Goal: Task Accomplishment & Management: Manage account settings

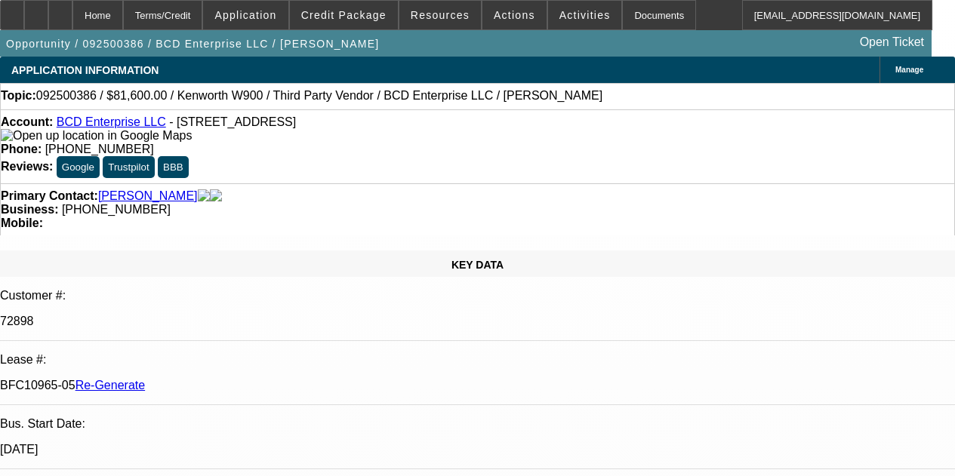
select select "4"
select select "0.15"
select select "2"
select select "0"
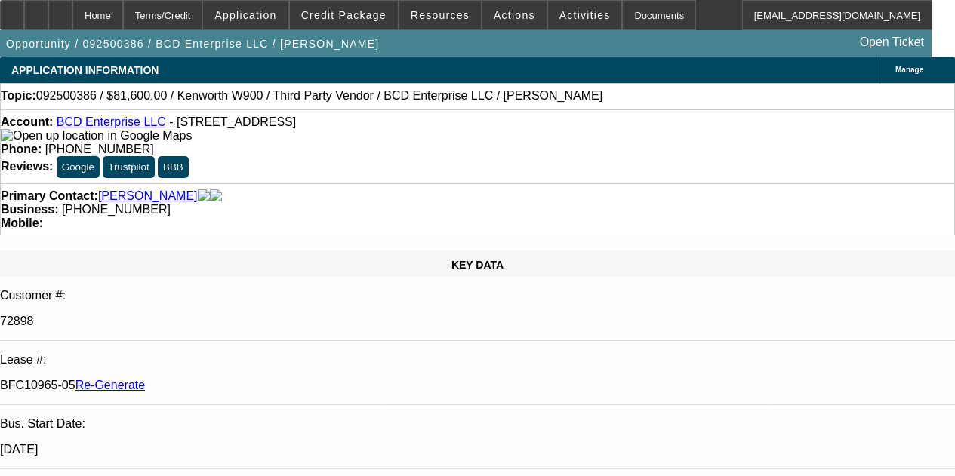
select select "6"
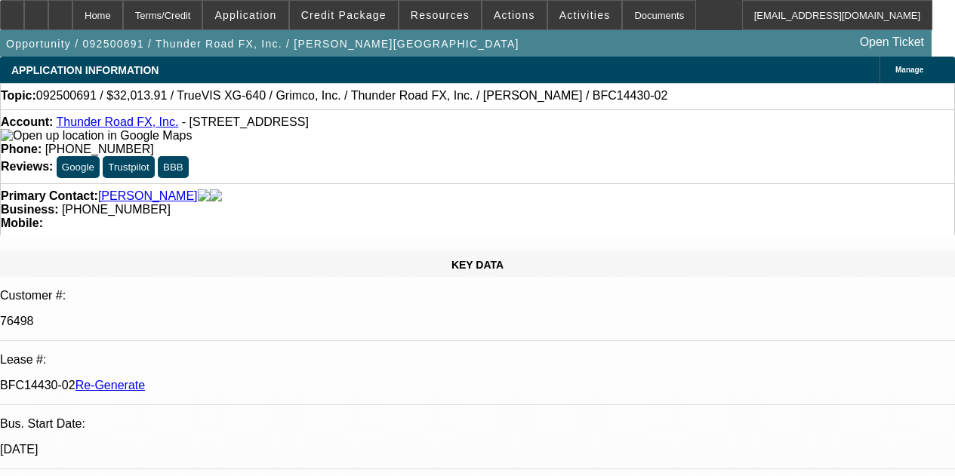
select select "3"
select select "0"
select select "3"
select select "0"
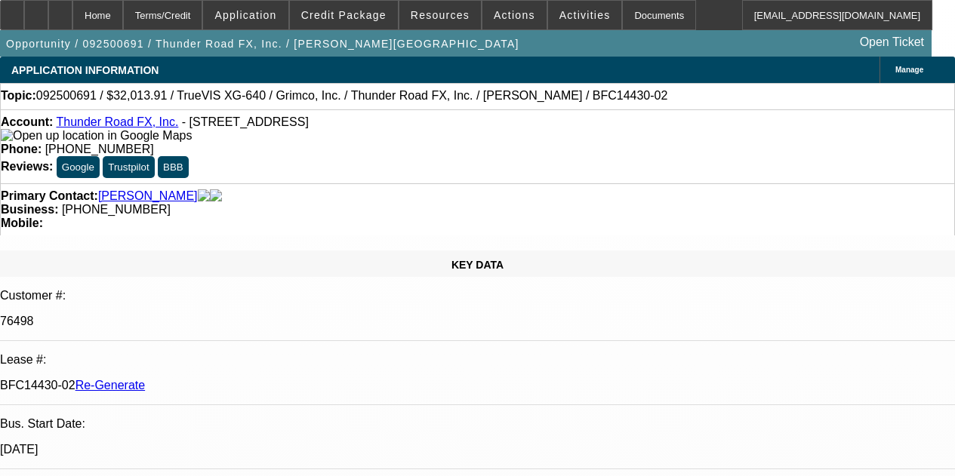
select select "2"
click at [622, 8] on div "Documents" at bounding box center [659, 15] width 74 height 30
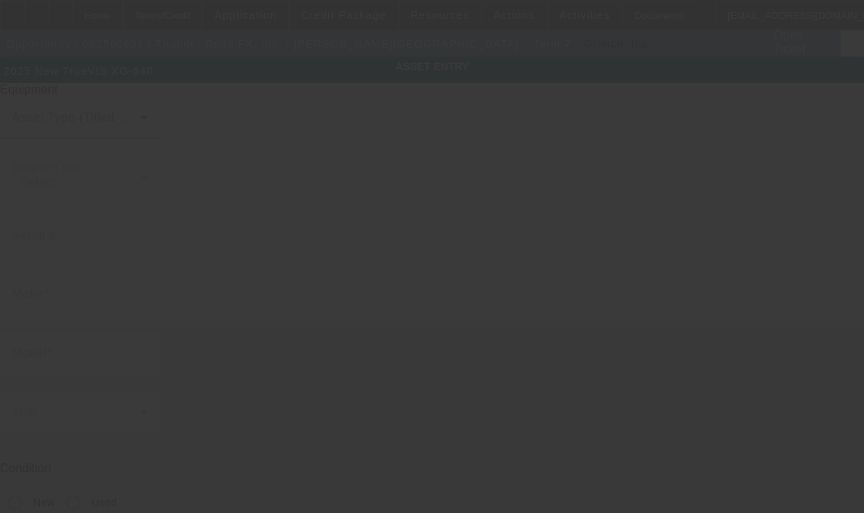
type input "TrueVIS"
type input "XG-640"
radio input "true"
type textarea "Roland DG’s most productive integrated printer/cutter to date – nearly twice as…"
type input "2642 sandlewood circle"
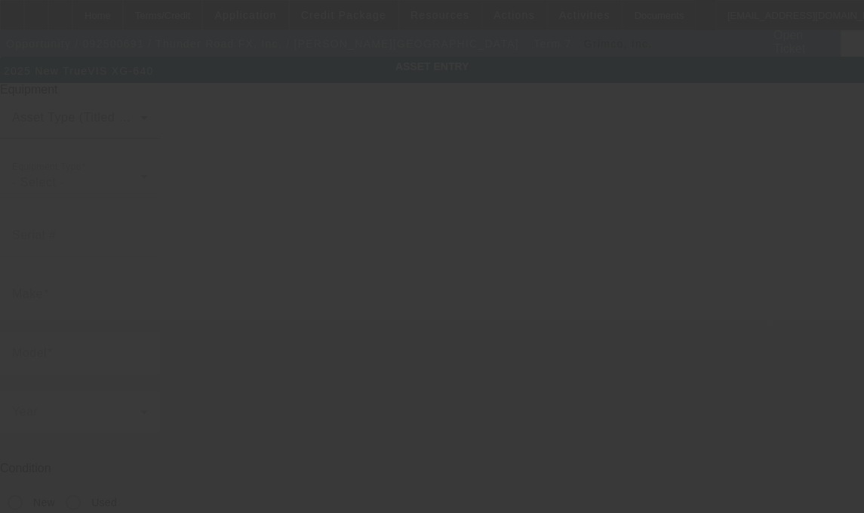
type input "Orange Park"
type input "32065"
type input "Clay"
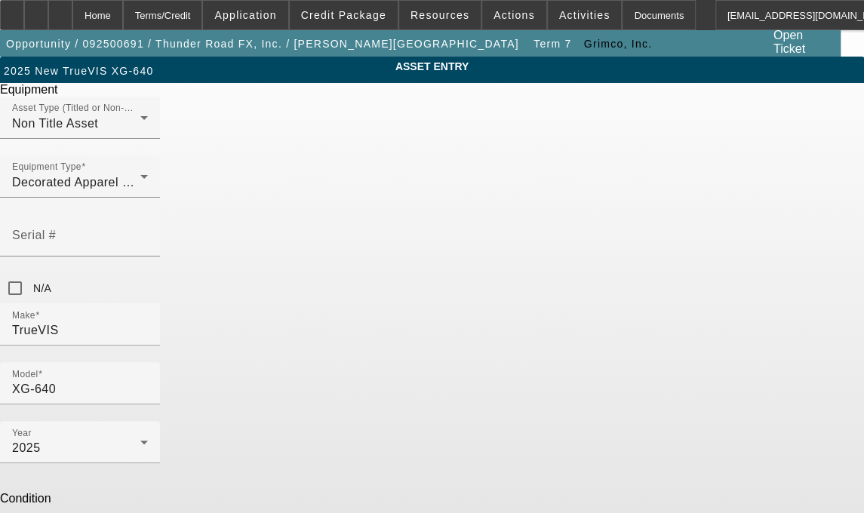
drag, startPoint x: 404, startPoint y: 414, endPoint x: 270, endPoint y: 391, distance: 136.2
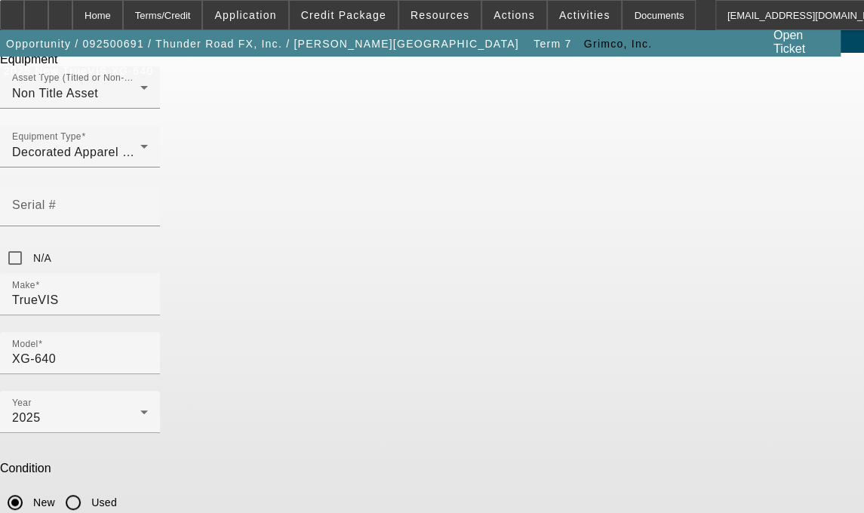
scroll to position [57, 0]
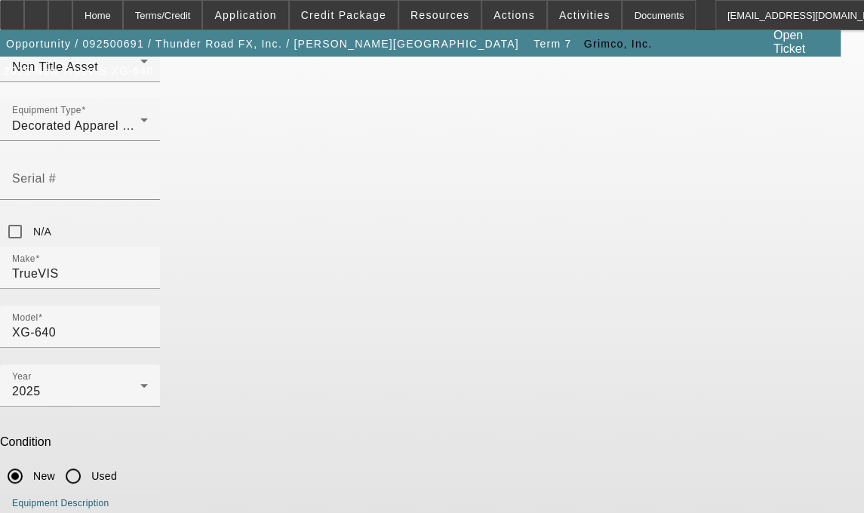
type textarea "Printer/Cutter, (2 TR3 500 ML each): Black, Cyan, Magenta, Yellow Inks, (1) 500…"
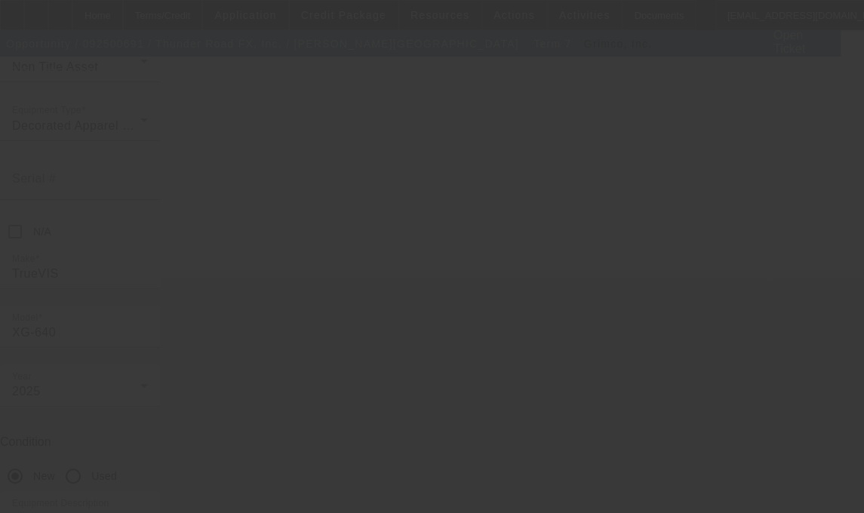
click at [583, 320] on div at bounding box center [432, 256] width 864 height 513
select select "3"
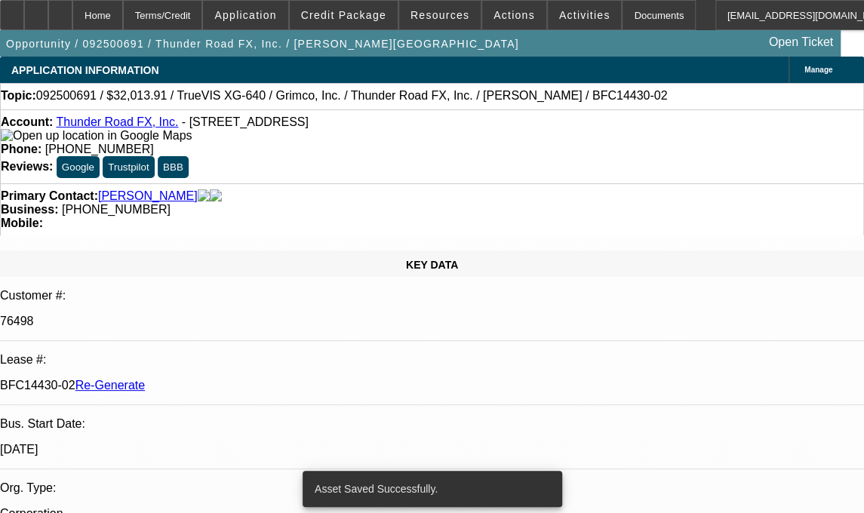
select select "0"
select select "3"
select select "0"
select select "2"
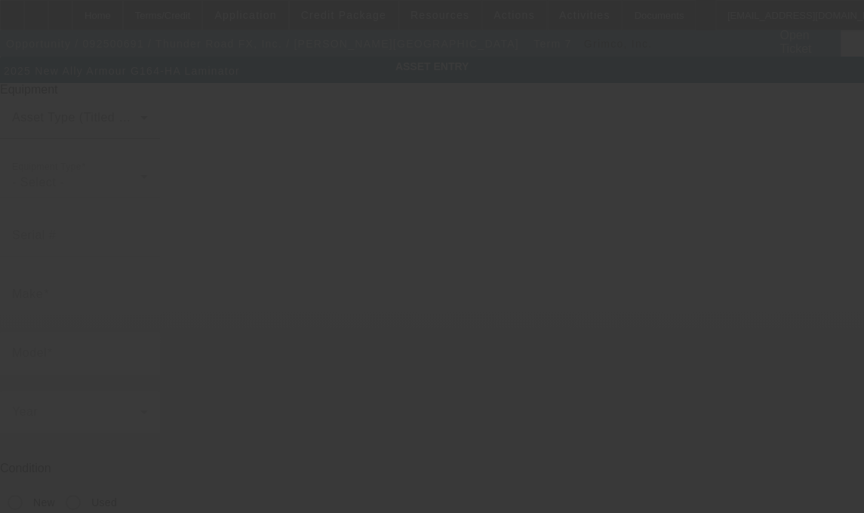
type input "Ally Armour"
type input "G164-HA Laminator"
radio input "true"
type textarea "Laminator."
type input "2642 sandlewood circle"
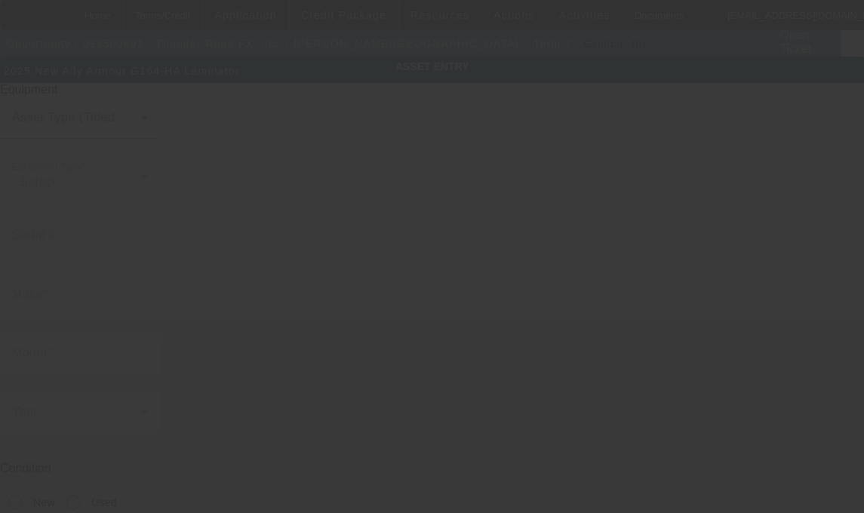
type input "Orange Park"
type input "32065"
type input "Clay"
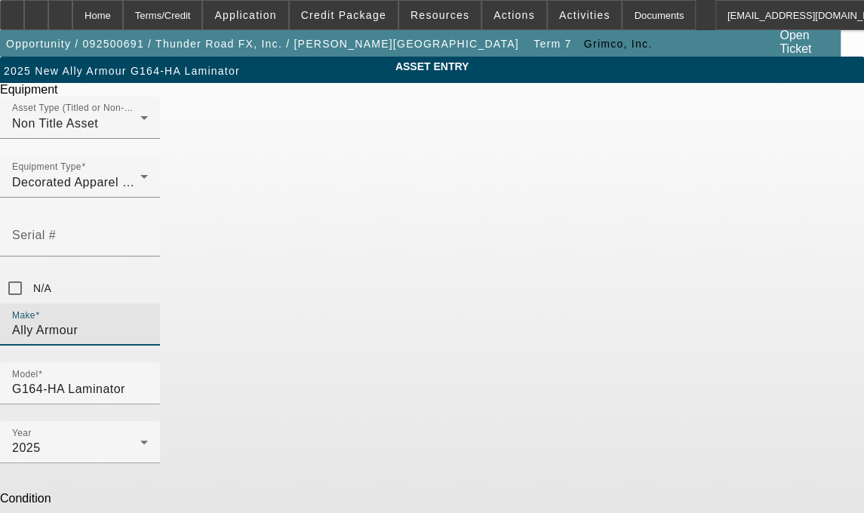
click at [148, 321] on input "Ally Armour" at bounding box center [80, 330] width 136 height 18
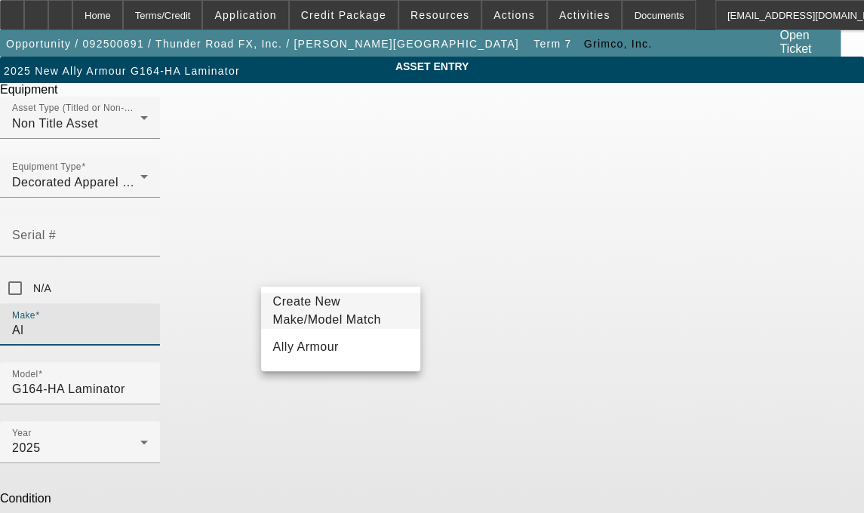
type input "A"
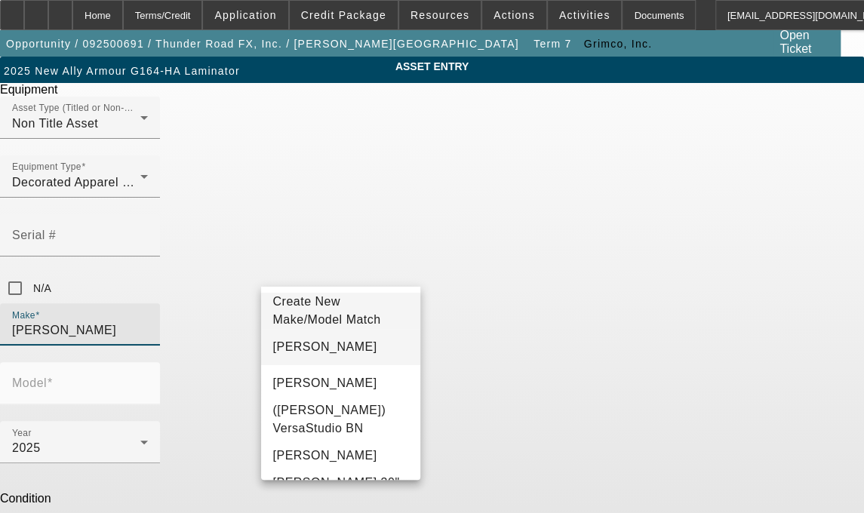
type input "Roland"
click at [300, 353] on span "Roland" at bounding box center [325, 346] width 104 height 13
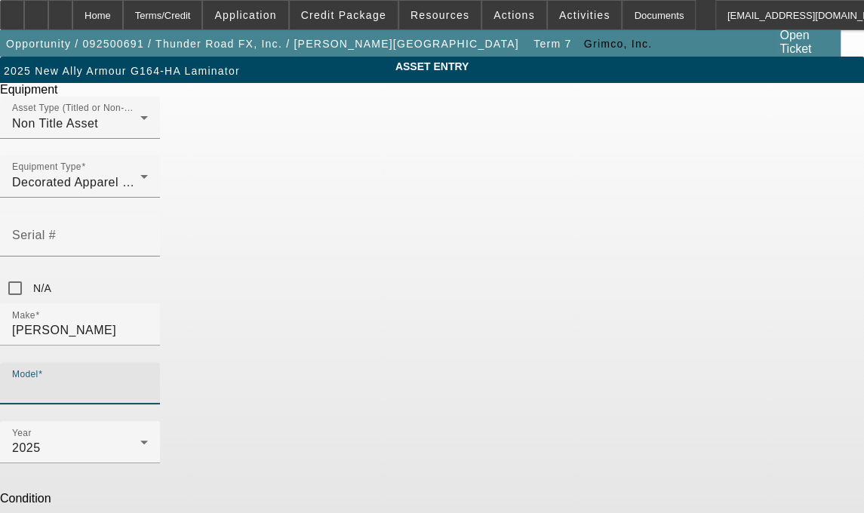
click at [148, 380] on input "Model" at bounding box center [80, 389] width 136 height 18
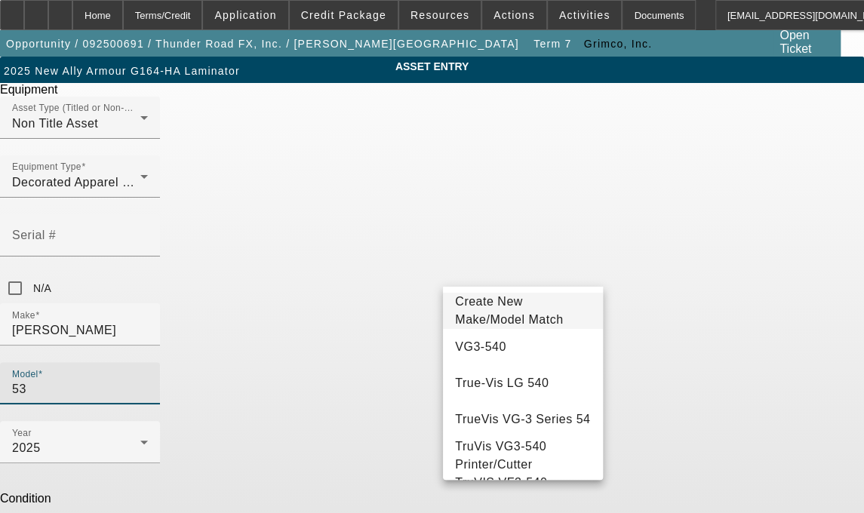
type input "5"
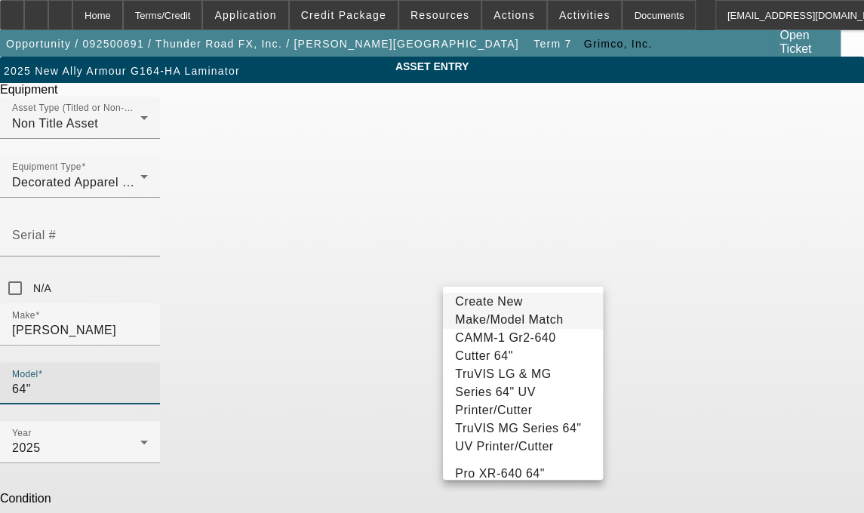
type input "64""
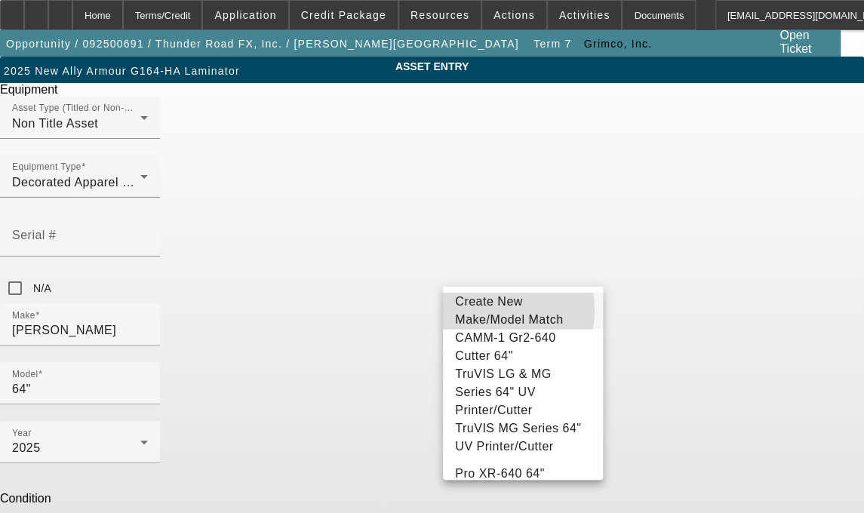
click at [485, 310] on span "Create New Make/Model Match" at bounding box center [509, 310] width 108 height 31
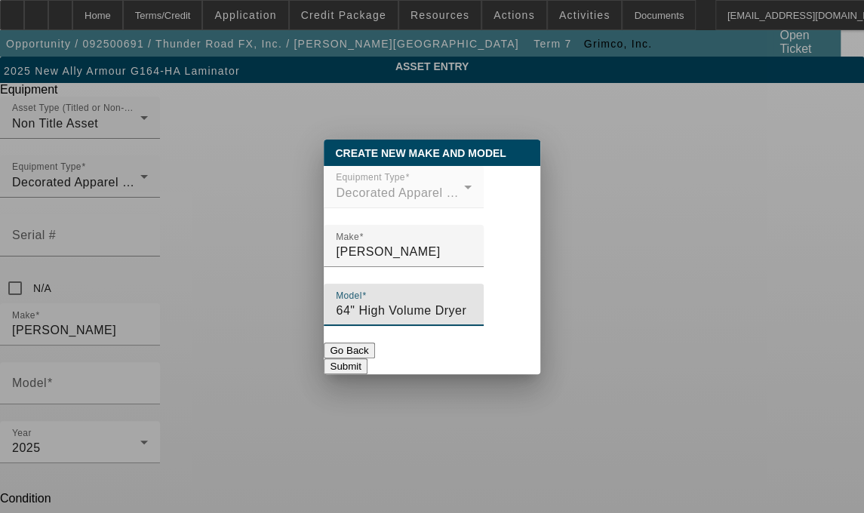
type input "64" High Volume Dryer"
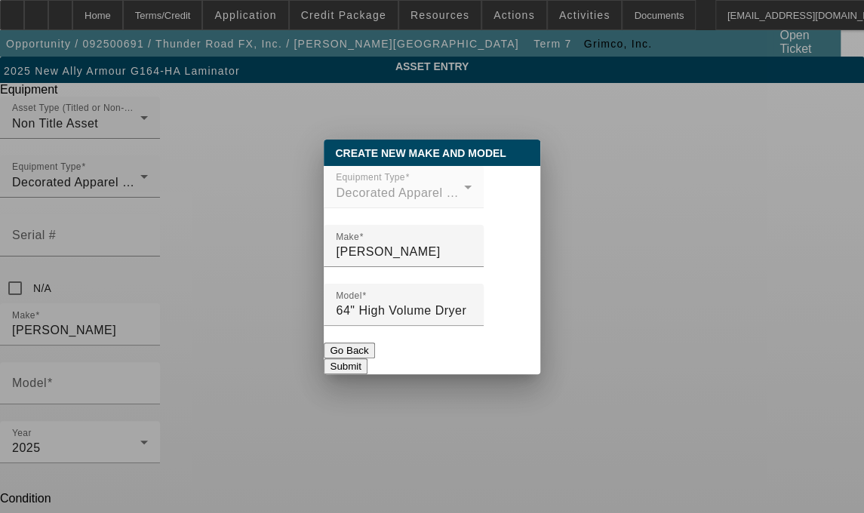
click at [367, 370] on button "Submit" at bounding box center [345, 366] width 43 height 16
type input "64" High Volume Dryer"
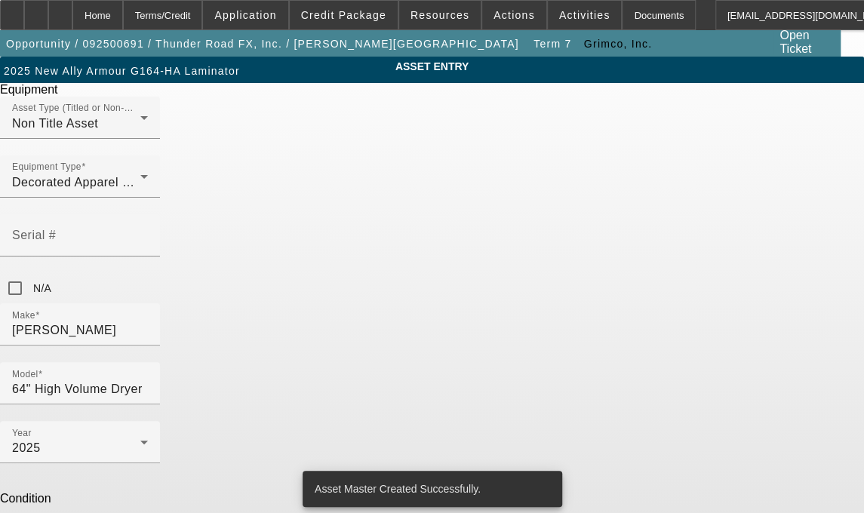
drag, startPoint x: 267, startPoint y: 401, endPoint x: 211, endPoint y: 401, distance: 56.6
click at [211, 401] on div "ASSET ENTRY Delete asset Equipment Asset Type (Titled or Non-Titled) Non Title …" at bounding box center [432, 384] width 864 height 654
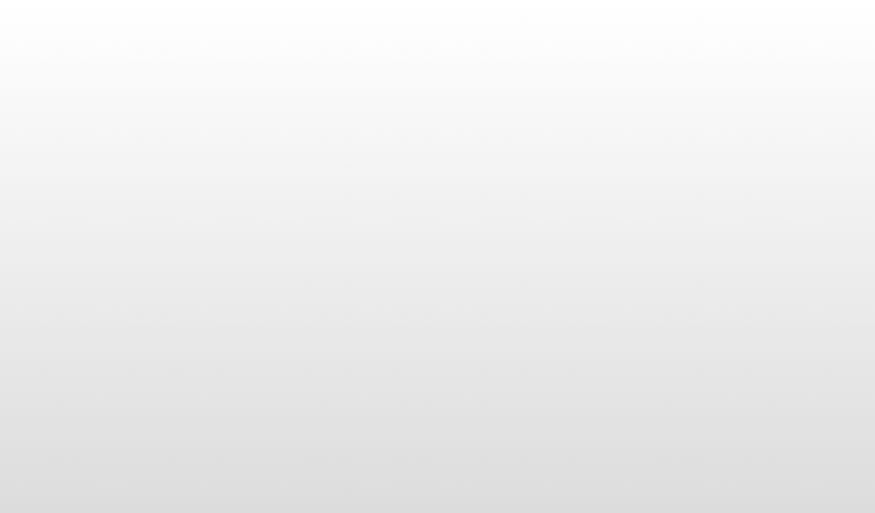
click at [243, 229] on body at bounding box center [437, 256] width 875 height 513
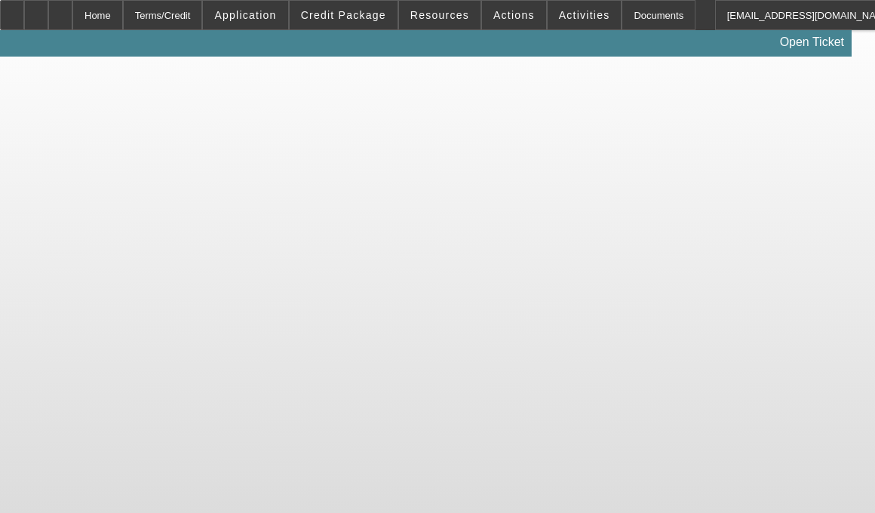
click at [227, 239] on body "Home Terms/Credit Application Credit Package Resources Actions Activities Docum…" at bounding box center [437, 256] width 875 height 513
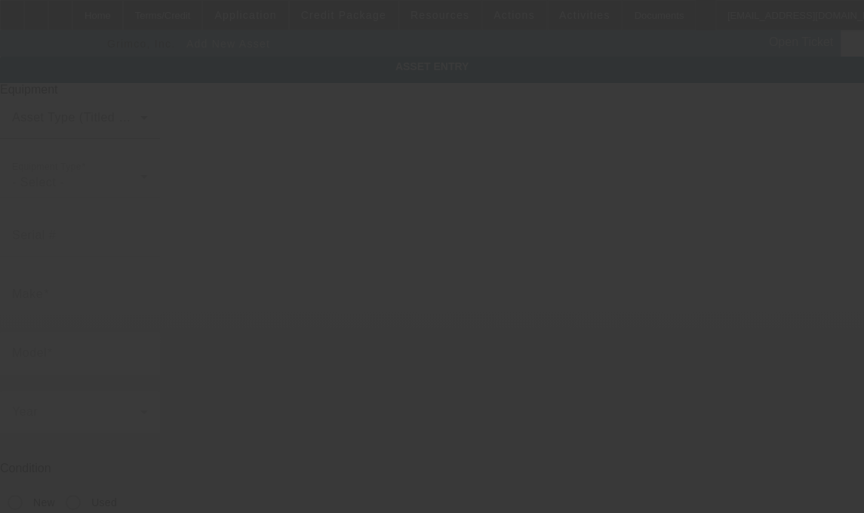
drag, startPoint x: 227, startPoint y: 239, endPoint x: 368, endPoint y: 201, distance: 146.1
click at [368, 201] on div at bounding box center [432, 256] width 864 height 513
type input "[STREET_ADDRESS]"
type input "[GEOGRAPHIC_DATA]"
type input "32065"
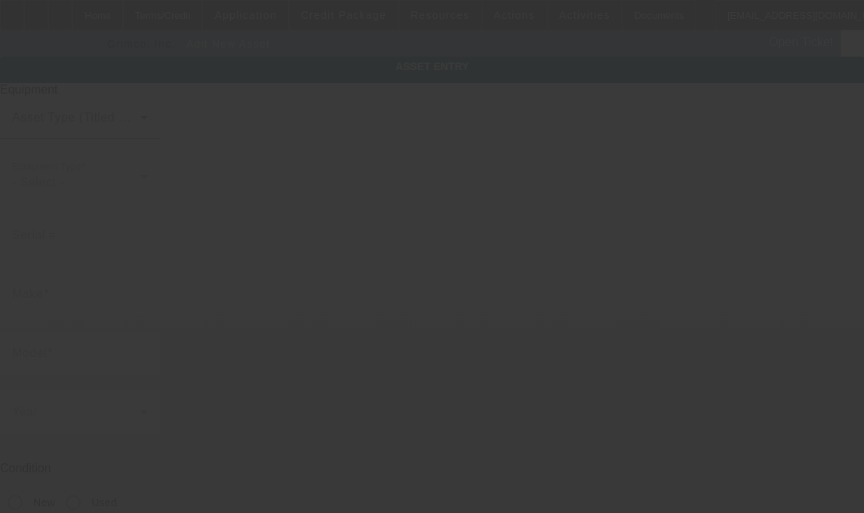
type input "Clay"
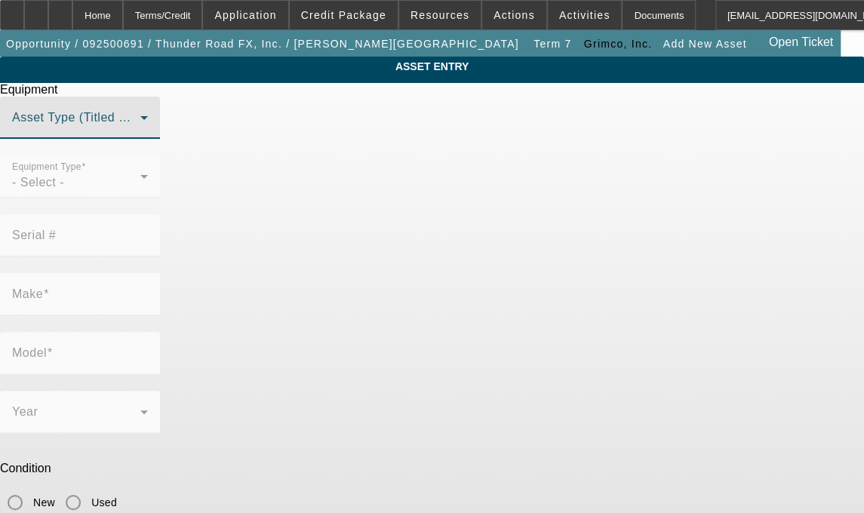
click at [140, 133] on span at bounding box center [76, 124] width 128 height 18
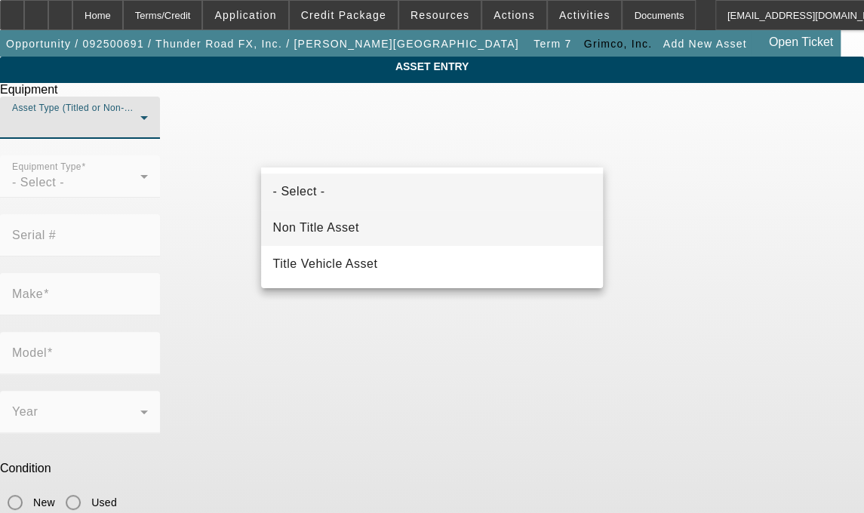
click at [379, 227] on mat-option "Non Title Asset" at bounding box center [432, 228] width 343 height 36
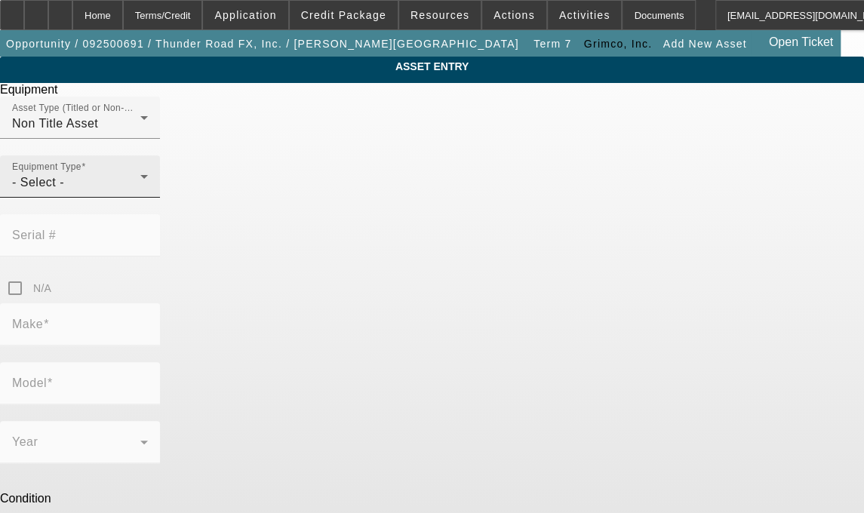
click at [148, 198] on div "Equipment Type - Select -" at bounding box center [80, 176] width 136 height 42
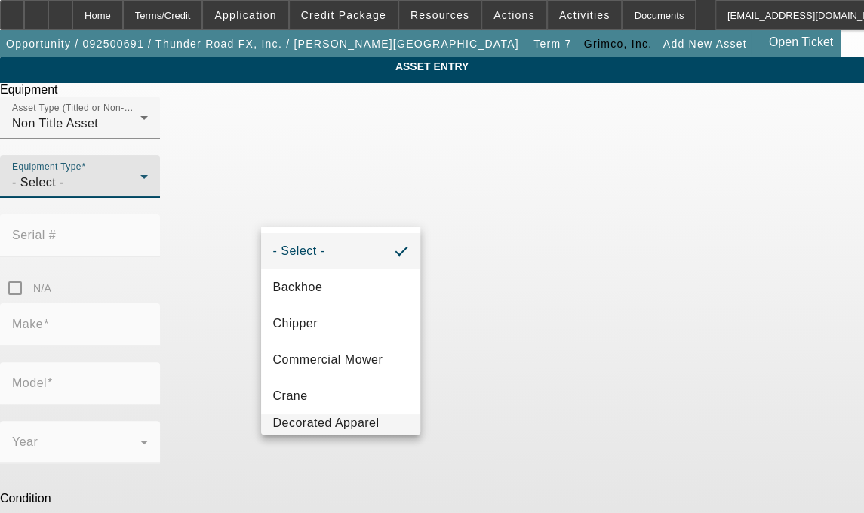
click at [371, 419] on span "Decorated Apparel Other" at bounding box center [341, 432] width 136 height 36
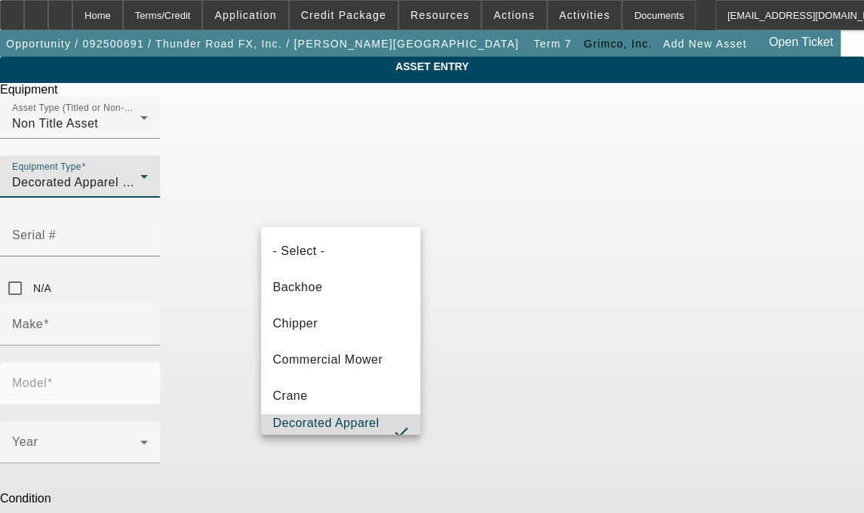
scroll to position [23, 0]
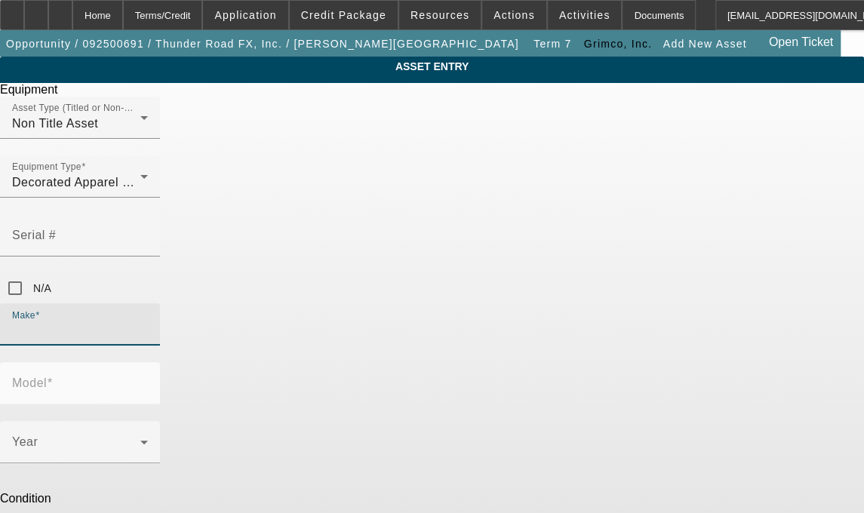
click at [148, 321] on input "Make" at bounding box center [80, 330] width 136 height 18
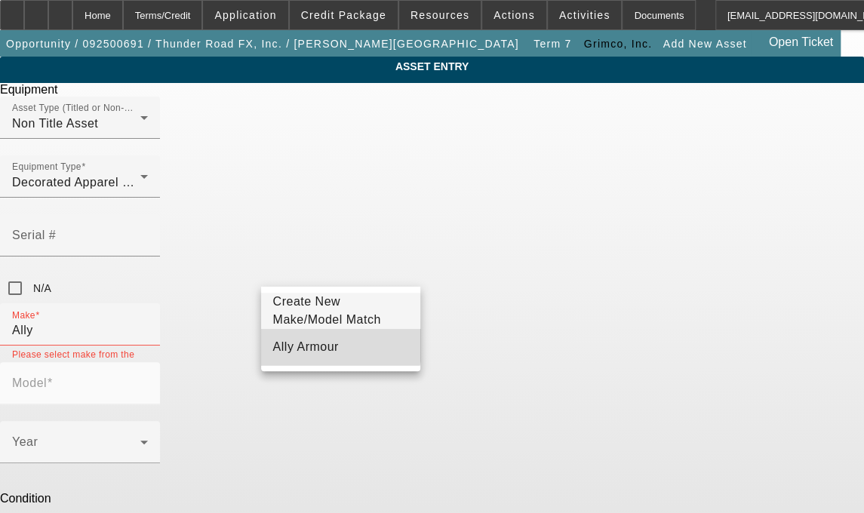
click at [318, 348] on span "Ally Armour" at bounding box center [306, 347] width 66 height 18
type input "Ally Armour"
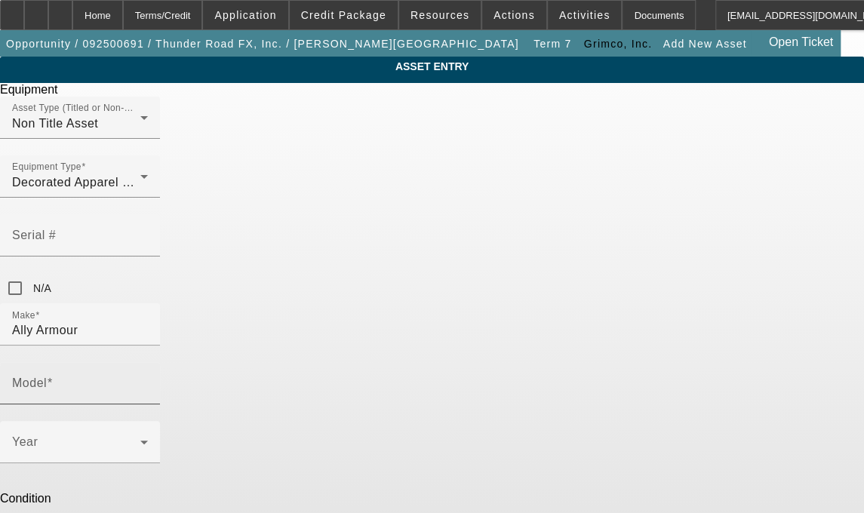
click at [47, 377] on mat-label "Model" at bounding box center [29, 383] width 35 height 13
click at [148, 380] on input "Model" at bounding box center [80, 389] width 136 height 18
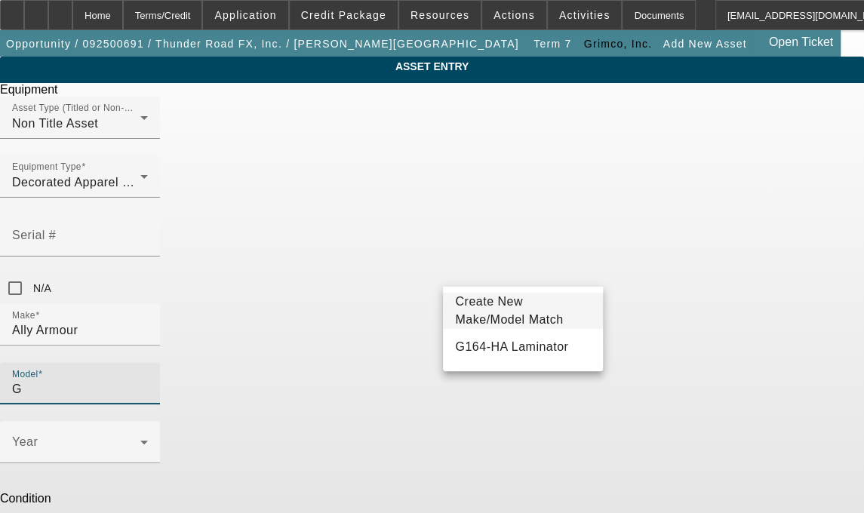
type input "G"
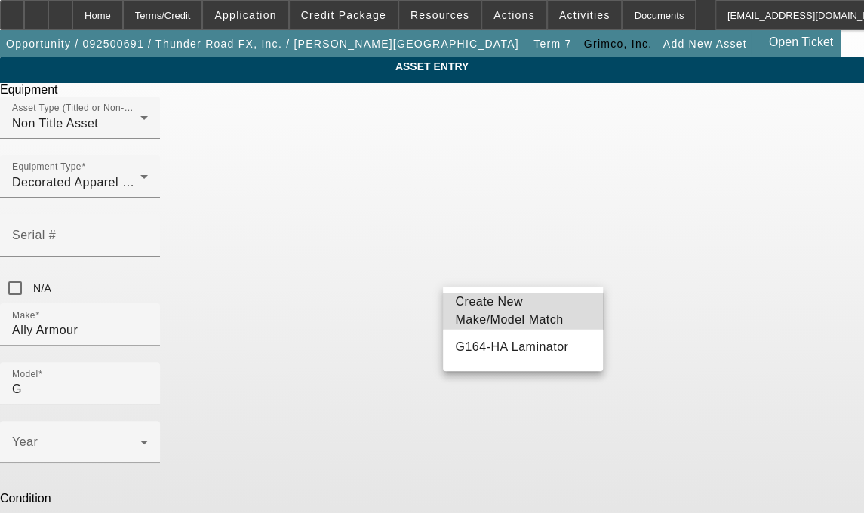
click at [475, 309] on span "Create New Make/Model Match" at bounding box center [509, 310] width 108 height 31
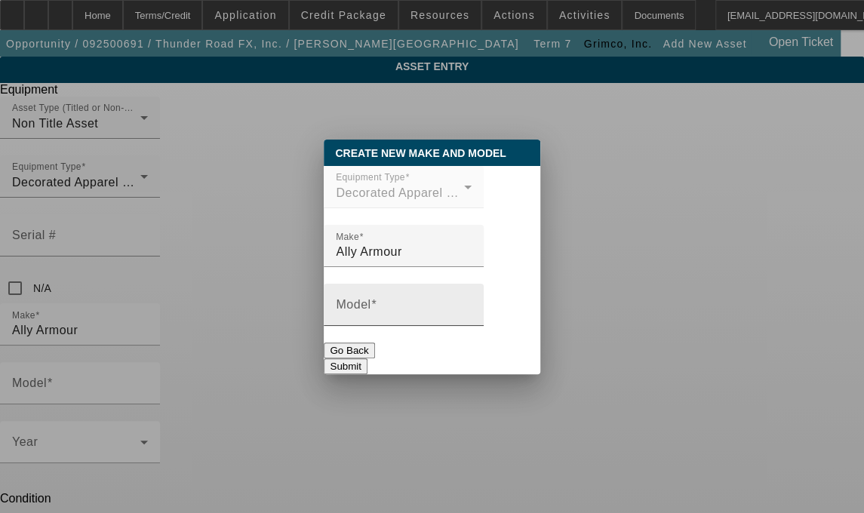
click at [377, 311] on span at bounding box center [374, 304] width 6 height 13
click at [384, 313] on input "Model" at bounding box center [404, 311] width 136 height 18
type input "G164-HA"
click at [367, 358] on button "Submit" at bounding box center [345, 366] width 43 height 16
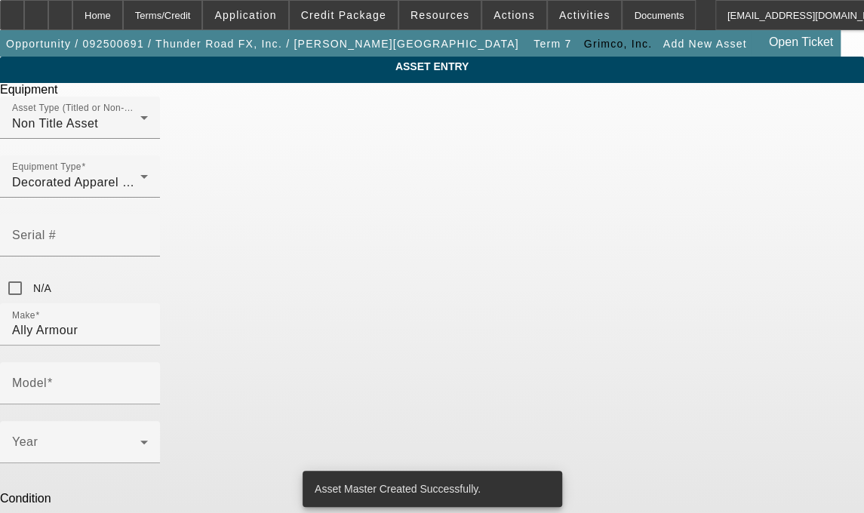
type input "G164-HA"
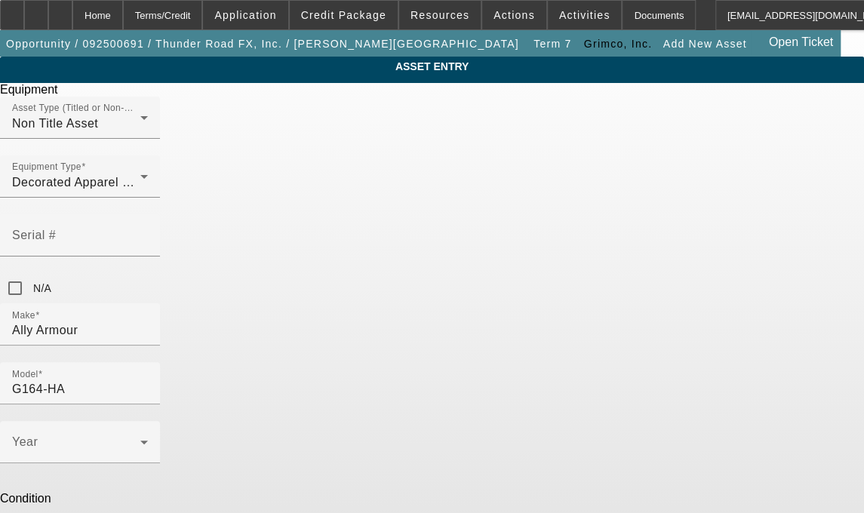
scroll to position [57, 0]
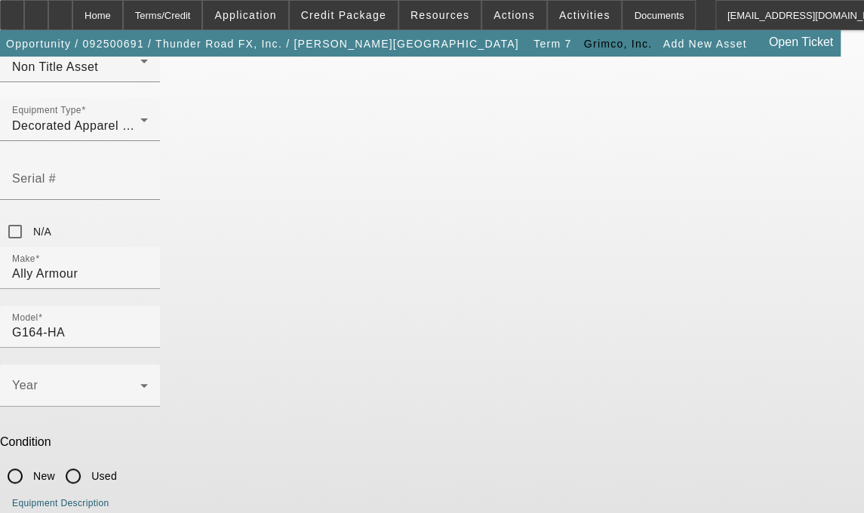
type textarea "Laminator includes Compressor"
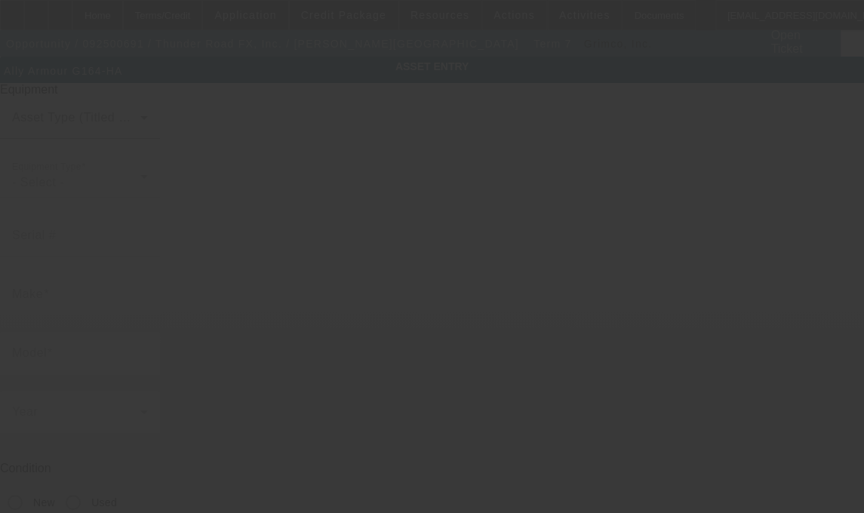
type input "Ally Armour"
type input "G164-HA"
type textarea "Laminator includes Compressor"
type input "[STREET_ADDRESS]"
type input "[GEOGRAPHIC_DATA]"
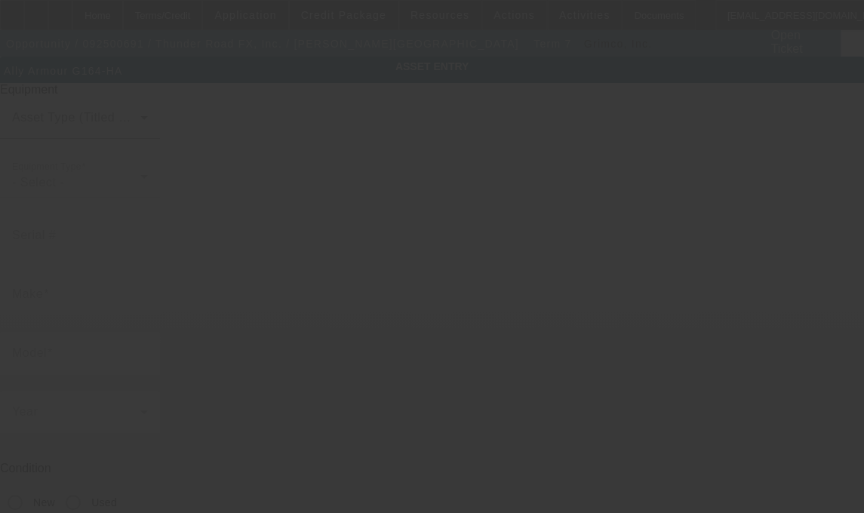
type input "32065"
type input "Clay"
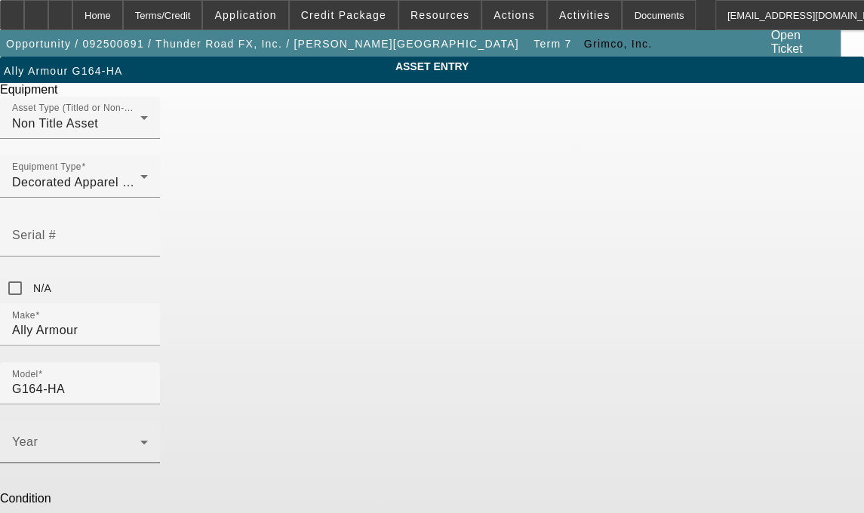
click at [153, 433] on icon at bounding box center [144, 442] width 18 height 18
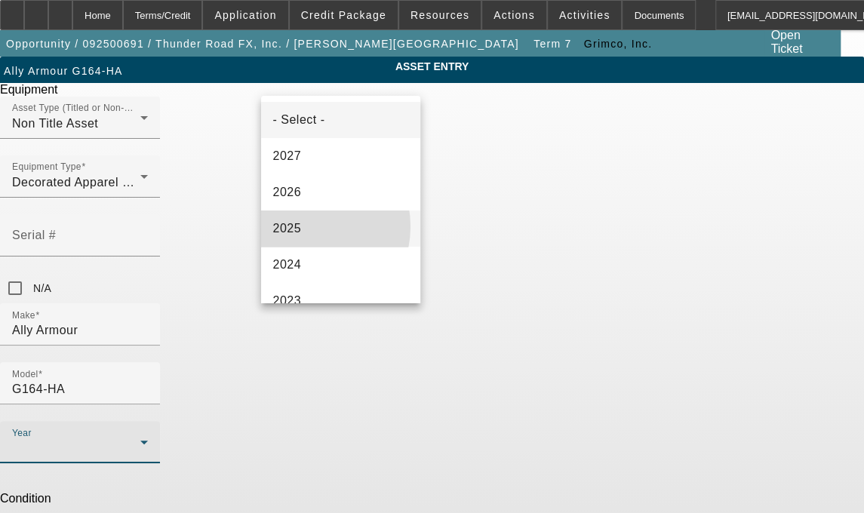
click at [301, 226] on mat-option "2025" at bounding box center [341, 229] width 160 height 36
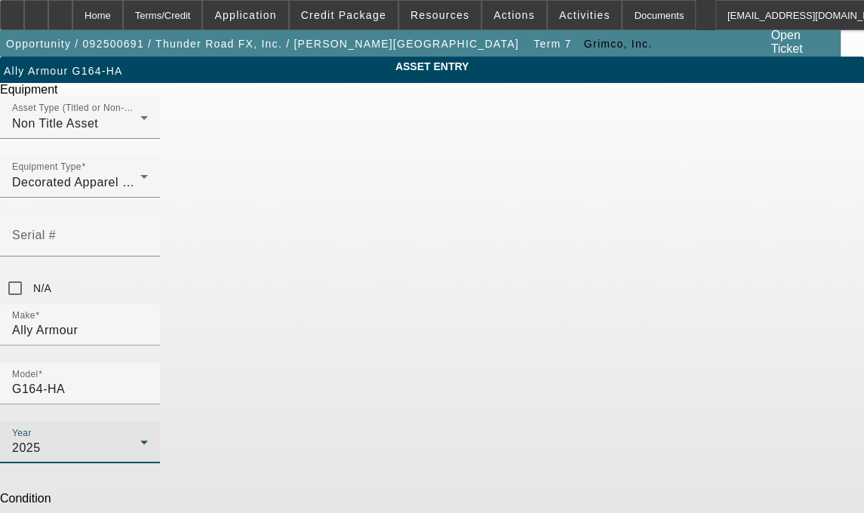
radio input "true"
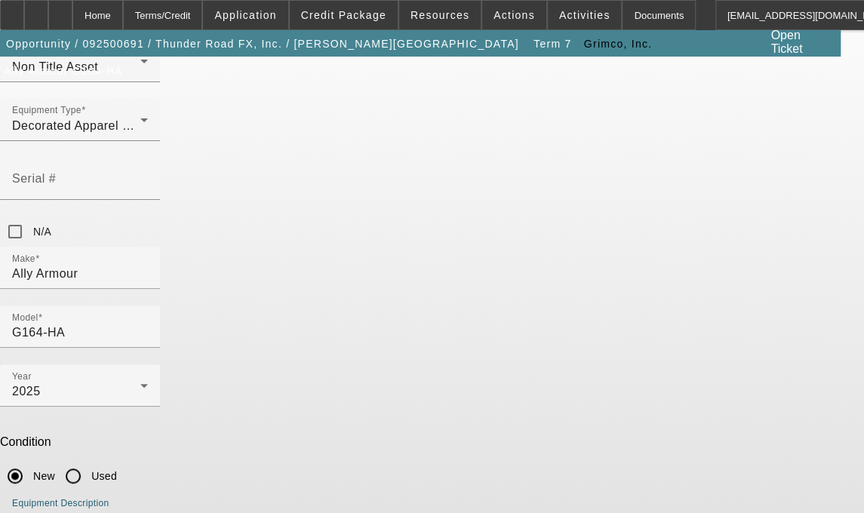
type textarea "Laminator includes Compressor, (1) Britelite Shield UV Overlaminate 54" x 150',…"
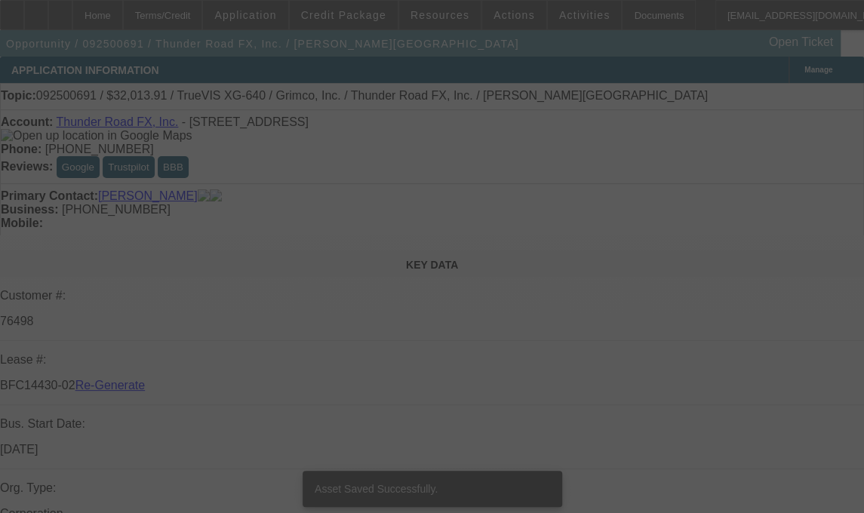
select select "3"
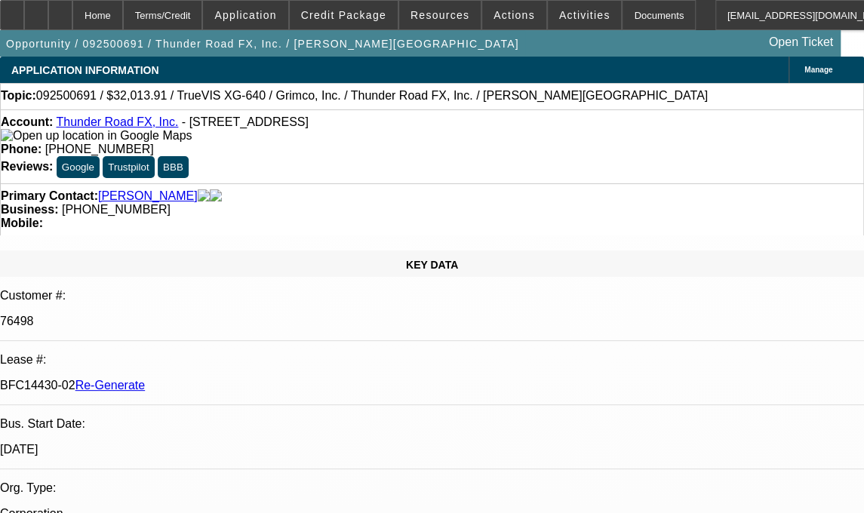
select select "0"
select select "3"
select select "0"
select select "2"
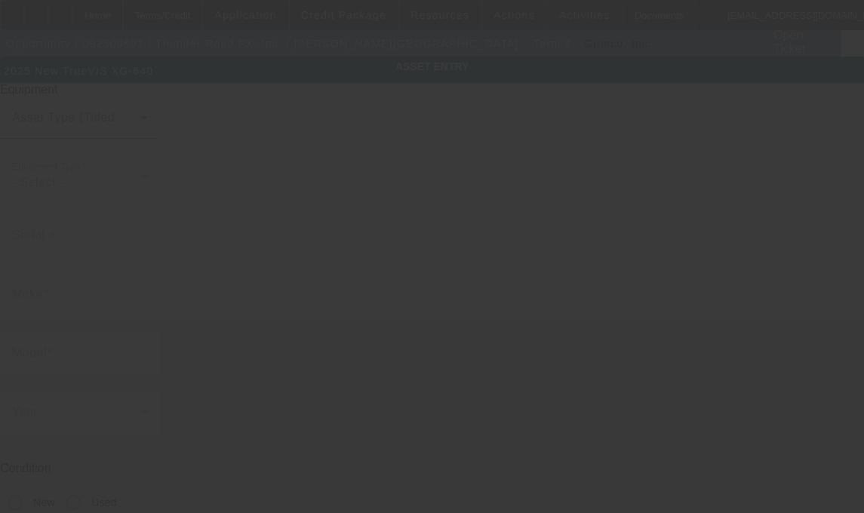
type input "TrueVIS"
type input "XG-640"
radio input "true"
type textarea "Printer/Cutter, (2 TR3 500 ML each): Black, Cyan, Magenta, Yellow Inks, (1) 500…"
type input "[STREET_ADDRESS]"
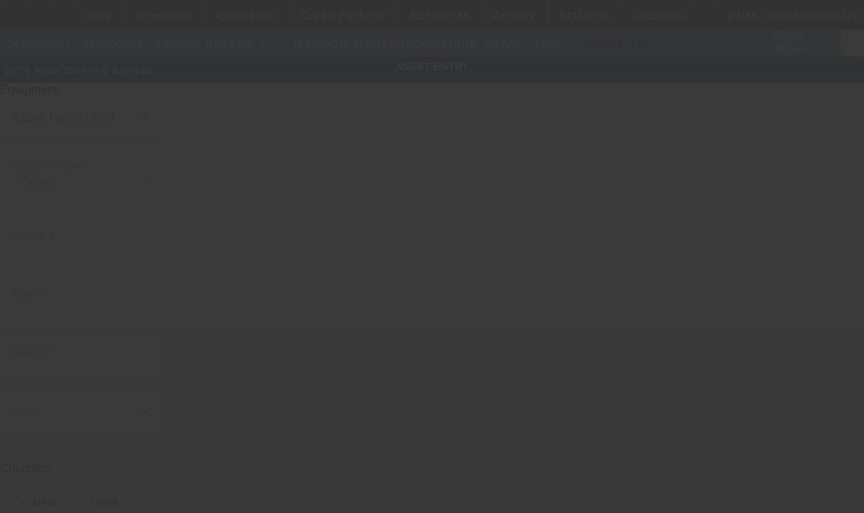
type input "[GEOGRAPHIC_DATA]"
type input "32065"
type input "Clay"
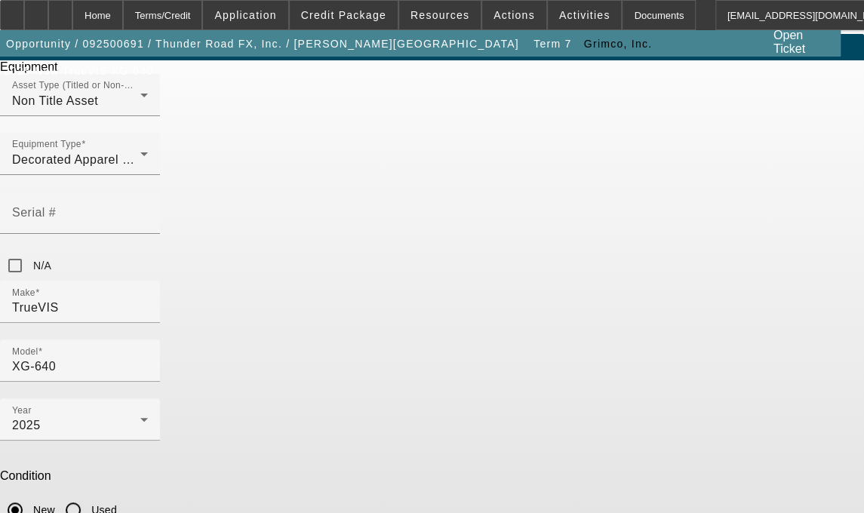
scroll to position [57, 0]
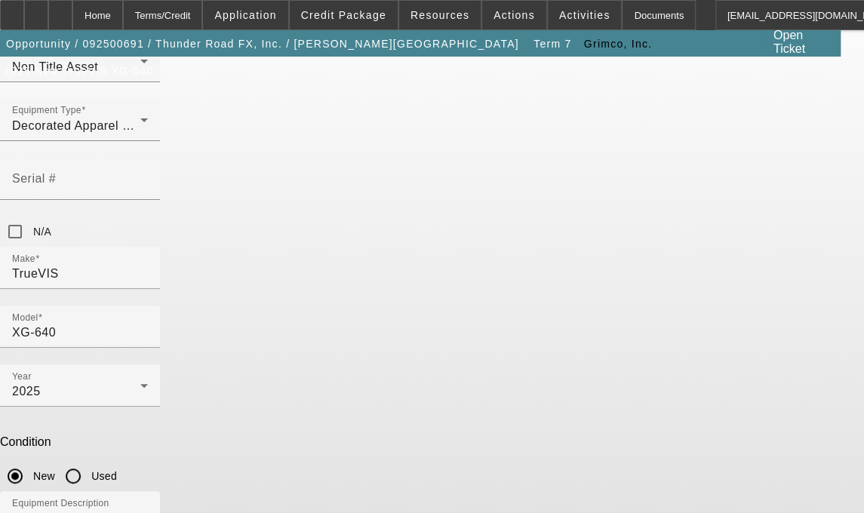
type input "[STREET_ADDRESS]"
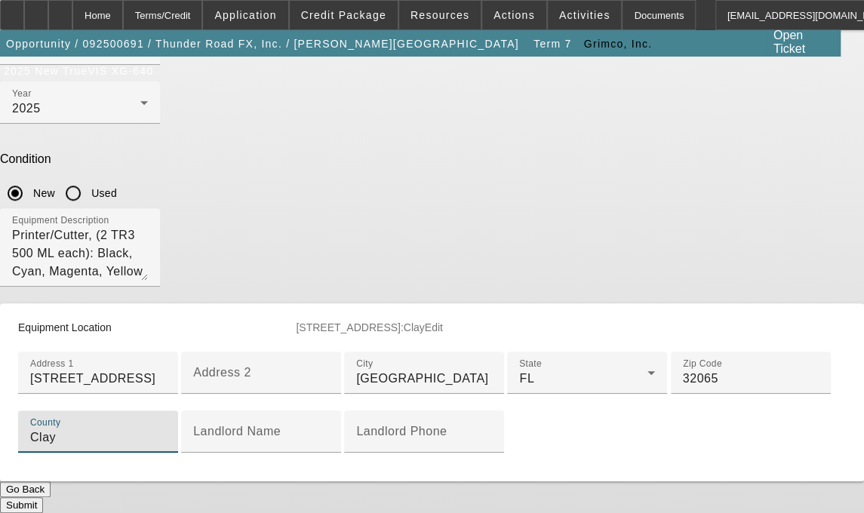
scroll to position [568, 0]
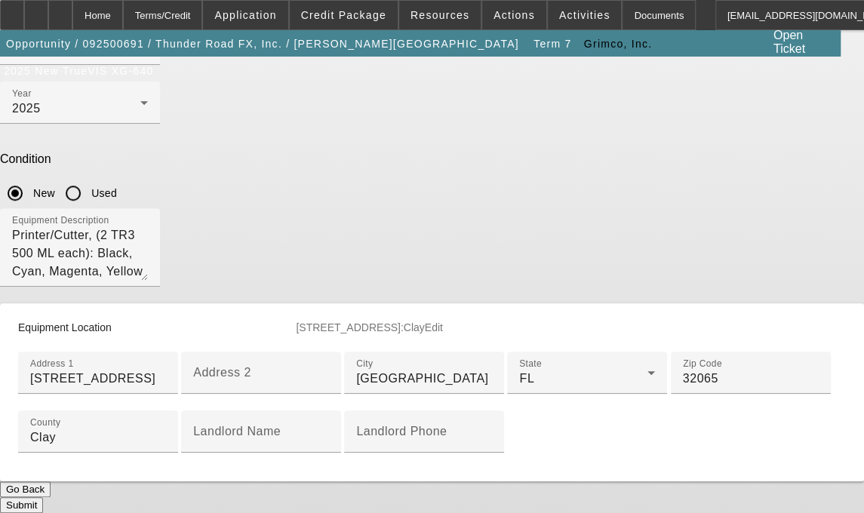
click at [43, 497] on button "Submit" at bounding box center [21, 505] width 43 height 16
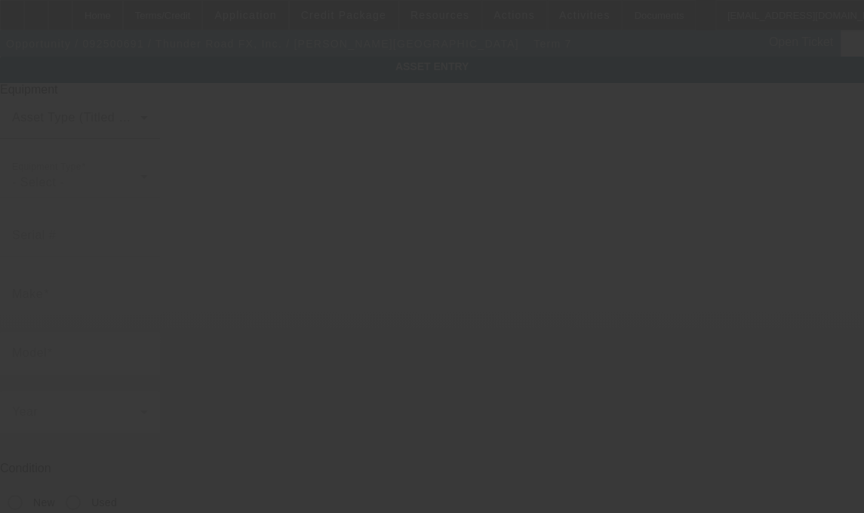
scroll to position [57, 0]
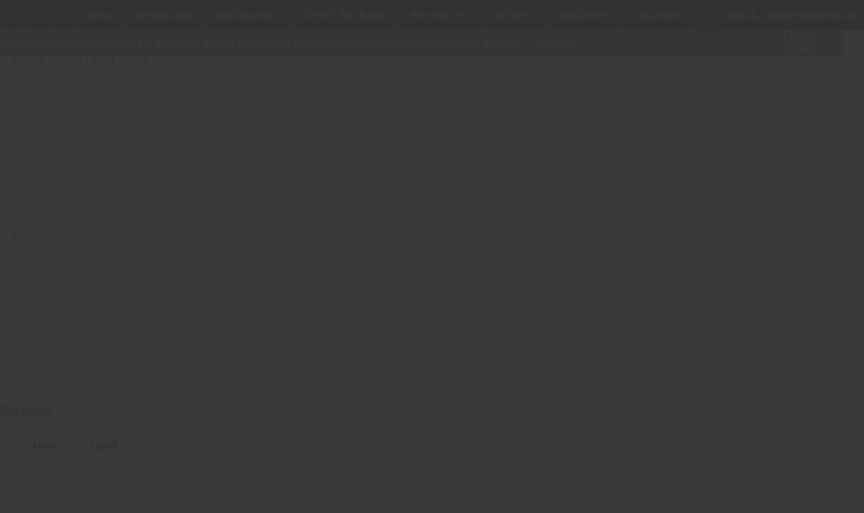
type input "[PERSON_NAME]"
type input "64" High Volume Dryer"
radio input "true"
type input "[STREET_ADDRESS]"
type input "[GEOGRAPHIC_DATA]"
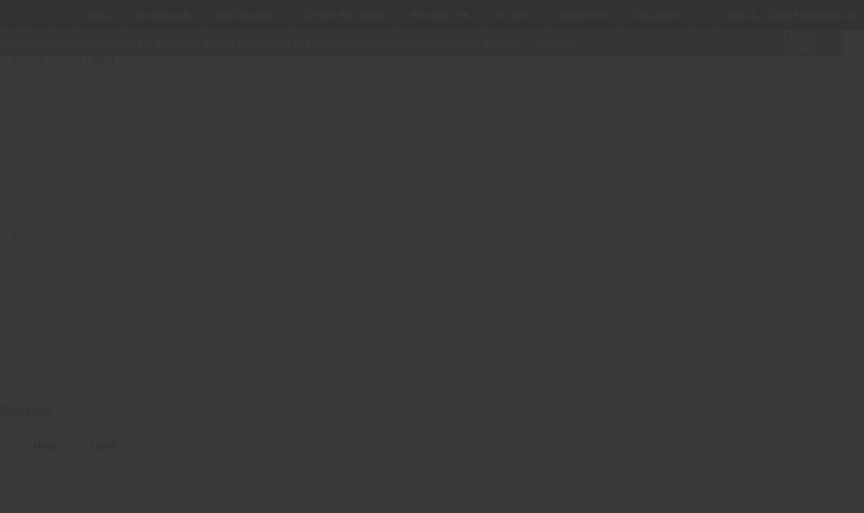
type input "32065"
type input "Clay"
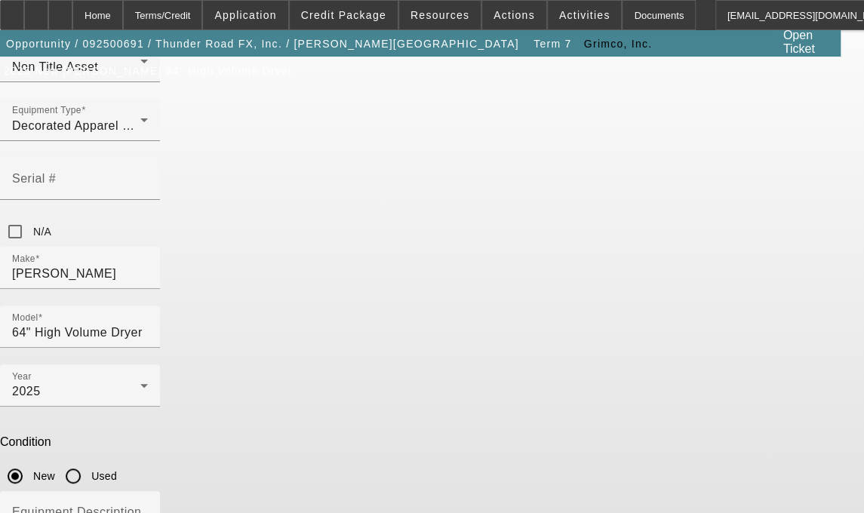
type input "2642 Sandlewood Cir"
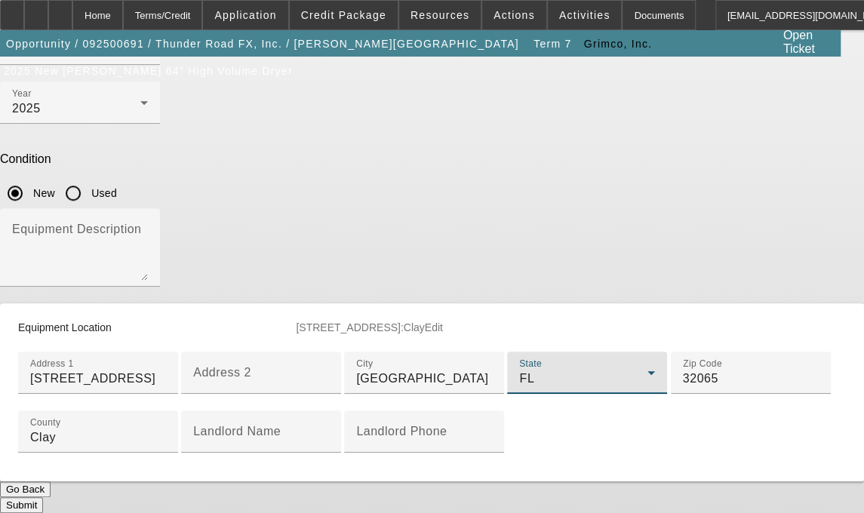
scroll to position [565, 0]
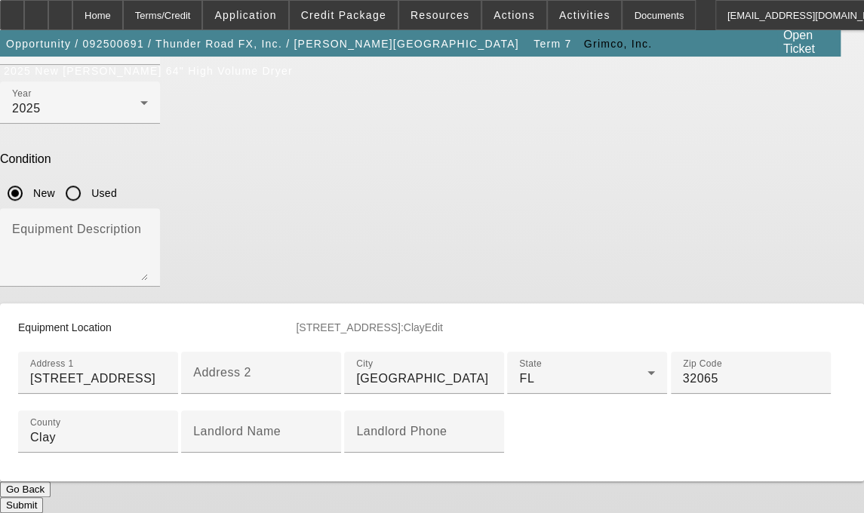
click at [43, 497] on button "Submit" at bounding box center [21, 505] width 43 height 16
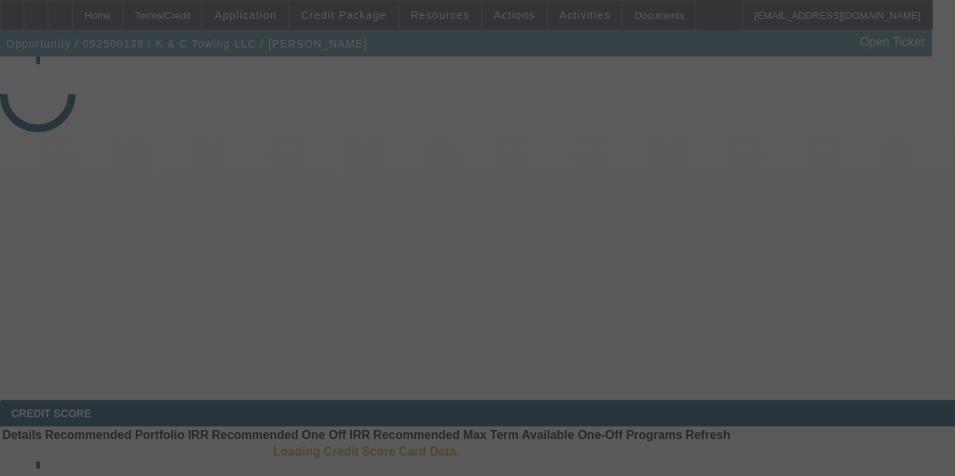
select select "3"
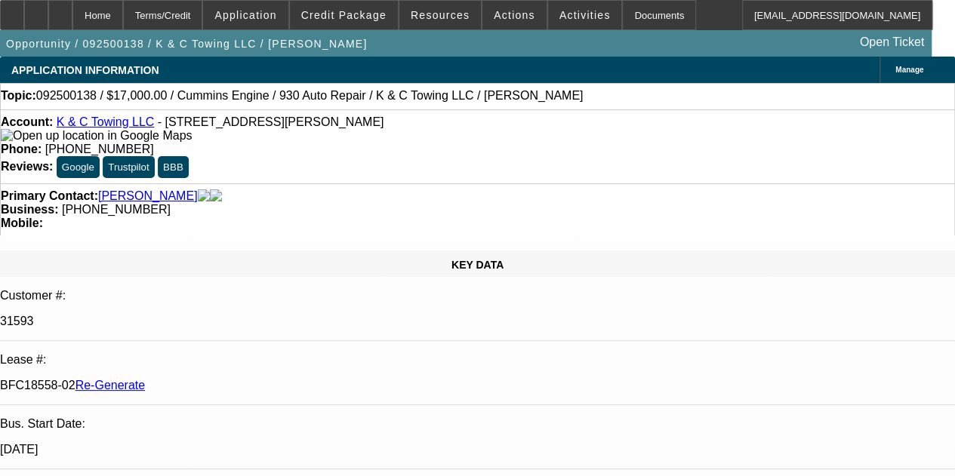
select select "0"
select select "2"
select select "0"
select select "6"
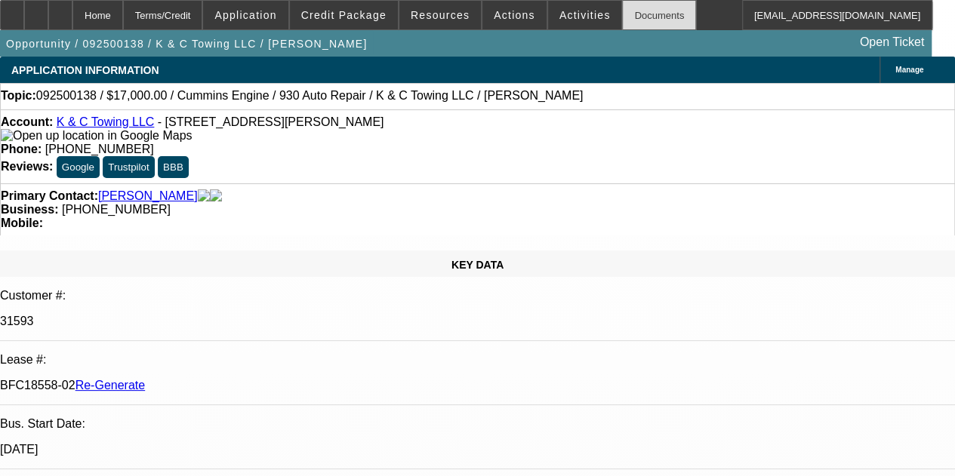
click at [636, 11] on div "Documents" at bounding box center [659, 15] width 74 height 30
click at [497, 20] on span "Actions" at bounding box center [515, 15] width 42 height 12
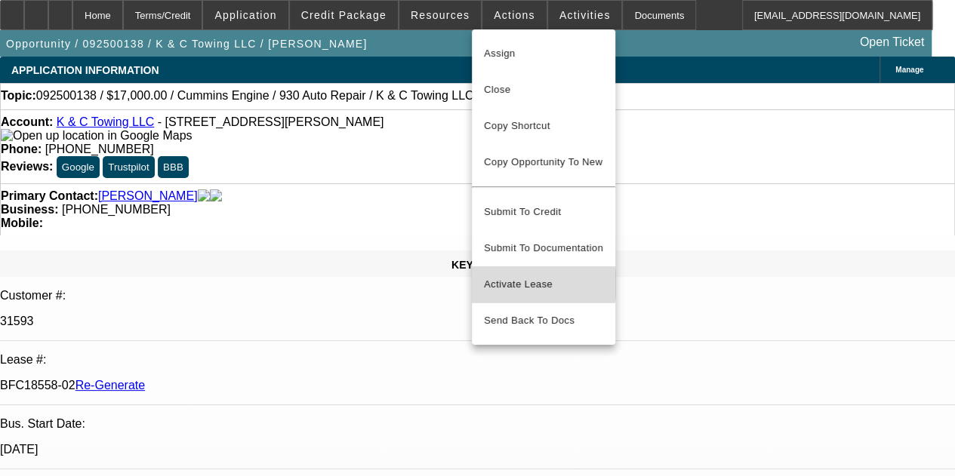
click at [516, 275] on span "Activate Lease" at bounding box center [543, 284] width 119 height 18
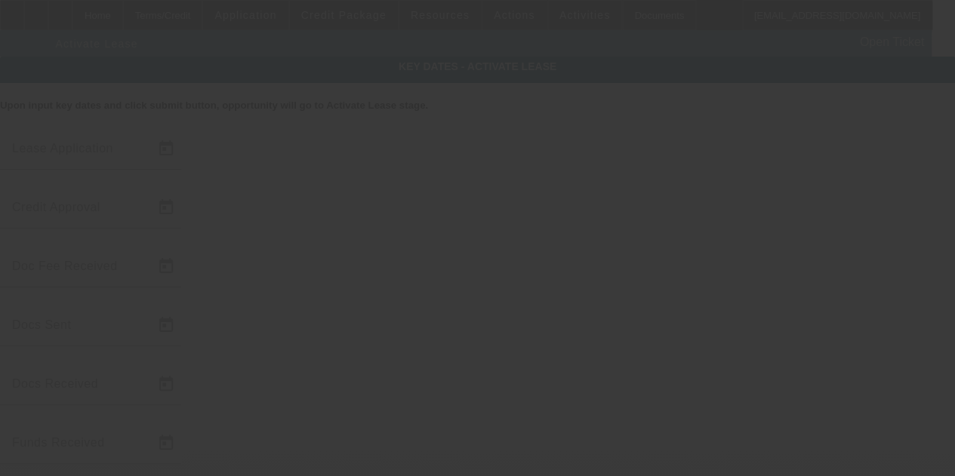
type input "9/8/2025"
type input "9/10/2025"
type input "9/12/2025"
type input "9/15/2025"
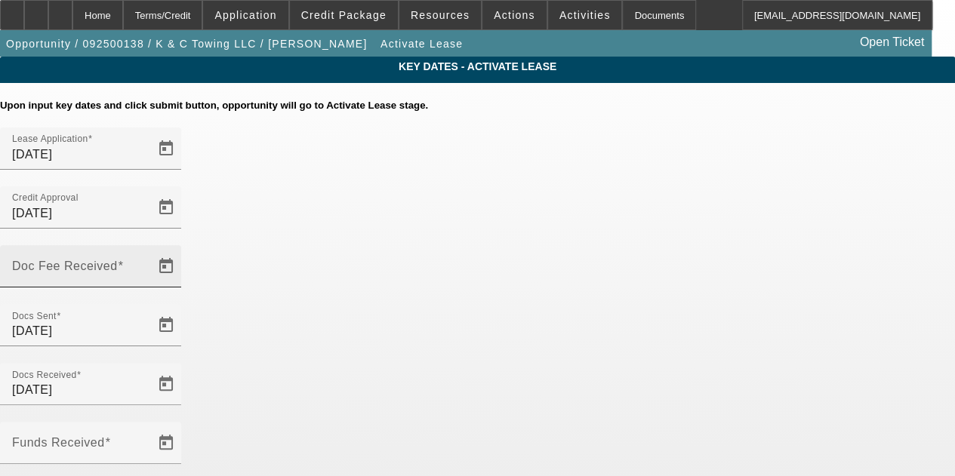
click at [148, 263] on input "Doc Fee Received" at bounding box center [80, 272] width 136 height 18
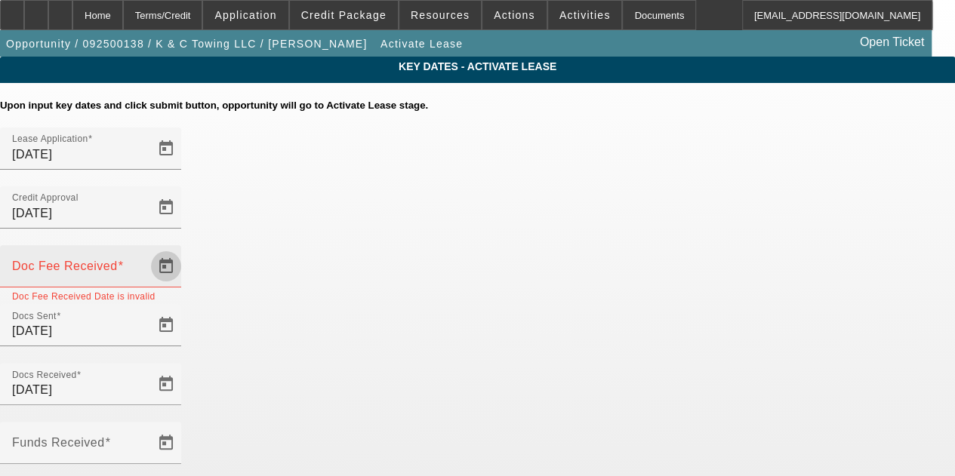
click at [184, 248] on span "Open calendar" at bounding box center [166, 266] width 36 height 36
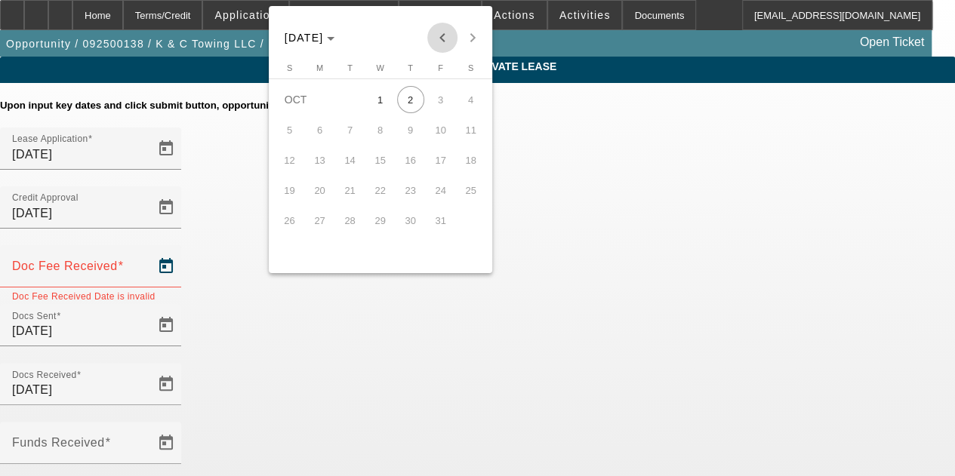
click at [444, 35] on span "Previous month" at bounding box center [442, 38] width 30 height 30
click at [441, 168] on span "12" at bounding box center [440, 159] width 27 height 27
type input "9/12/2025"
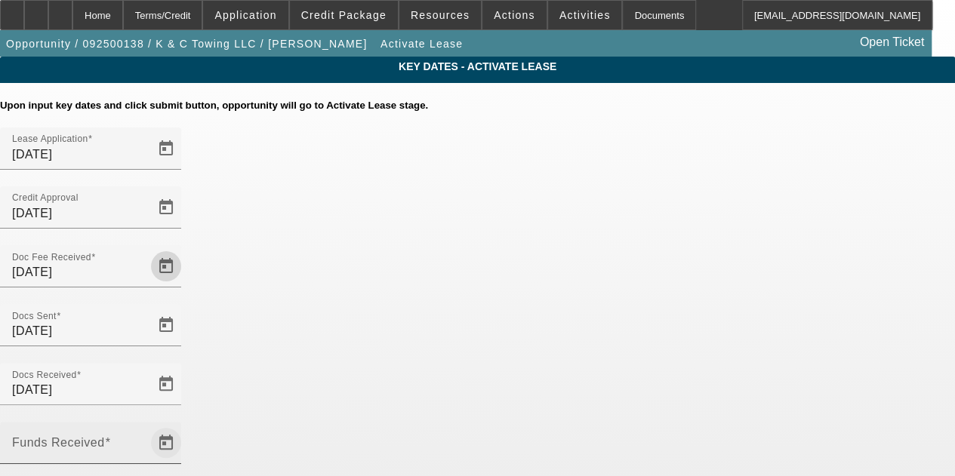
click at [184, 425] on span "Open calendar" at bounding box center [166, 443] width 36 height 36
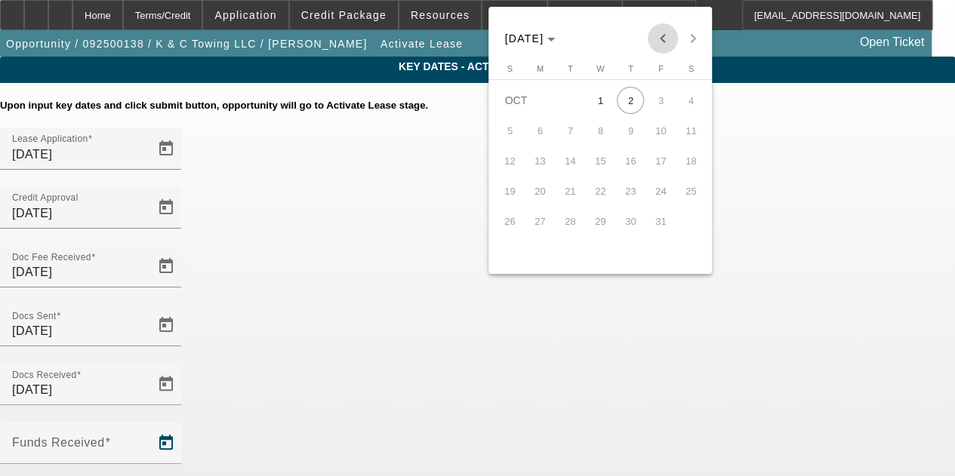
click at [667, 46] on span "Previous month" at bounding box center [662, 38] width 30 height 30
click at [666, 223] on span "26" at bounding box center [660, 221] width 27 height 27
type input "9/26/2025"
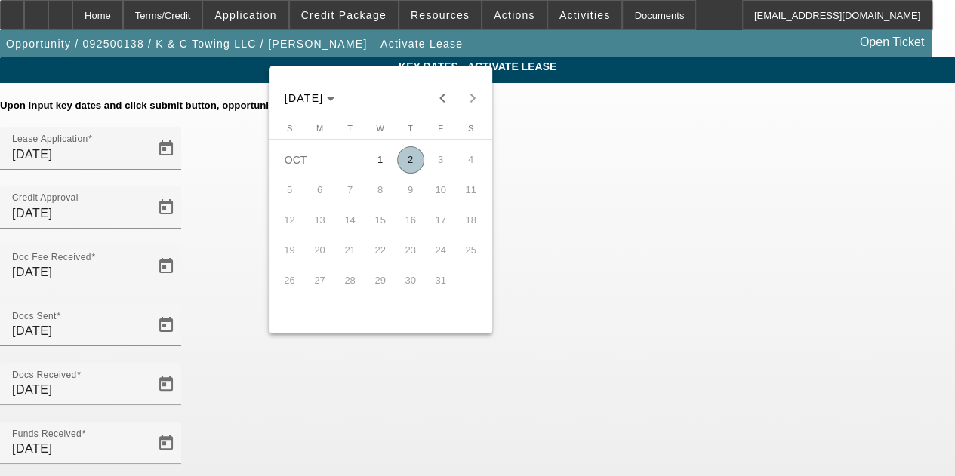
click at [404, 153] on button "2" at bounding box center [410, 160] width 30 height 30
type input "10/2/2025"
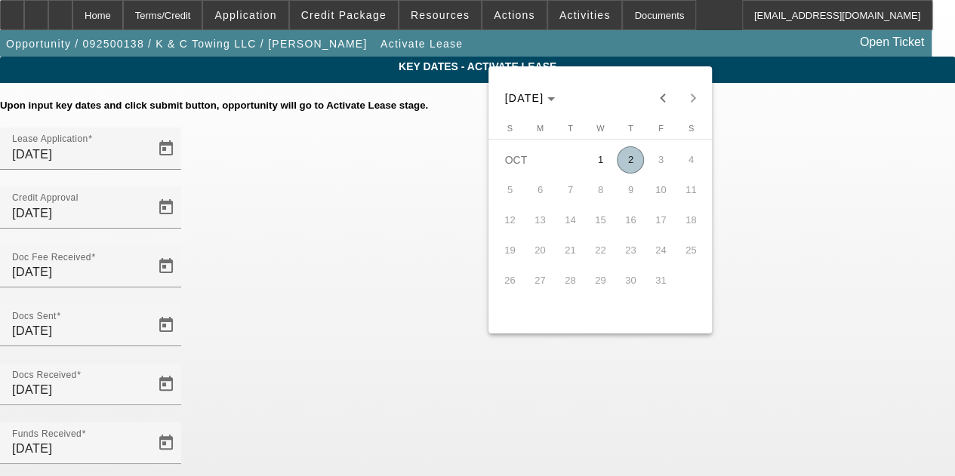
click at [626, 158] on span "2" at bounding box center [630, 159] width 27 height 27
type input "[DATE]"
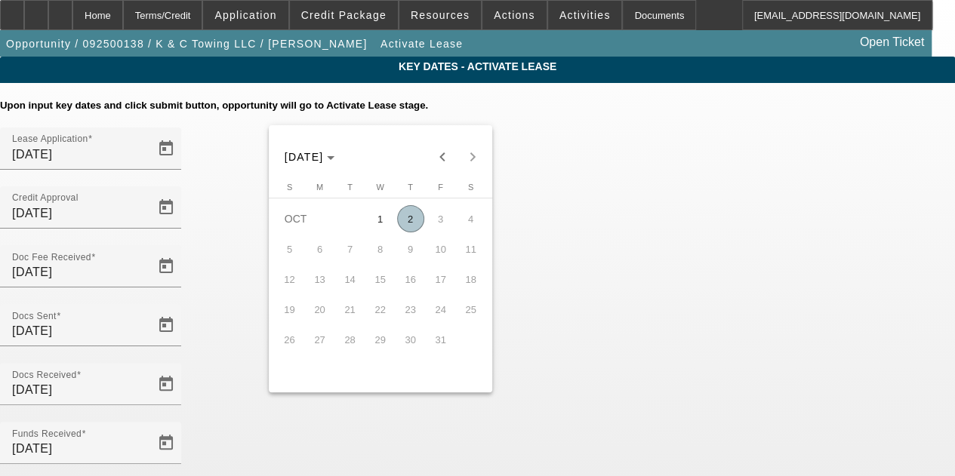
click at [409, 221] on span "2" at bounding box center [410, 218] width 27 height 27
type input "[DATE]"
type input "11/1/2025"
type input "12/1/2025"
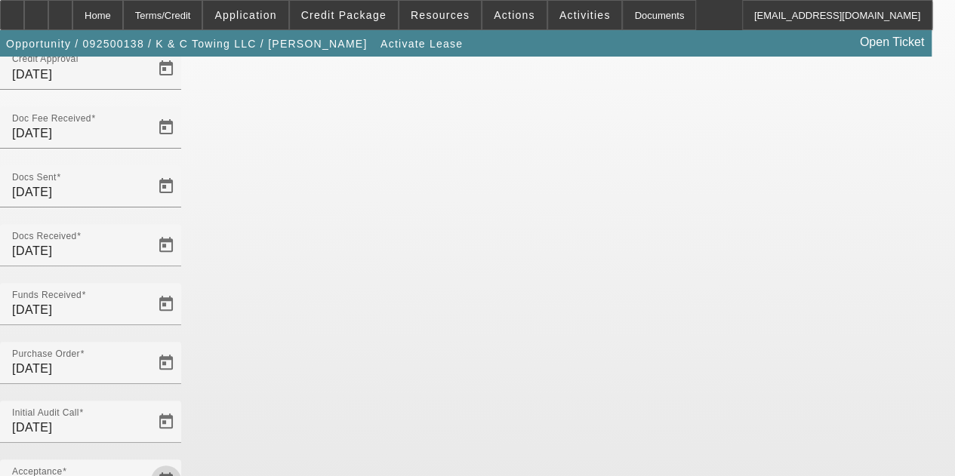
scroll to position [137, 0]
type input "1"
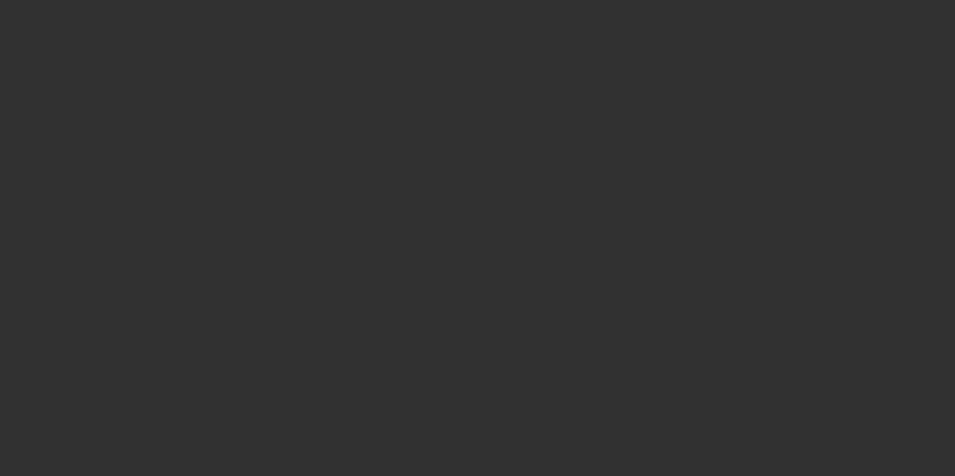
click at [492, 26] on div at bounding box center [477, 238] width 955 height 476
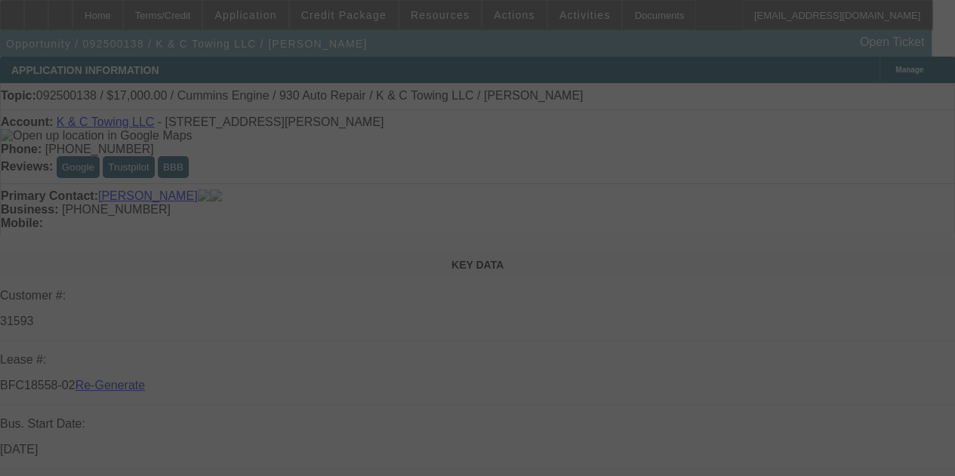
select select "3"
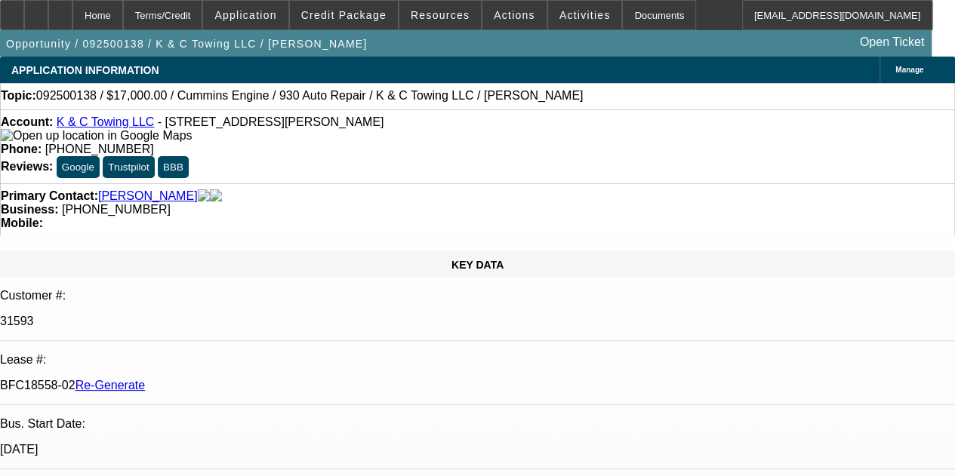
select select "0"
select select "2"
select select "0"
select select "6"
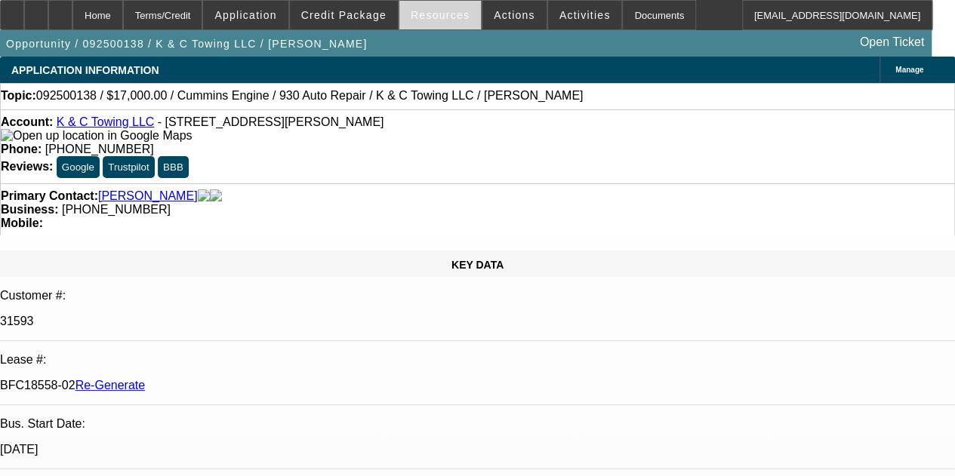
click at [444, 7] on span at bounding box center [439, 15] width 81 height 36
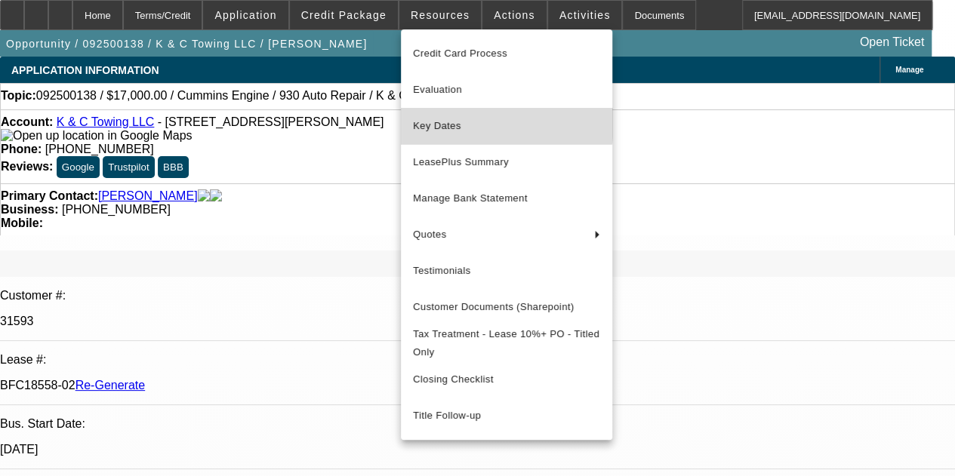
click at [441, 121] on span "Key Dates" at bounding box center [506, 126] width 187 height 18
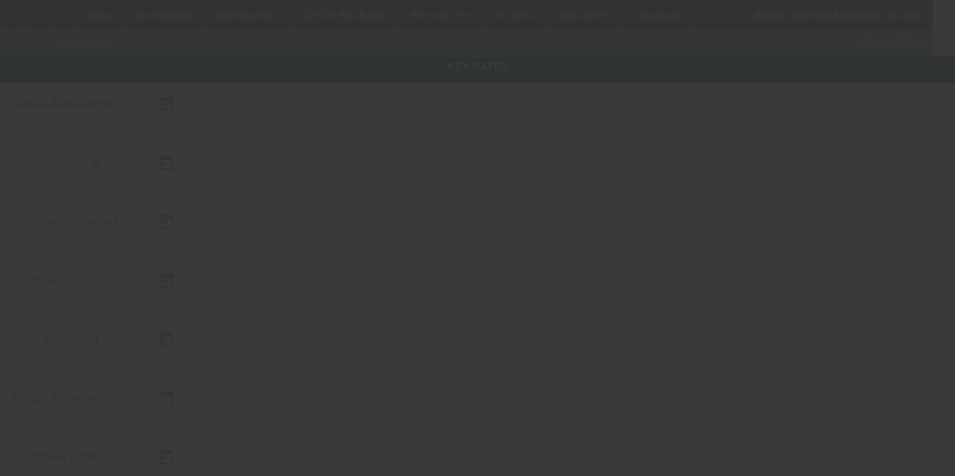
type input "9/8/2025"
type input "9/10/2025"
type input "9/12/2025"
type input "9/15/2025"
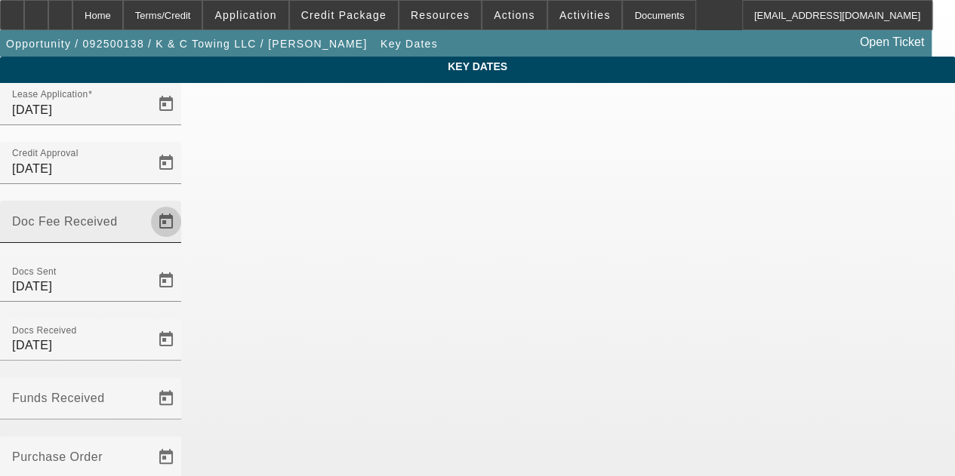
click at [184, 204] on span "Open calendar" at bounding box center [166, 222] width 36 height 36
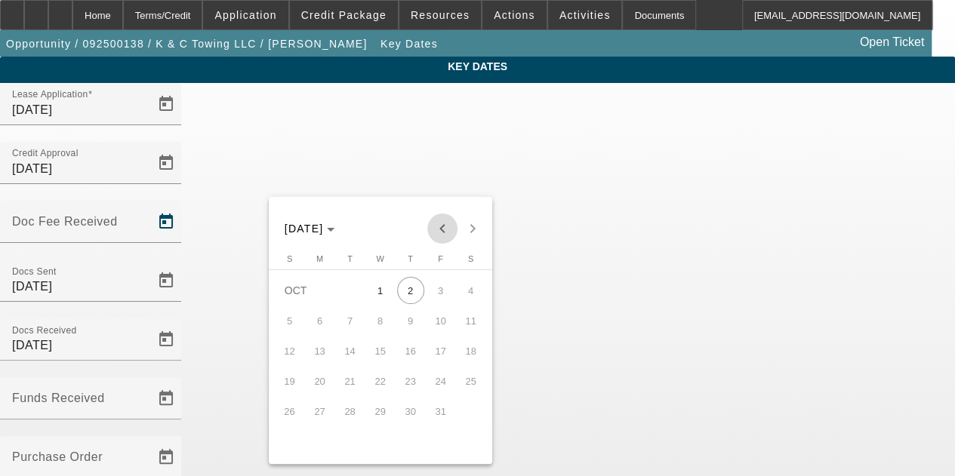
click at [441, 229] on span "Previous month" at bounding box center [442, 229] width 30 height 30
click at [436, 353] on span "12" at bounding box center [440, 350] width 27 height 27
type input "9/12/2025"
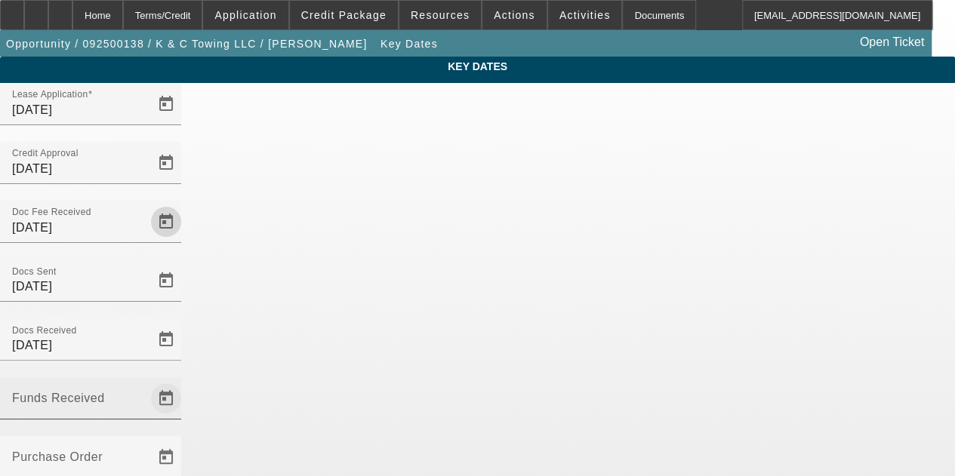
click at [184, 380] on span "Open calendar" at bounding box center [166, 398] width 36 height 36
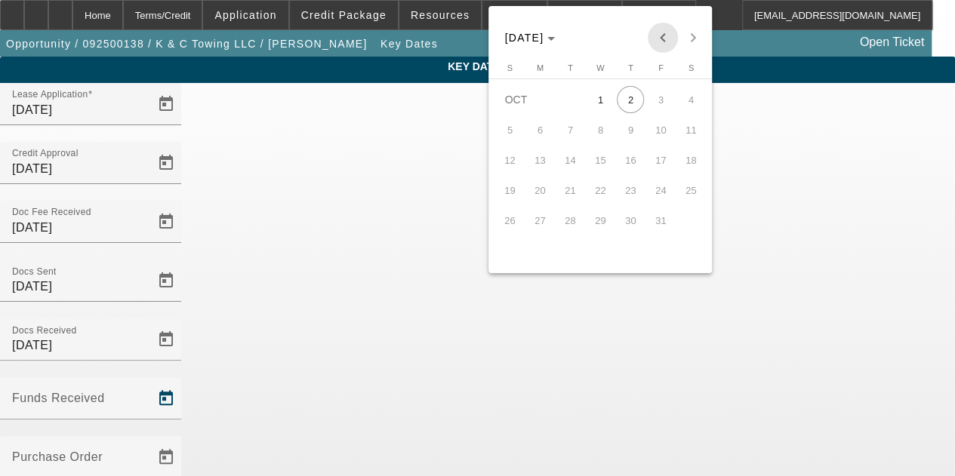
drag, startPoint x: 663, startPoint y: 31, endPoint x: 644, endPoint y: 84, distance: 55.8
click at [661, 35] on span "Previous month" at bounding box center [662, 38] width 30 height 30
click at [662, 221] on span "26" at bounding box center [660, 220] width 27 height 27
type input "9/26/2025"
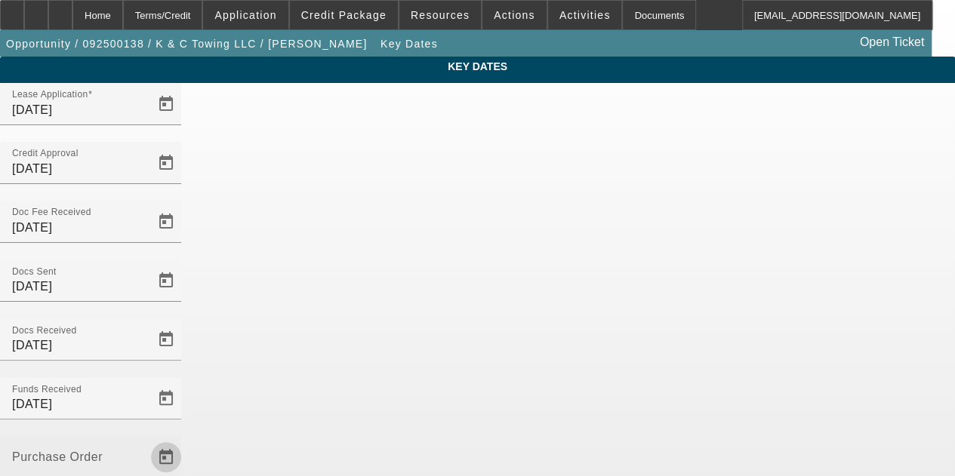
click at [184, 439] on span "Open calendar" at bounding box center [166, 457] width 36 height 36
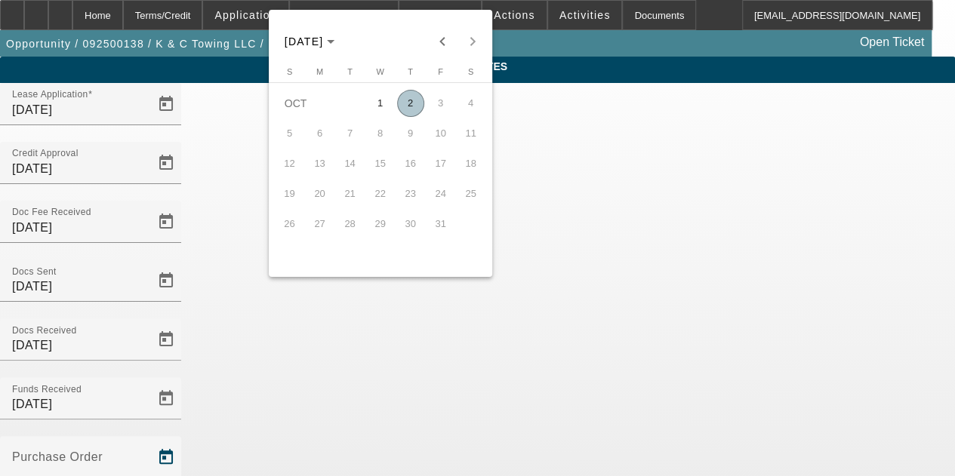
click at [404, 106] on span "2" at bounding box center [410, 103] width 27 height 27
type input "[DATE]"
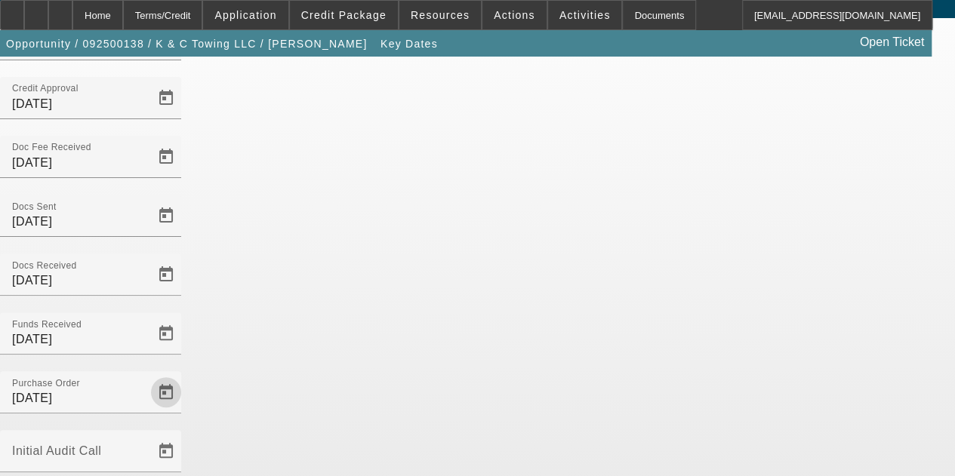
scroll to position [98, 0]
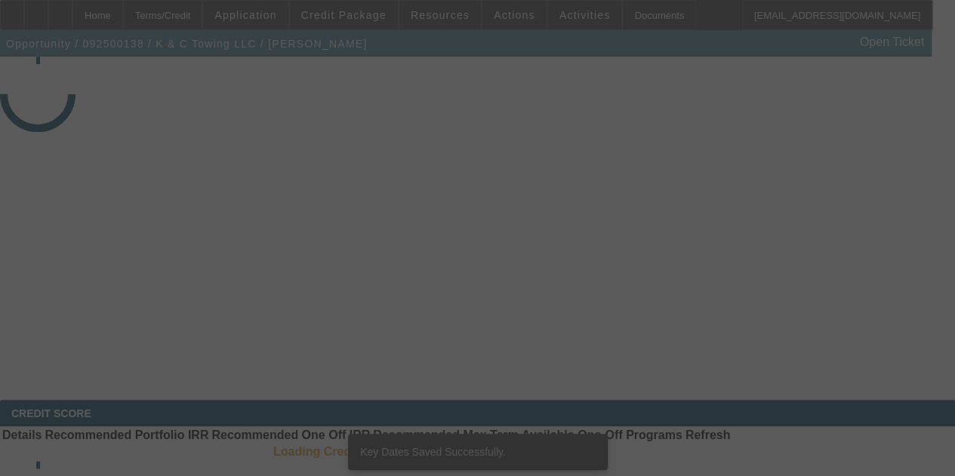
select select "3"
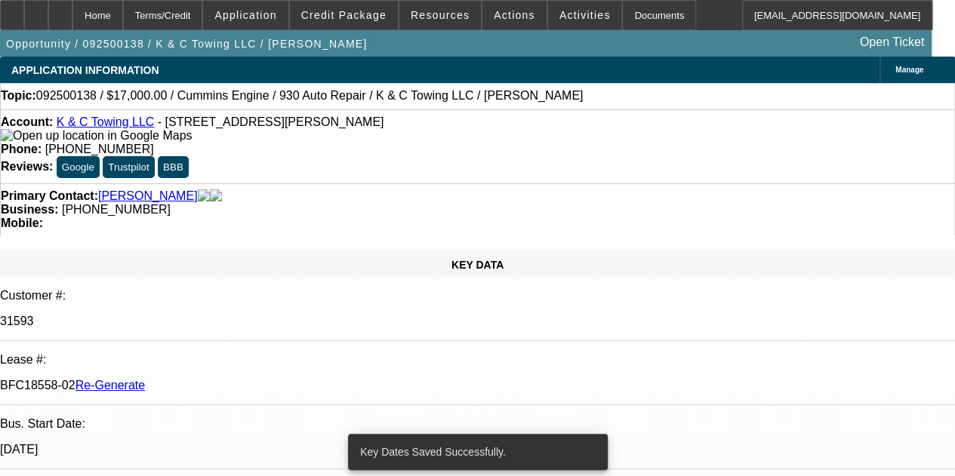
select select "0"
select select "2"
select select "0"
select select "6"
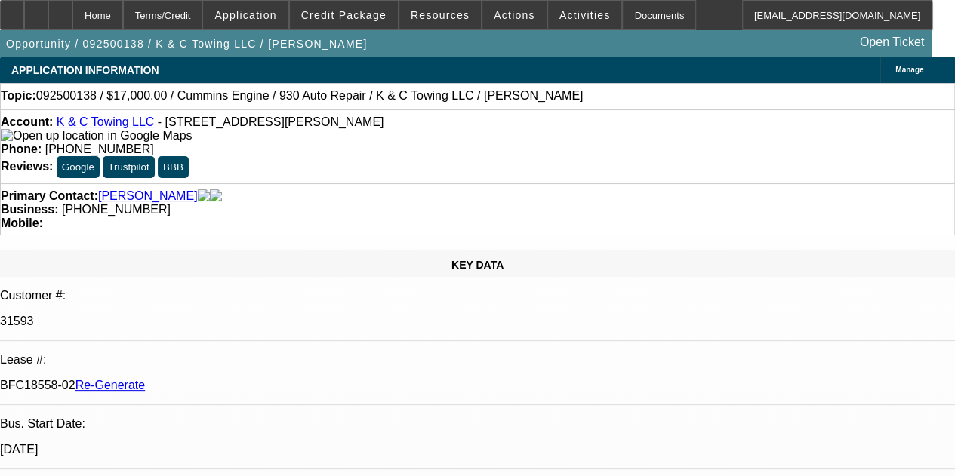
click at [497, 12] on span "Actions" at bounding box center [515, 15] width 42 height 12
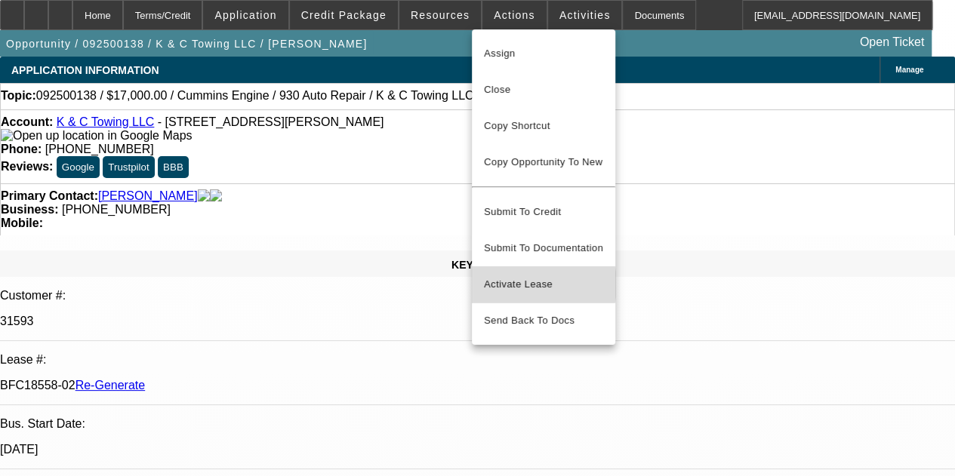
click at [516, 275] on span "Activate Lease" at bounding box center [543, 284] width 119 height 18
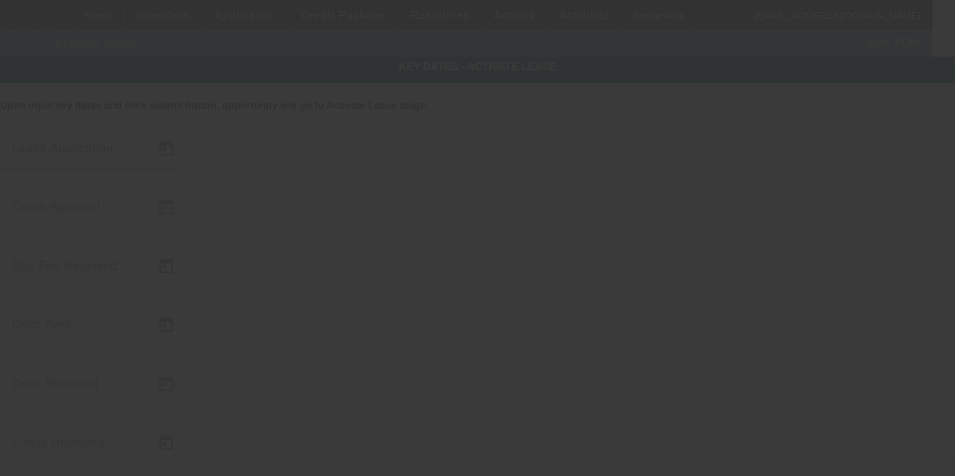
type input "9/8/2025"
type input "9/10/2025"
type input "9/12/2025"
type input "9/15/2025"
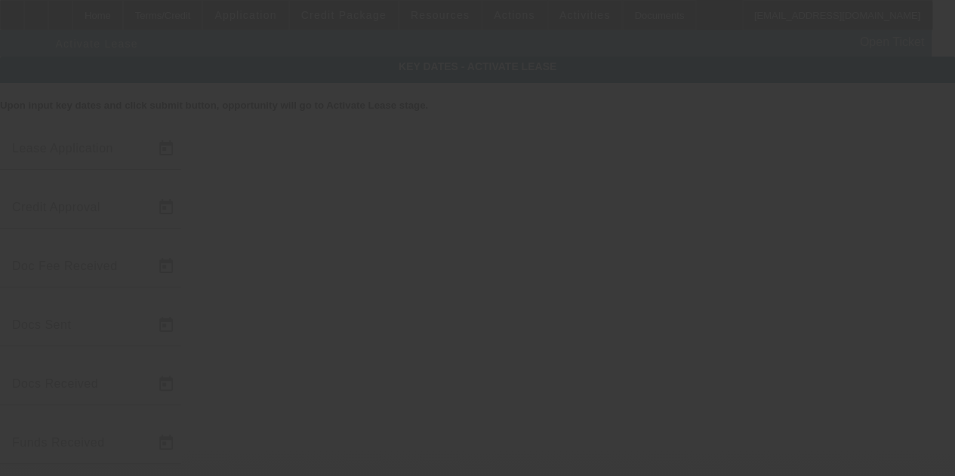
type input "9/26/2025"
type input "[DATE]"
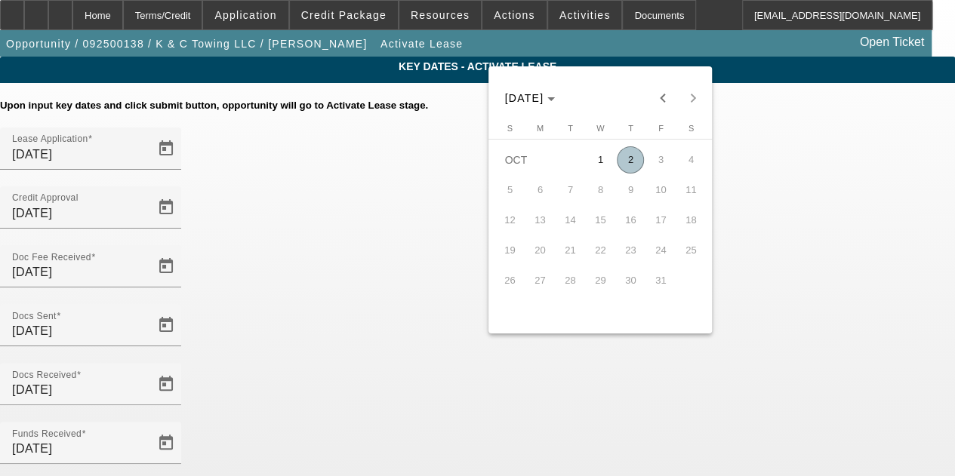
click at [629, 162] on span "2" at bounding box center [630, 159] width 27 height 27
type input "[DATE]"
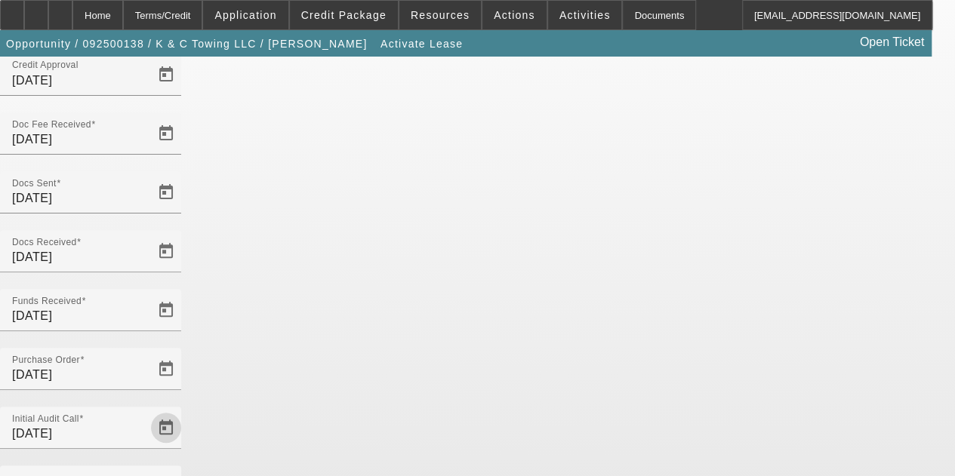
scroll to position [155, 0]
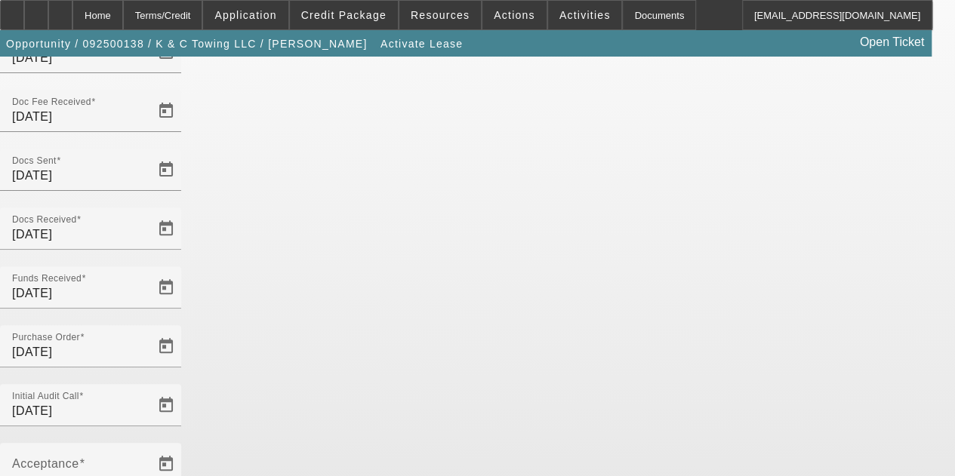
click at [184, 446] on span "Open calendar" at bounding box center [166, 464] width 36 height 36
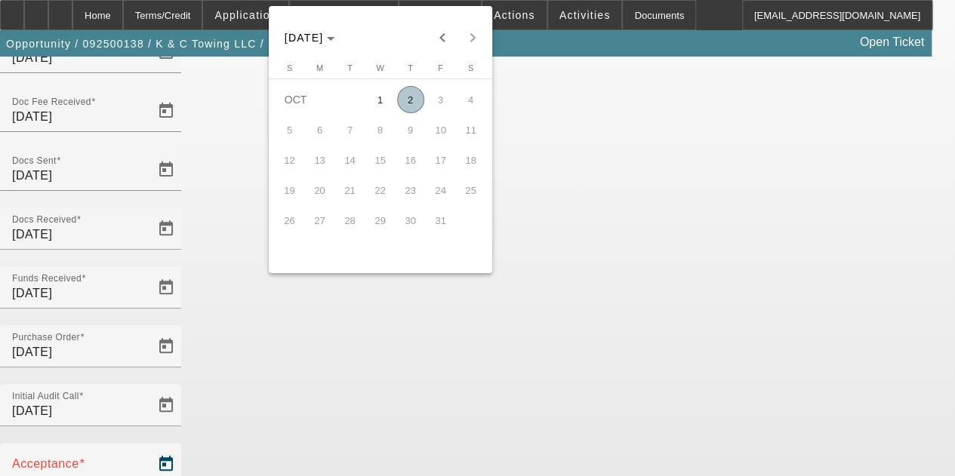
click at [411, 102] on span "2" at bounding box center [410, 99] width 27 height 27
type input "[DATE]"
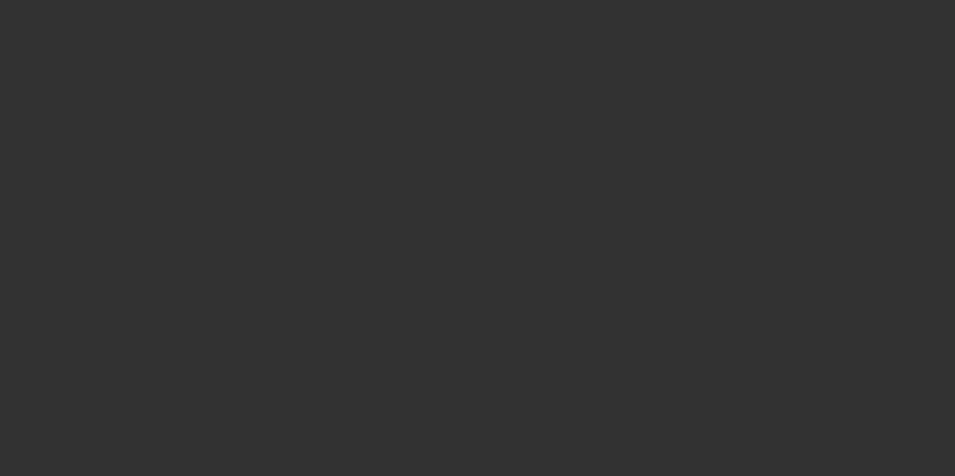
select select "4"
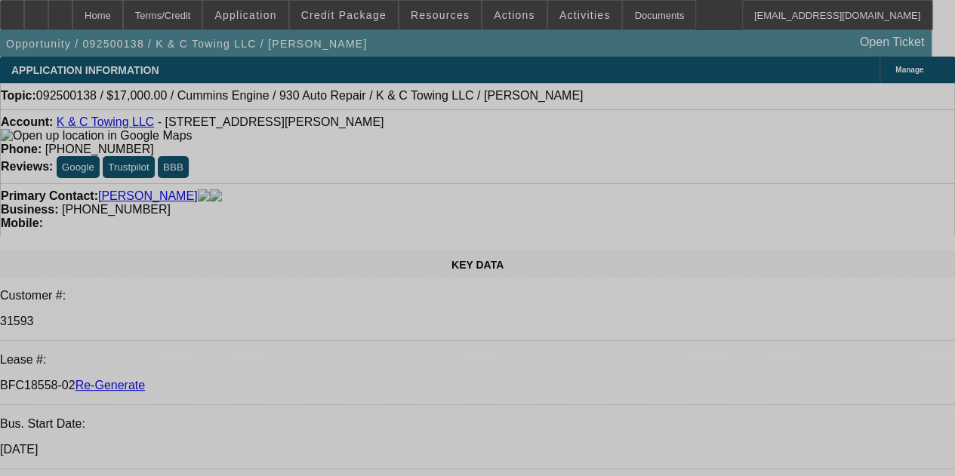
select select "0"
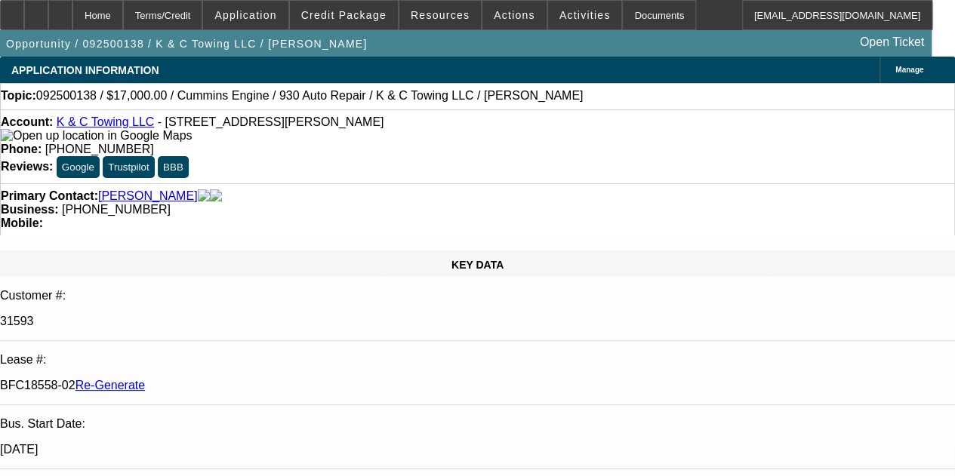
select select "0"
select select "2"
select select "0"
select select "6"
click at [638, 17] on div "Documents" at bounding box center [659, 15] width 74 height 30
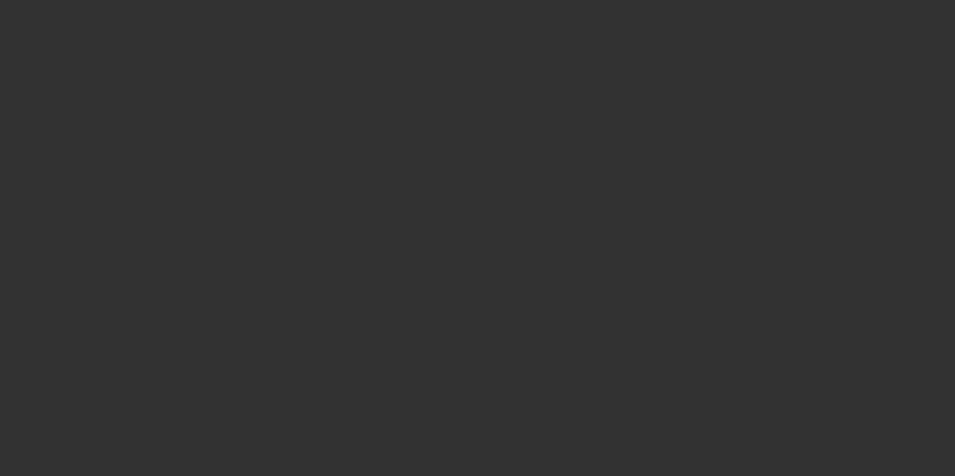
select select "3"
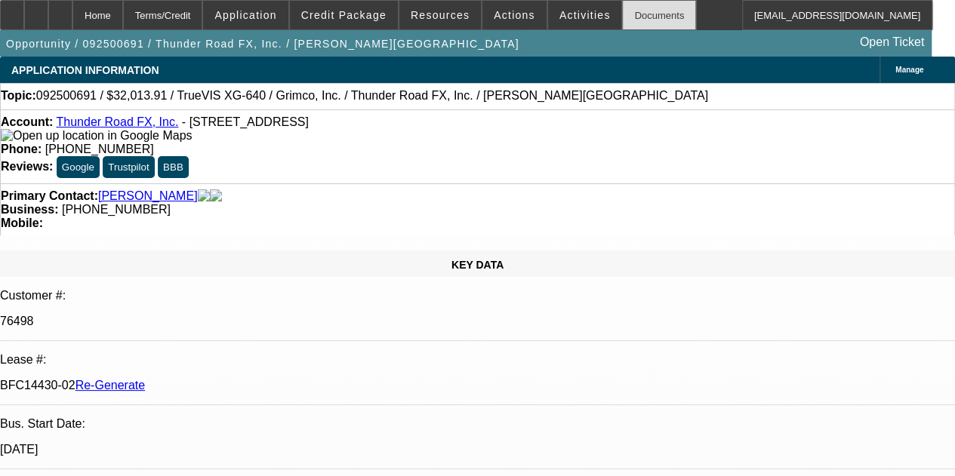
select select "0"
select select "3"
select select "0"
select select "2"
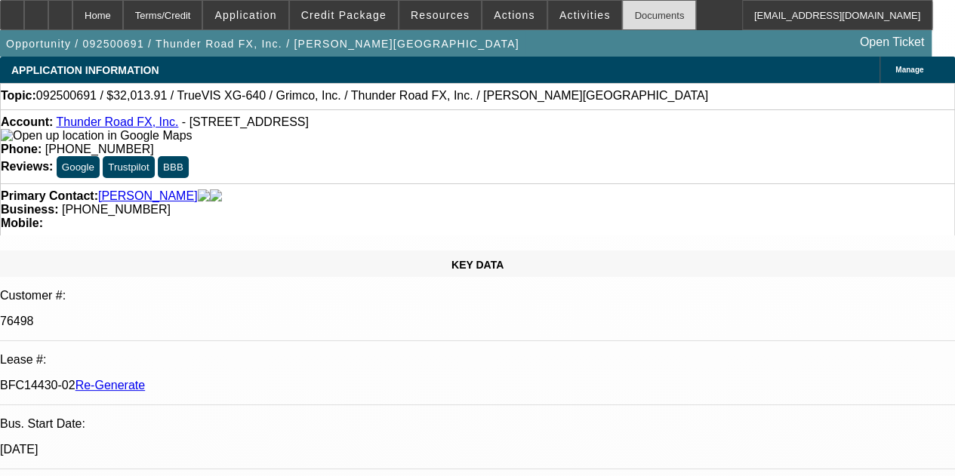
click at [626, 13] on div "Documents" at bounding box center [659, 15] width 74 height 30
click at [492, 51] on div "Opportunity / 092500691 / Thunder Road FX, Inc. / Cambell, Frederick Open Ticket" at bounding box center [465, 43] width 931 height 26
click at [559, 17] on span "Activities" at bounding box center [584, 15] width 51 height 12
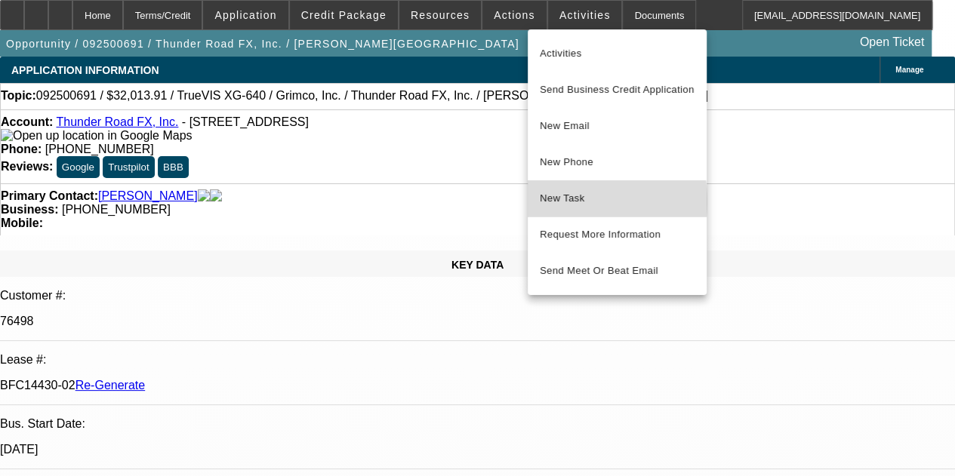
click at [558, 200] on span "New Task" at bounding box center [617, 198] width 155 height 18
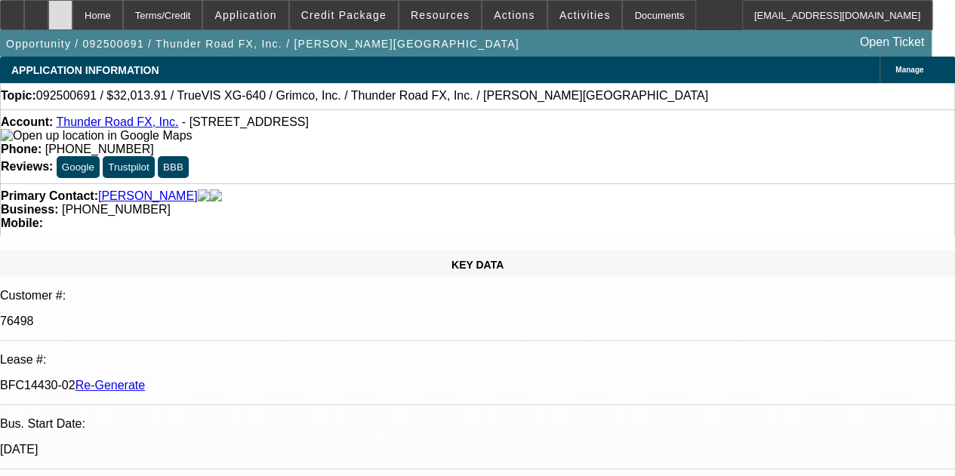
click at [72, 14] on div at bounding box center [60, 15] width 24 height 30
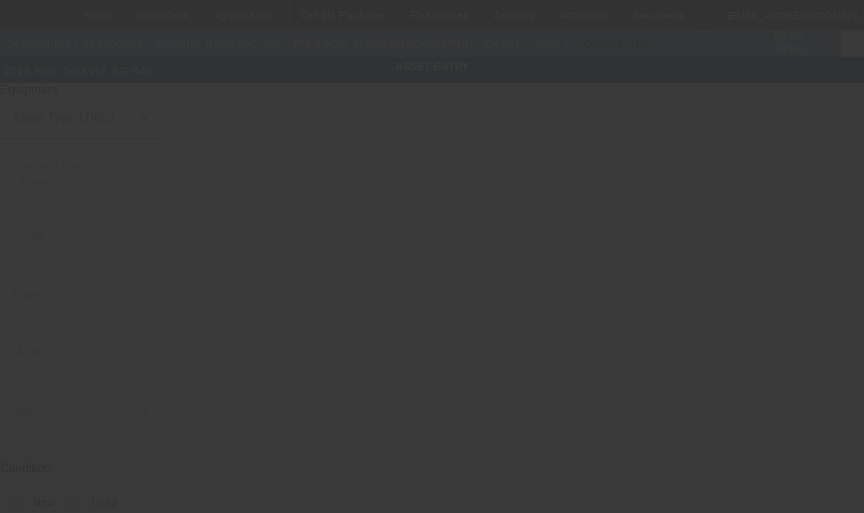
type input "TrueVIS"
type input "XG-640"
radio input "true"
type textarea "Printer/Cutter, (2 TR3 500 ML each): Black, Cyan, Magenta, Yellow Inks, (1) 500…"
type input "[STREET_ADDRESS]"
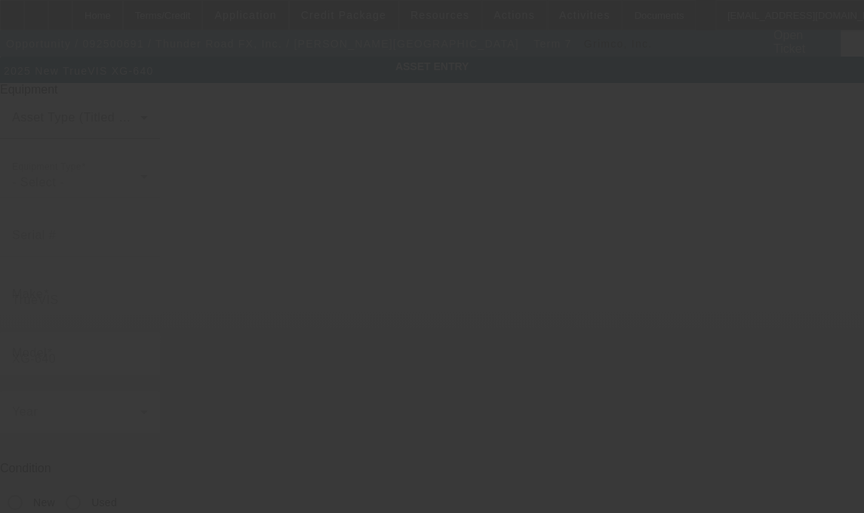
type input "[GEOGRAPHIC_DATA]"
type input "32065"
type input "Clay"
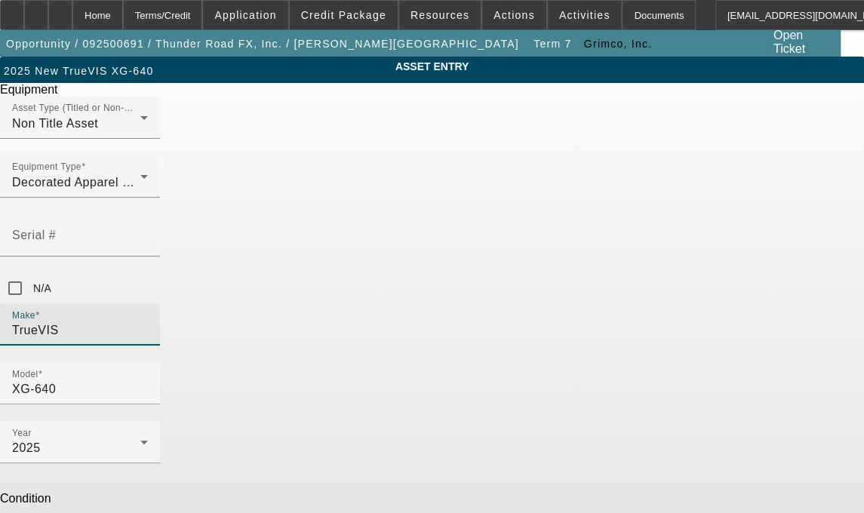
click at [148, 321] on input "TrueVIS" at bounding box center [80, 330] width 136 height 18
type input "T"
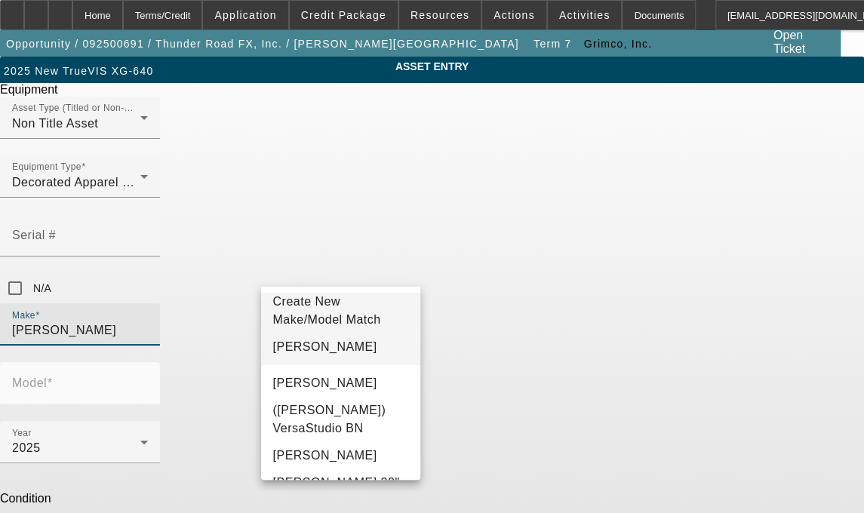
type input "[PERSON_NAME]"
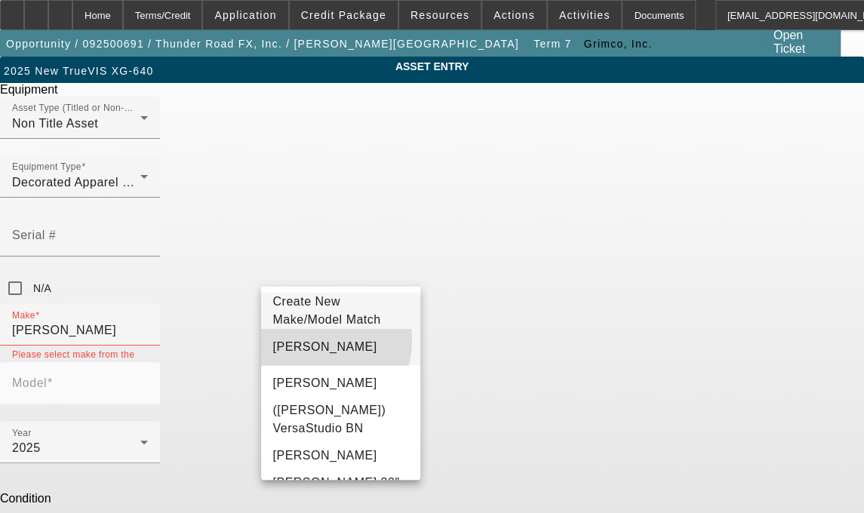
click at [302, 347] on span "[PERSON_NAME]" at bounding box center [325, 347] width 104 height 18
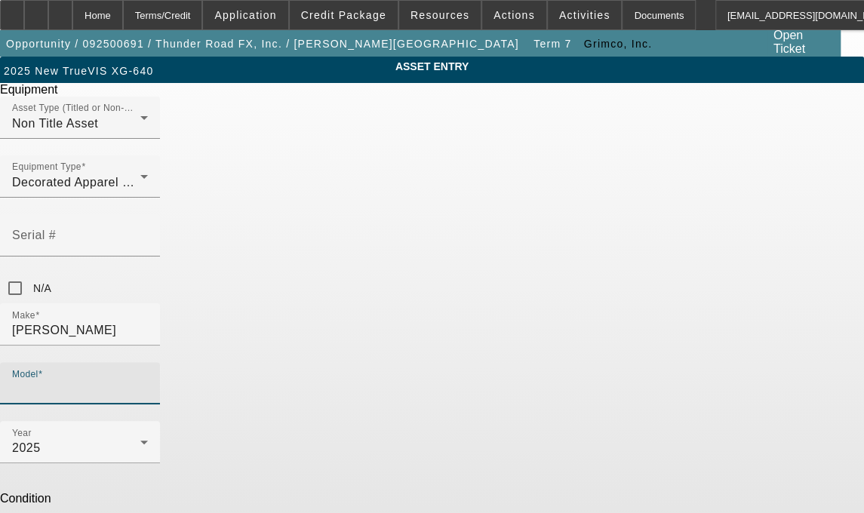
click at [148, 380] on input "Model" at bounding box center [80, 389] width 136 height 18
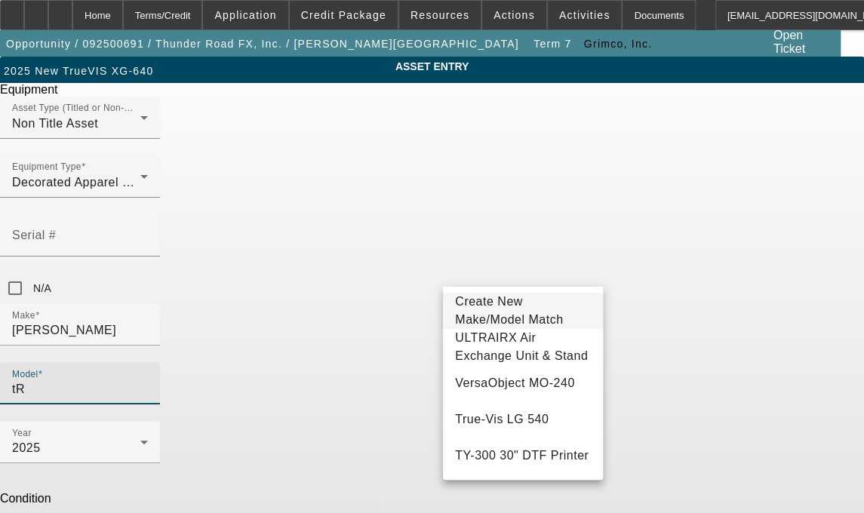
type input "t"
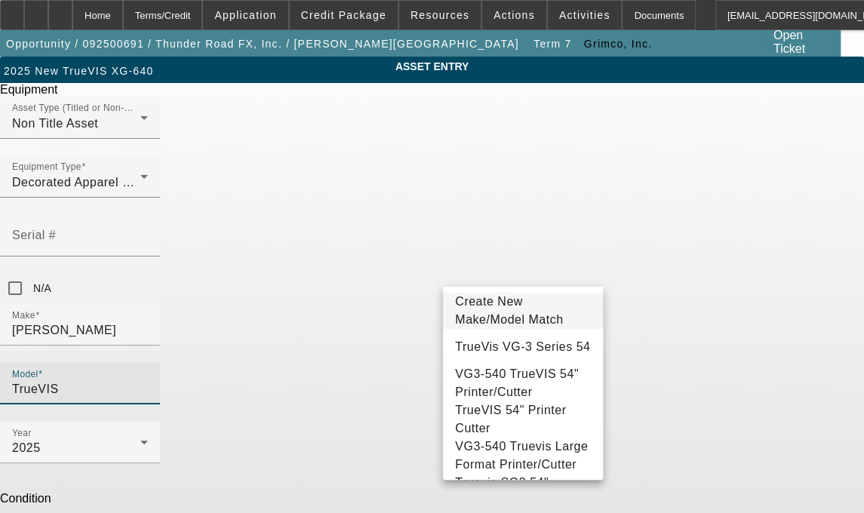
type input "TrueVIS"
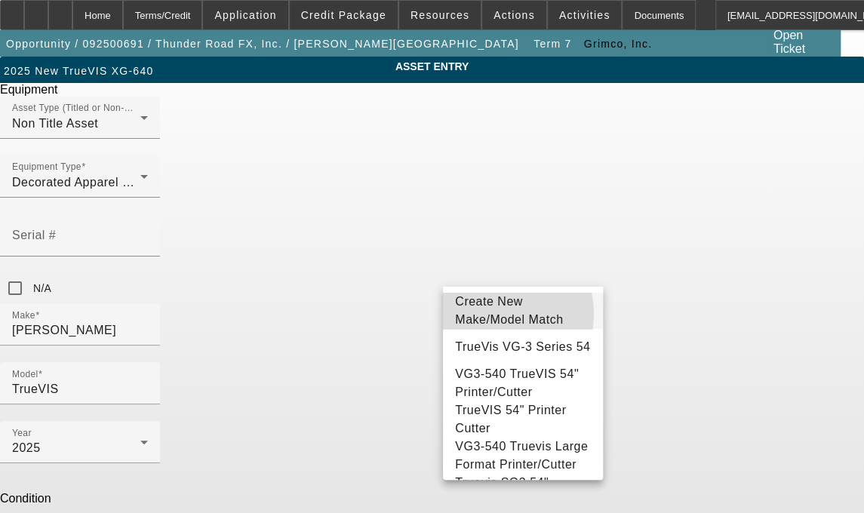
click at [490, 314] on span "Create New Make/Model Match" at bounding box center [523, 311] width 136 height 36
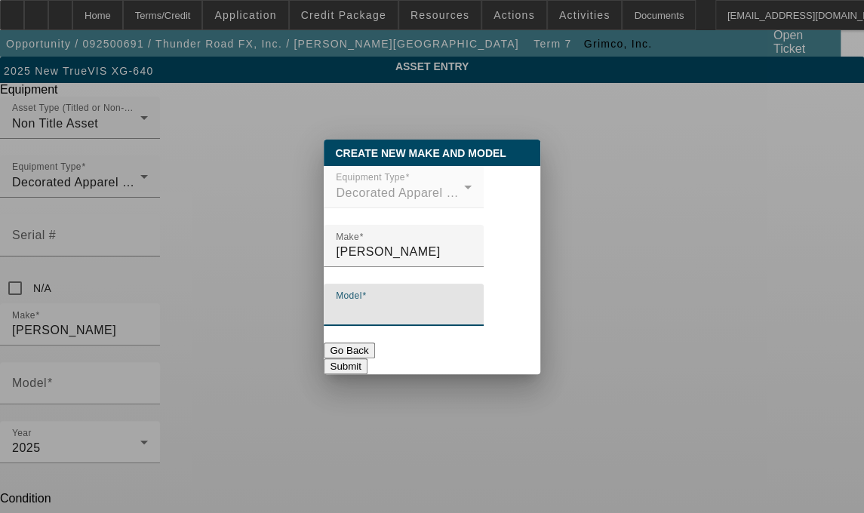
drag, startPoint x: 404, startPoint y: 315, endPoint x: 410, endPoint y: 298, distance: 17.7
click at [410, 298] on div "Model" at bounding box center [404, 305] width 136 height 42
type input "TrueVIS XG-640"
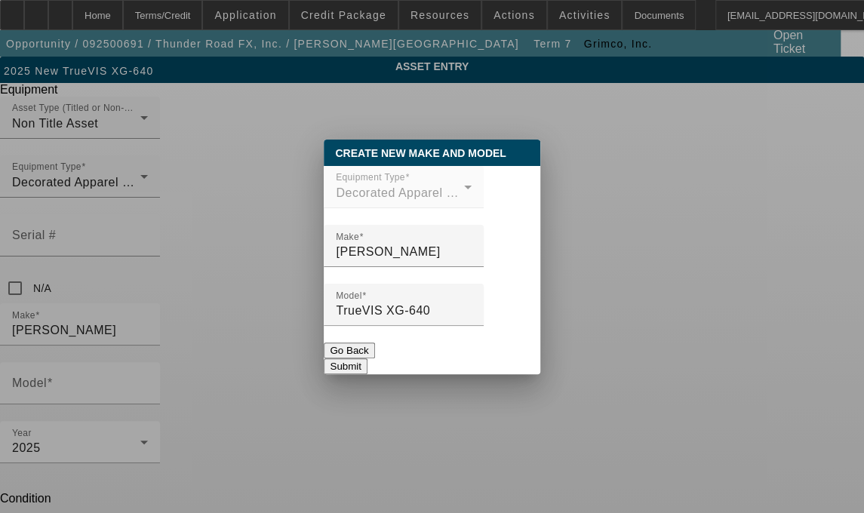
click at [367, 361] on button "Submit" at bounding box center [345, 366] width 43 height 16
type input "TrueVIS XG-640"
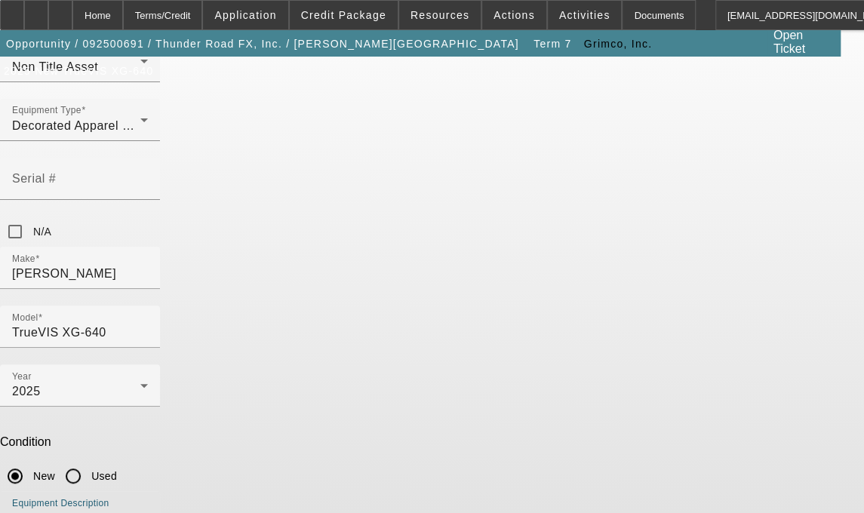
type textarea "Printer/Cutter, (2 TR3 500 ML each): Black, Cyan, Magenta, Yellow Inks, (1) 500…"
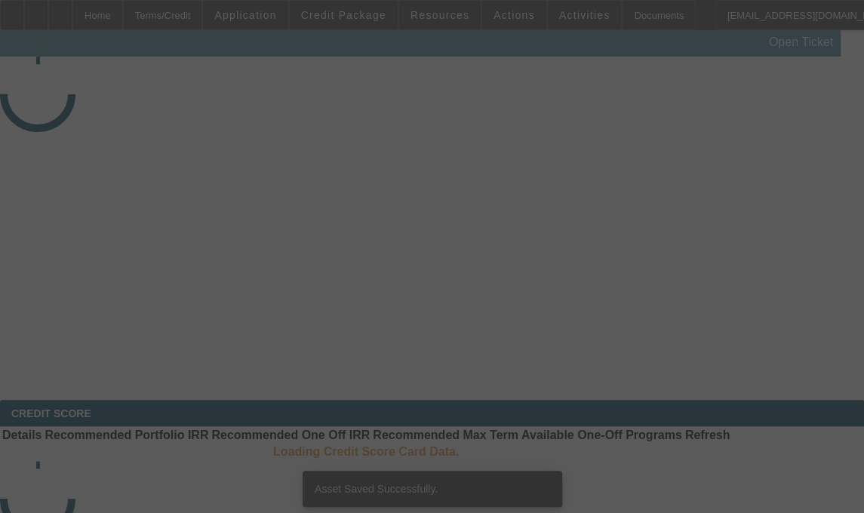
select select "3"
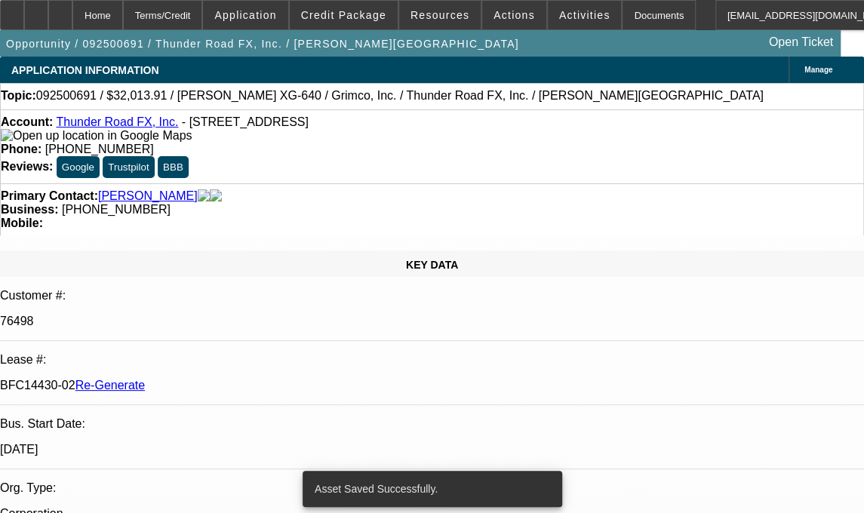
select select "0"
select select "3"
select select "0"
select select "2"
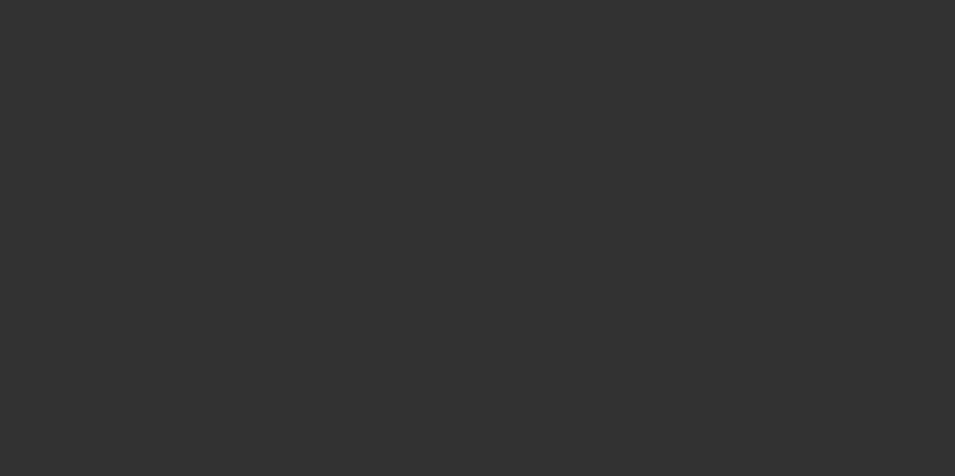
select select "3"
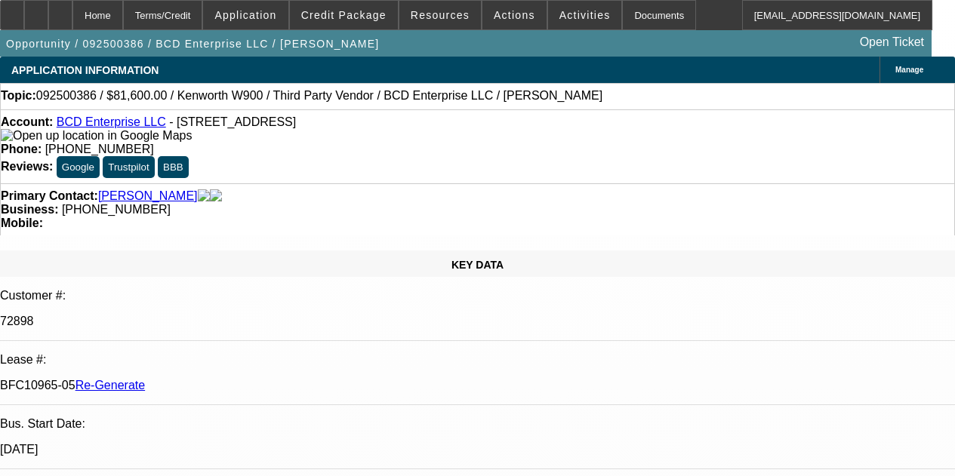
select select "4"
select select "0.15"
select select "2"
select select "0"
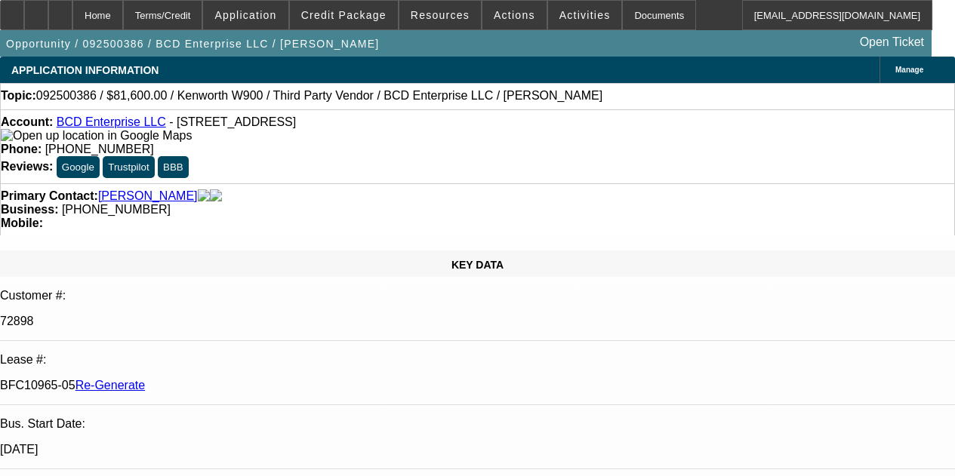
select select "6"
click at [72, 25] on div at bounding box center [60, 15] width 24 height 30
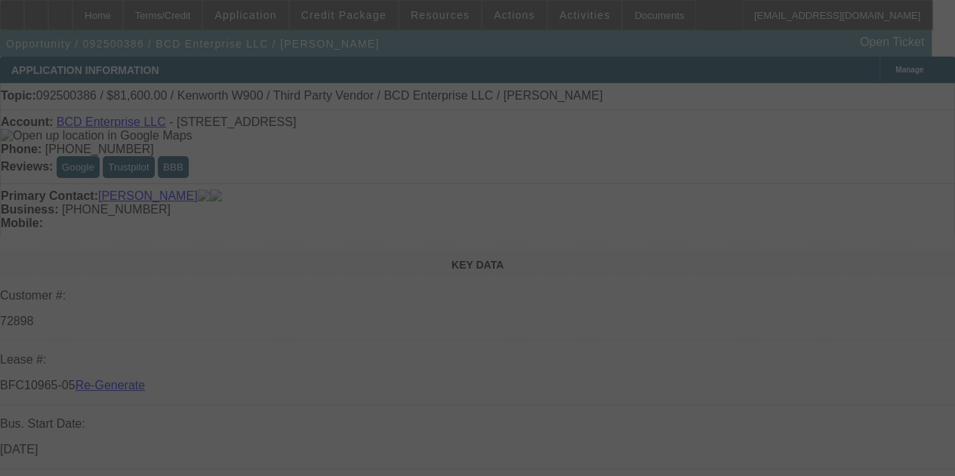
select select "4"
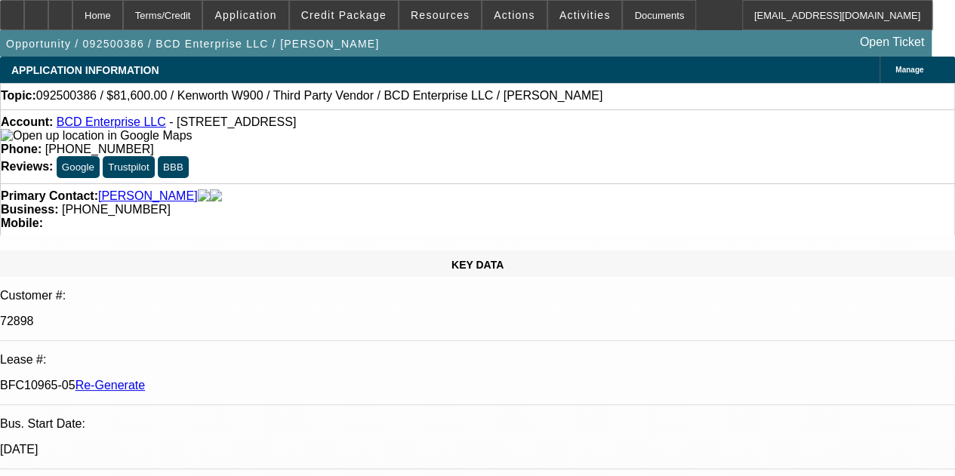
select select "0.15"
select select "2"
select select "0"
select select "6"
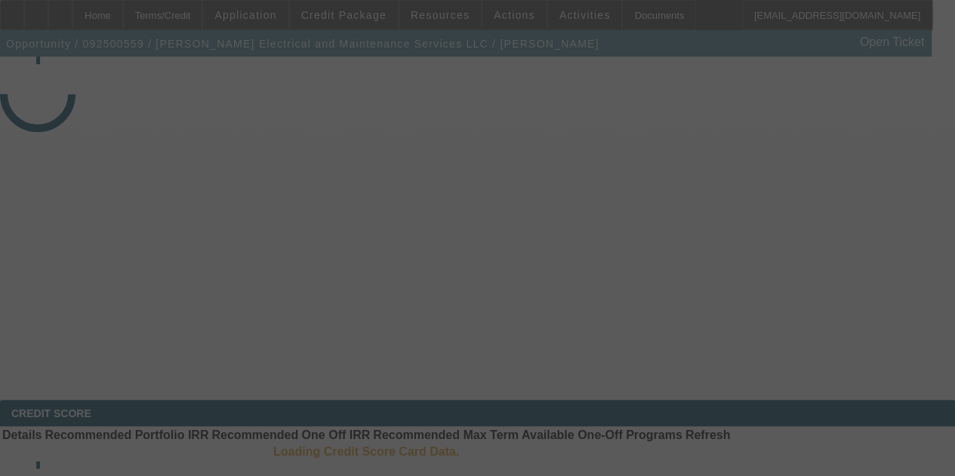
select select "3"
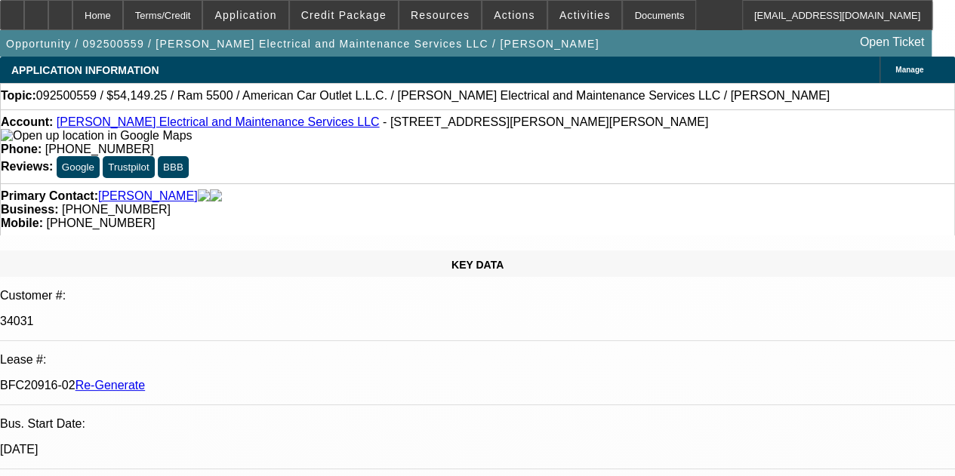
select select "0"
select select "2"
select select "0"
select select "6"
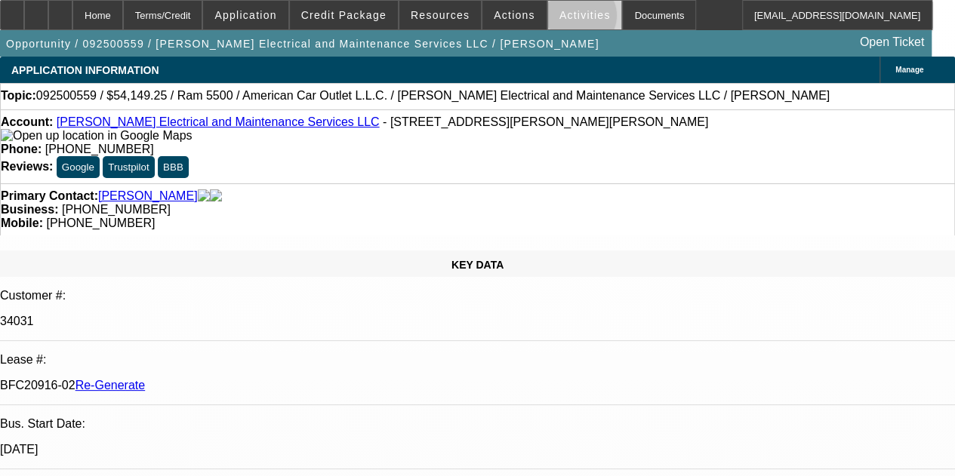
click at [559, 19] on span "Activities" at bounding box center [584, 15] width 51 height 12
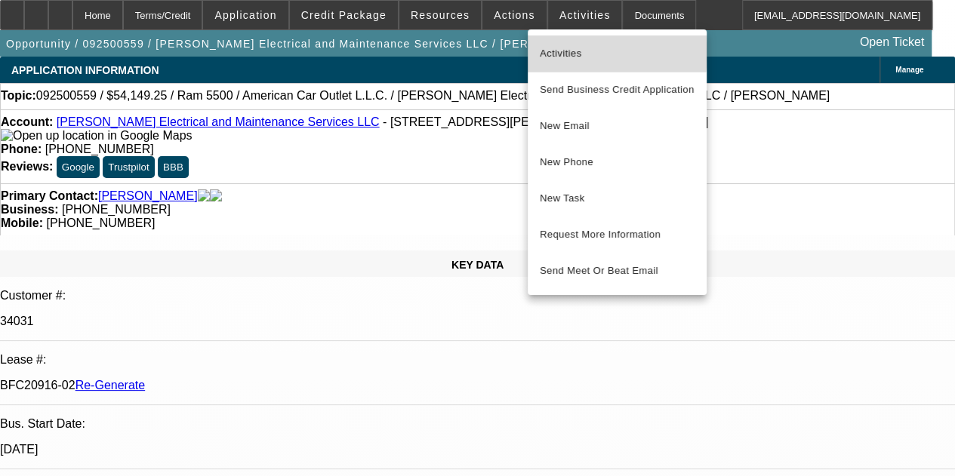
click at [560, 51] on span "Activities" at bounding box center [617, 54] width 155 height 18
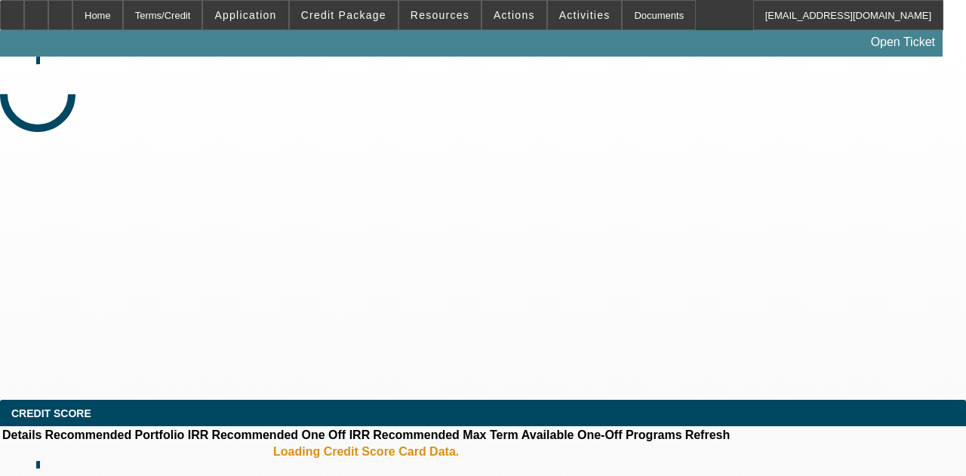
select select "3"
select select "0"
select select "2"
select select "0"
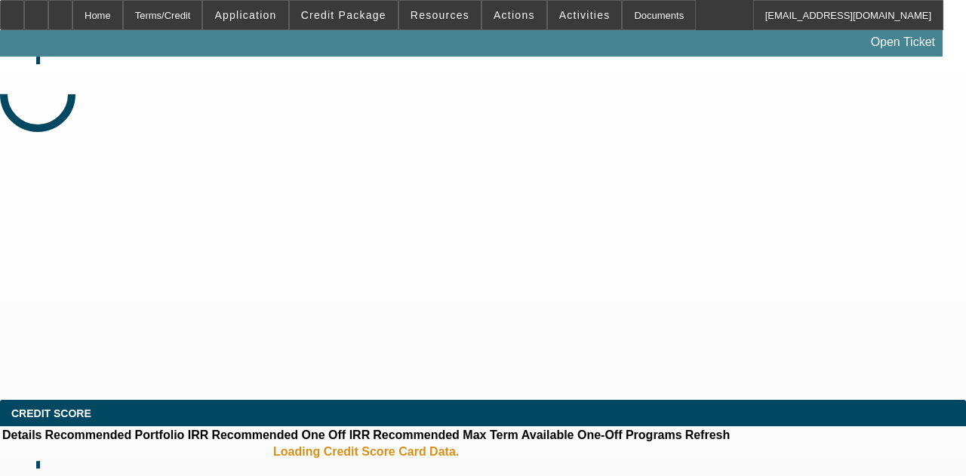
select select "6"
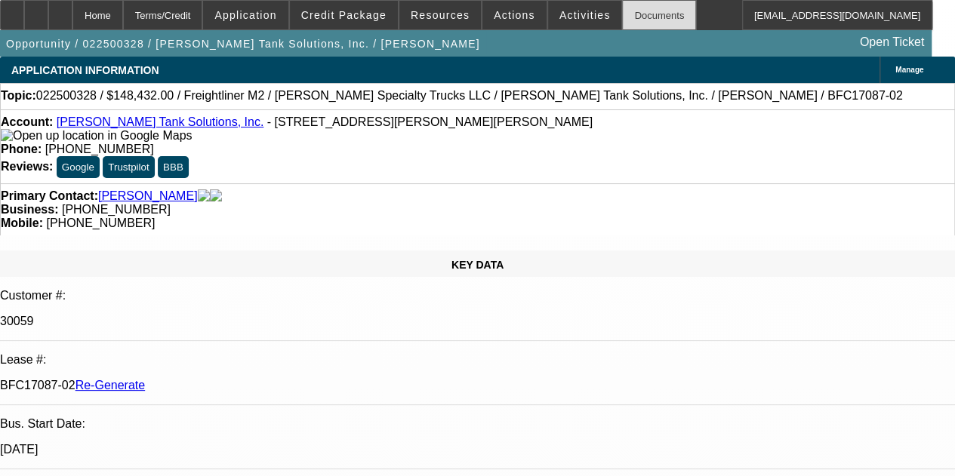
click at [623, 17] on div "Documents" at bounding box center [659, 15] width 74 height 30
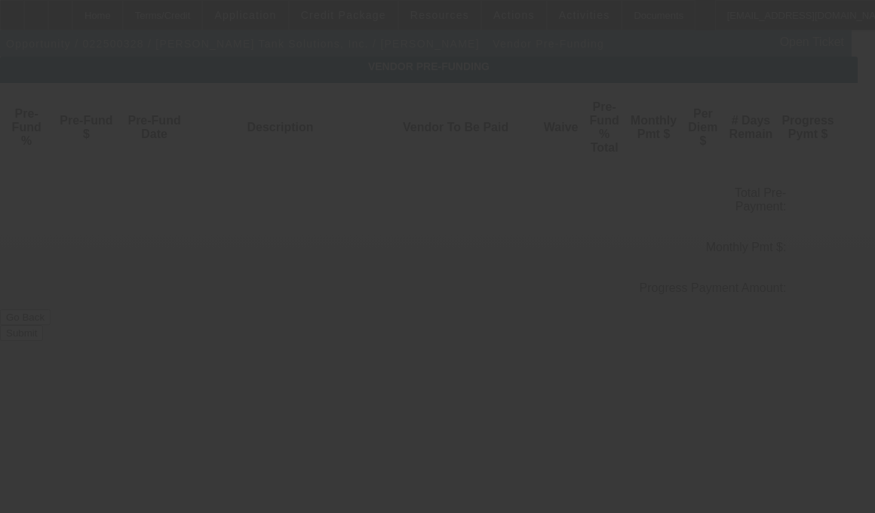
click at [66, 273] on div at bounding box center [437, 256] width 875 height 513
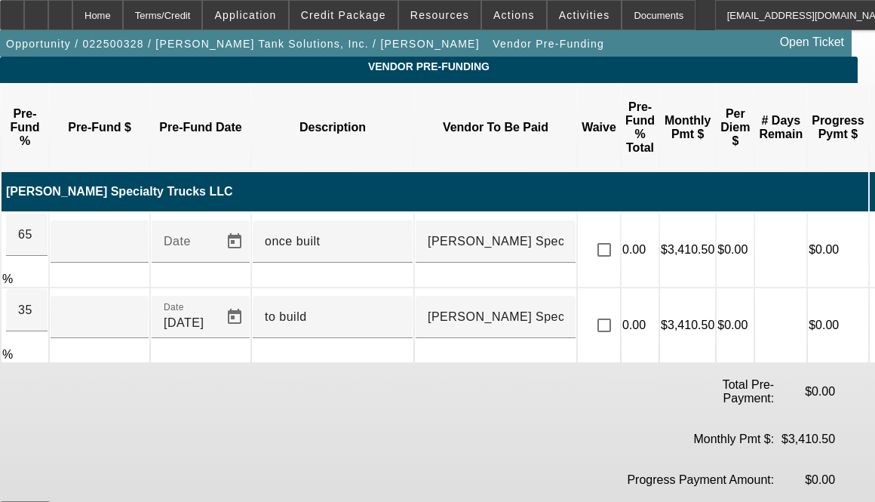
click at [61, 276] on div at bounding box center [437, 251] width 875 height 502
click at [35, 301] on input "35" at bounding box center [26, 310] width 17 height 18
type input "3"
type input "$0.00"
click at [48, 214] on div "65" at bounding box center [27, 235] width 42 height 42
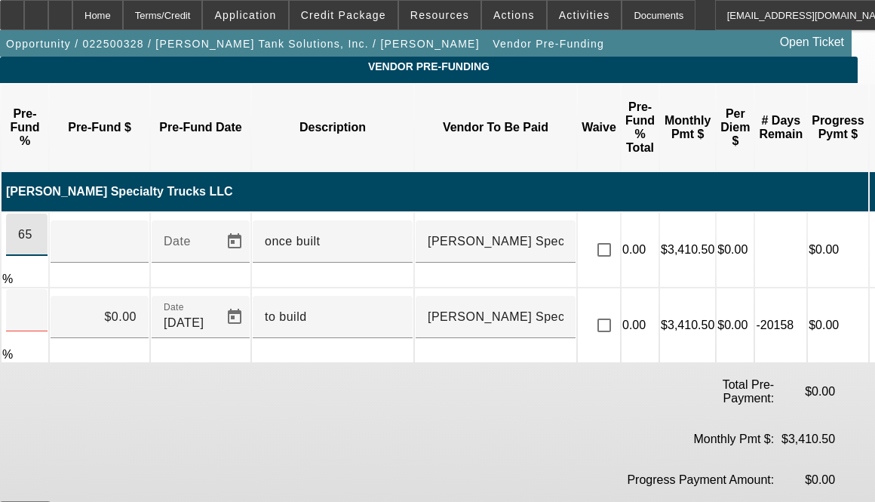
type input "6"
type input "$0.00"
click at [78, 301] on div "$0.00" at bounding box center [100, 317] width 98 height 42
type input "0"
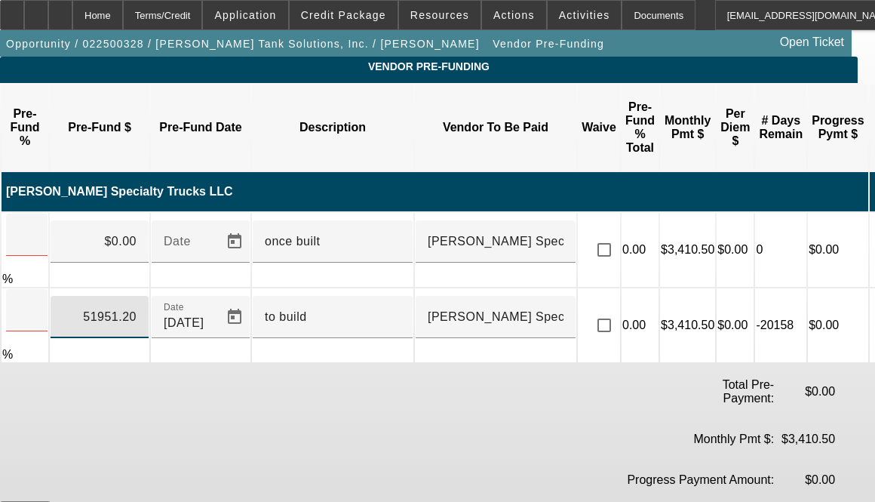
type input "51951.20"
type input "33.0831932"
type input "$51,951.20"
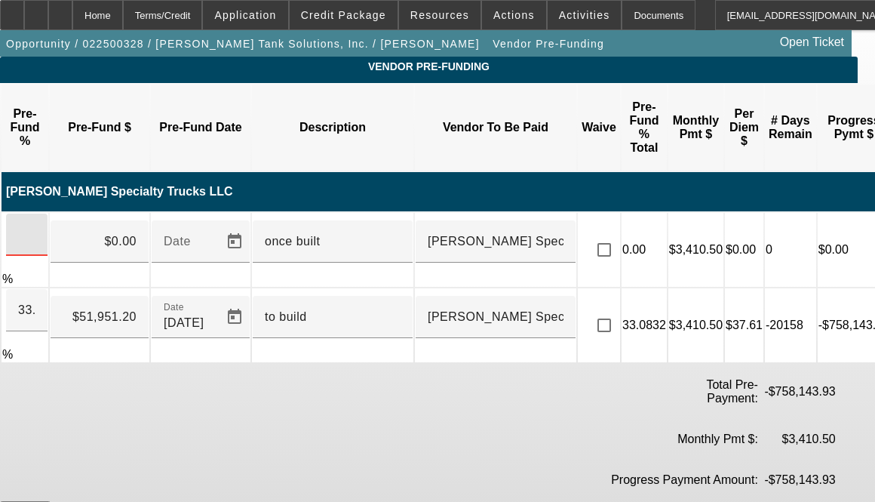
click at [35, 226] on input at bounding box center [26, 235] width 17 height 18
type input "67"
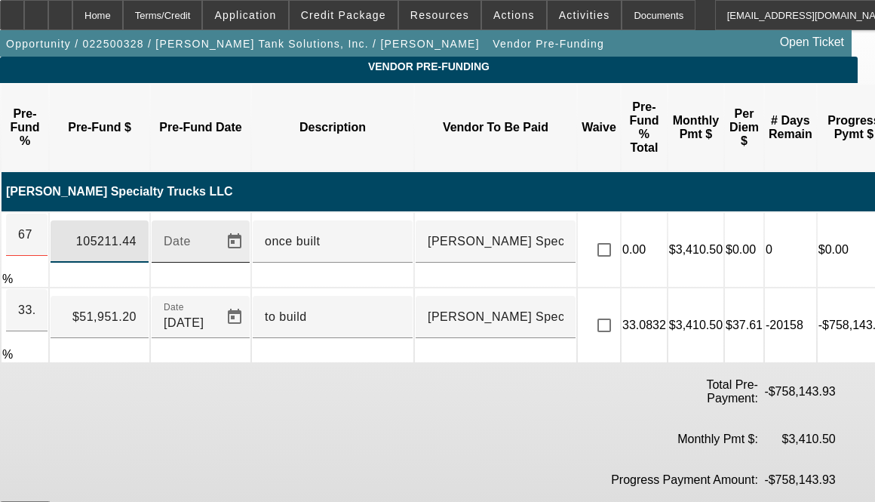
drag, startPoint x: 104, startPoint y: 200, endPoint x: 206, endPoint y: 209, distance: 102.3
click at [206, 213] on tr "67 % 105211.44 Date once built Stephenson Specialty Trucks LLC 0.00 $3,410.50 $…" at bounding box center [455, 250] width 907 height 74
type input "105050.80"
type input "66.8977024"
type input "$105,050.80"
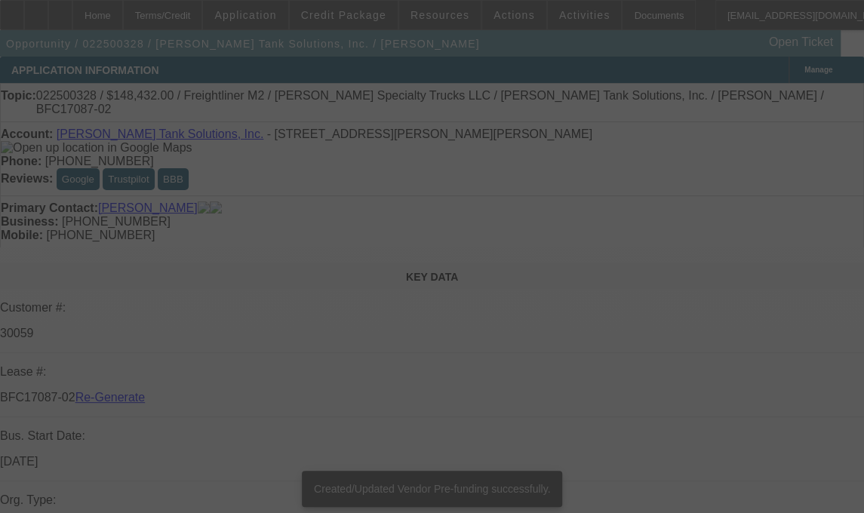
select select "3"
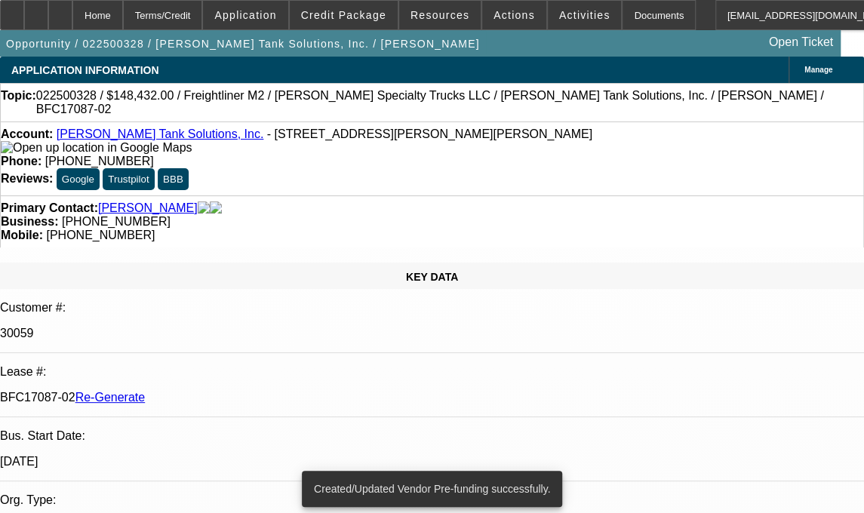
select select "0"
select select "2"
select select "0"
select select "6"
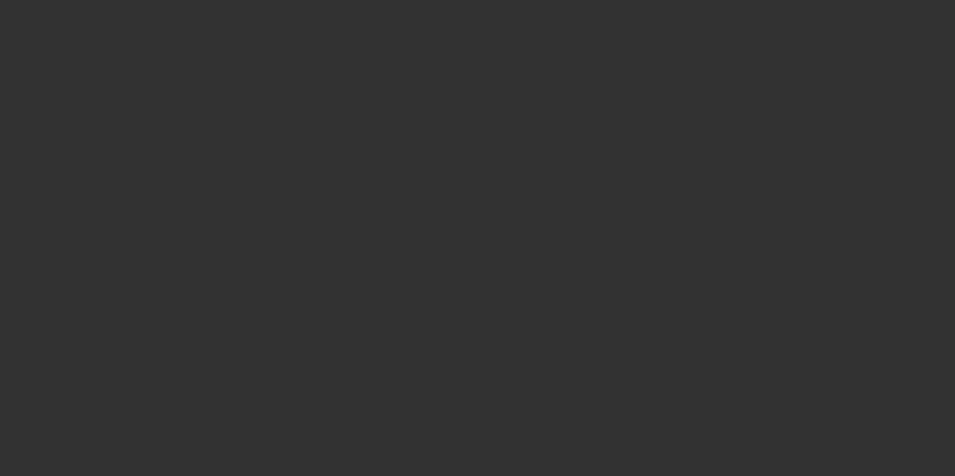
select select "3"
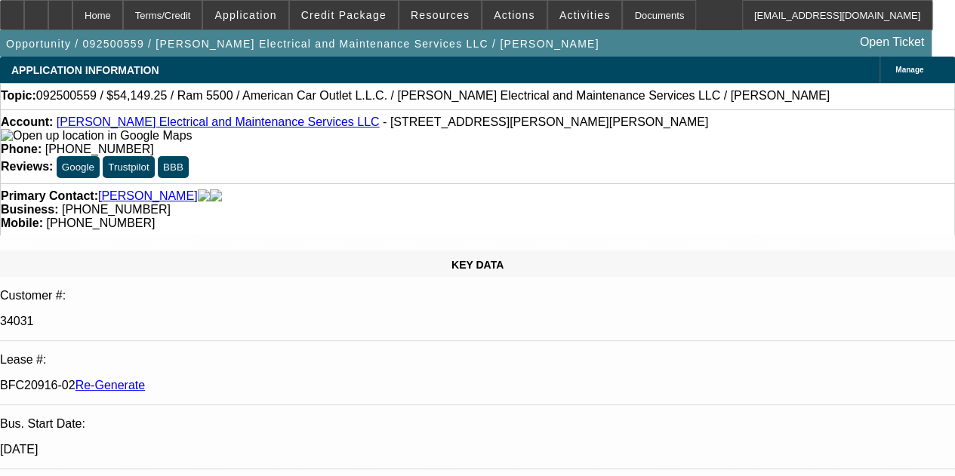
select select "0"
select select "2"
select select "0"
select select "6"
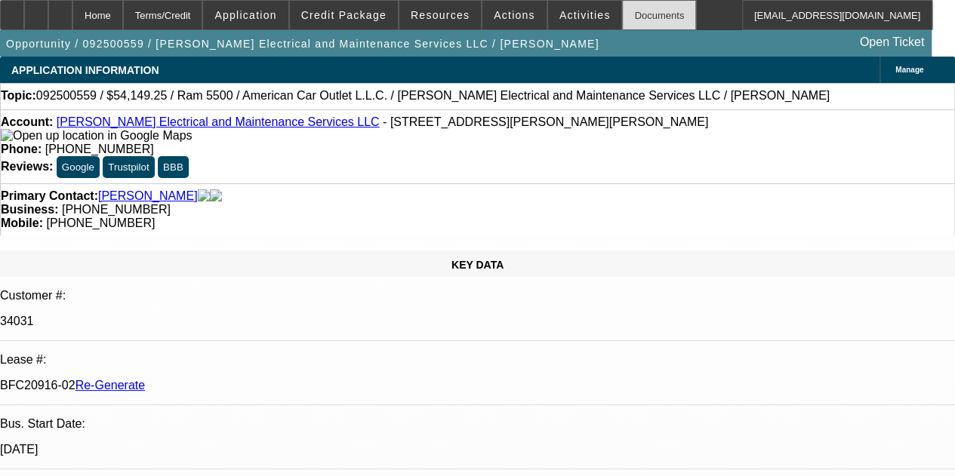
click at [622, 17] on div "Documents" at bounding box center [659, 15] width 74 height 30
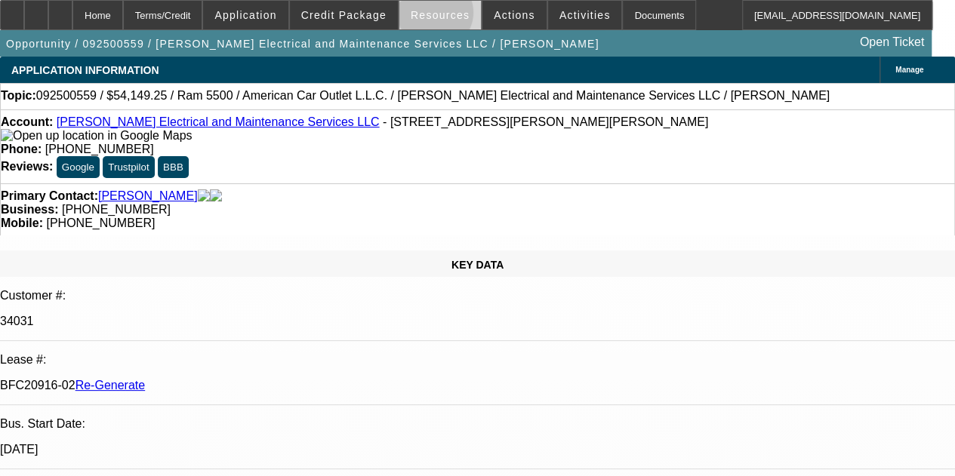
click at [437, 16] on span "Resources" at bounding box center [440, 15] width 59 height 12
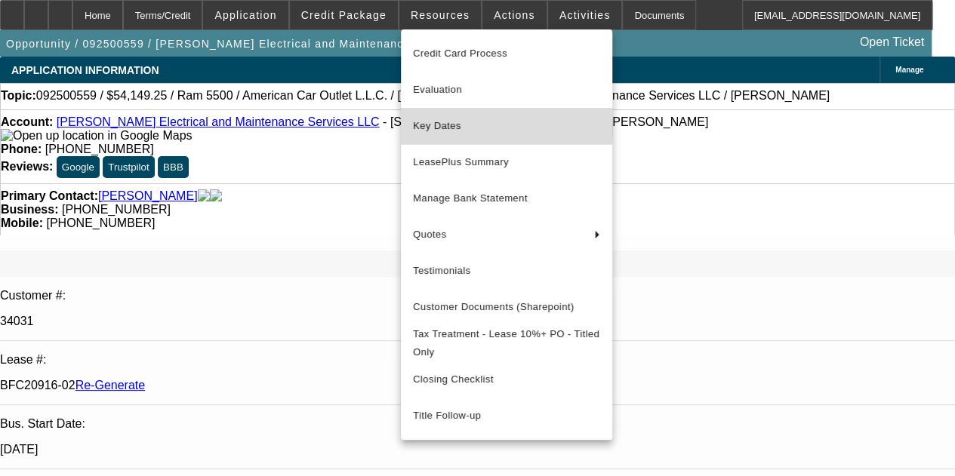
click at [443, 126] on span "Key Dates" at bounding box center [506, 126] width 187 height 18
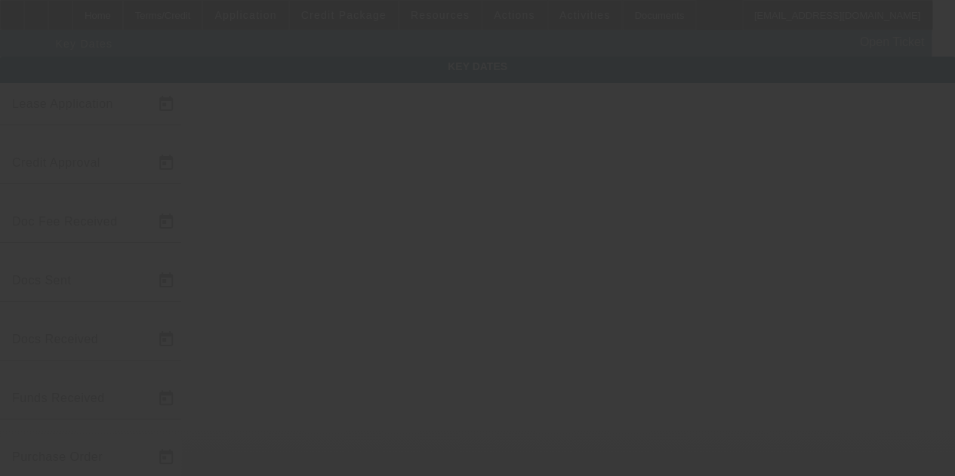
type input "[DATE]"
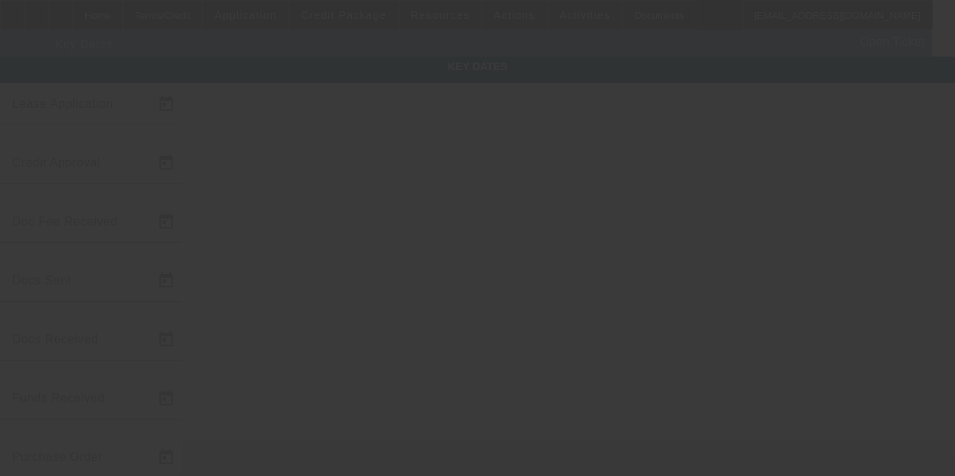
type input "[DATE]"
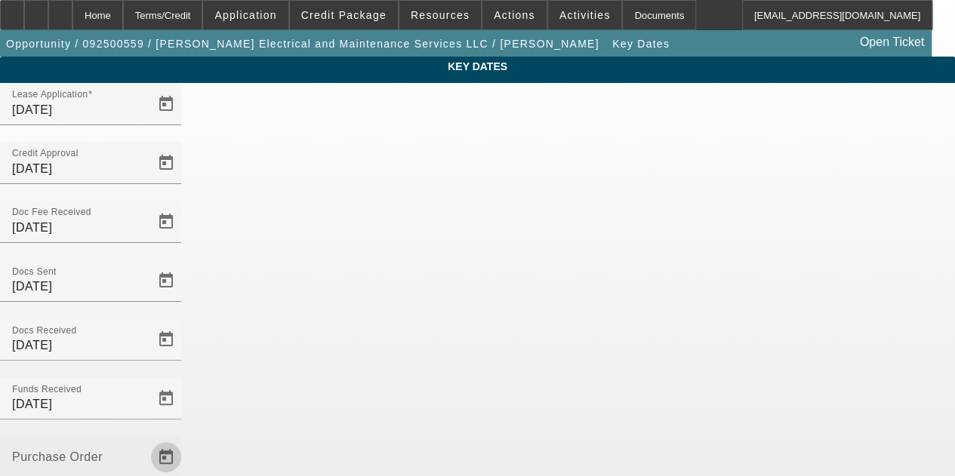
click at [184, 439] on span "Open calendar" at bounding box center [166, 457] width 36 height 36
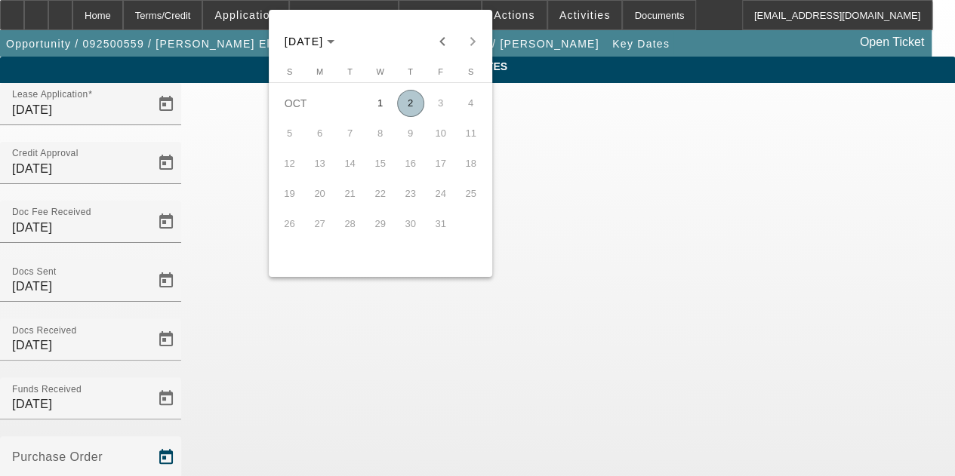
click at [403, 115] on span "2" at bounding box center [410, 103] width 27 height 27
type input "[DATE]"
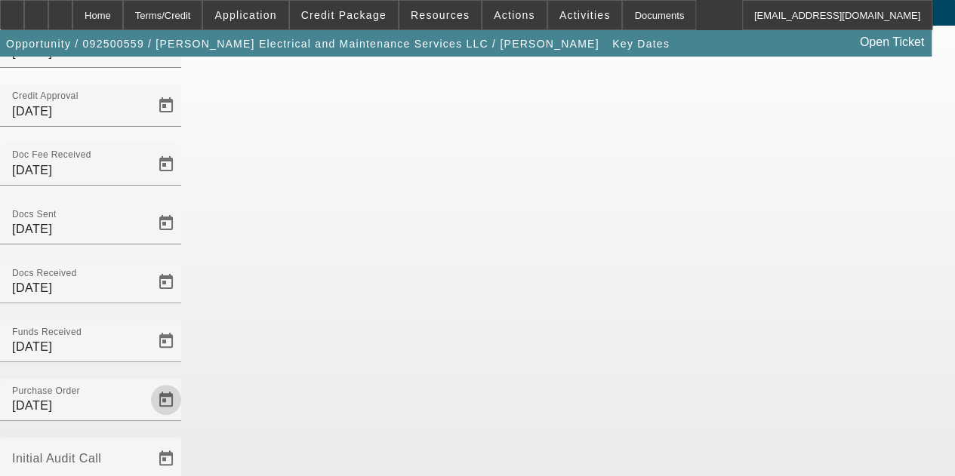
scroll to position [98, 0]
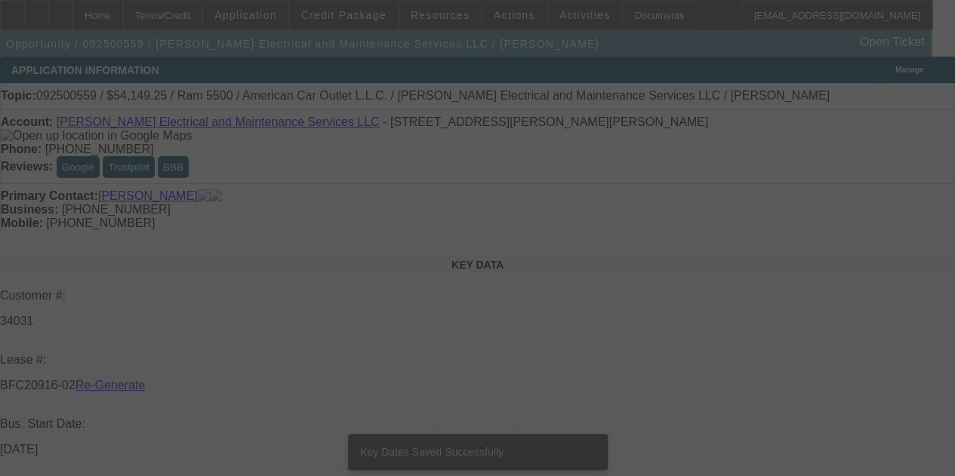
select select "3"
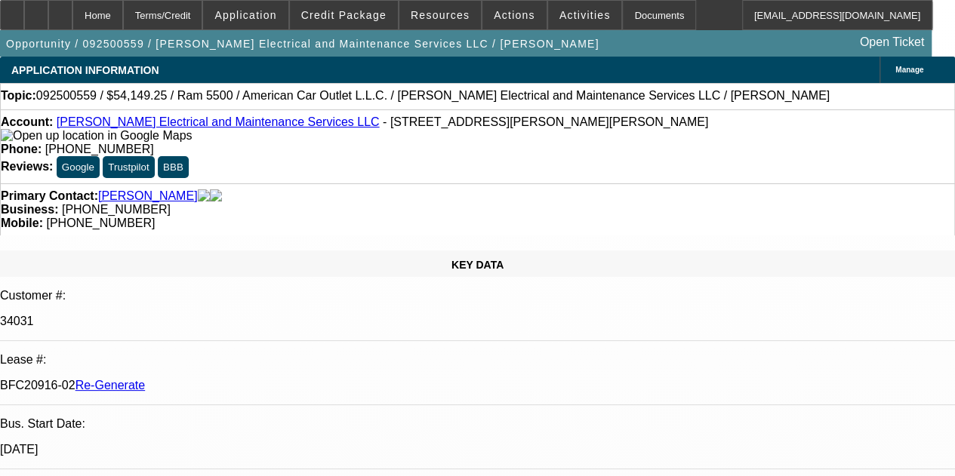
select select "0"
select select "2"
select select "0"
select select "6"
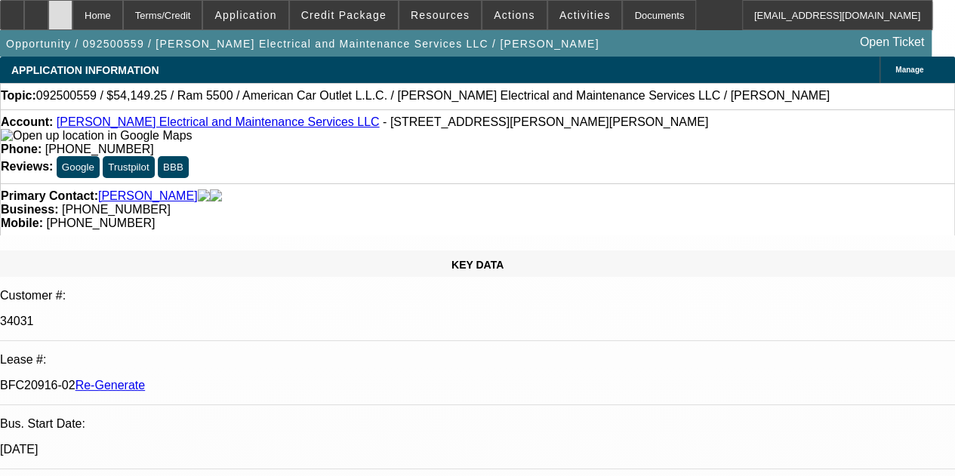
click at [72, 15] on div at bounding box center [60, 15] width 24 height 30
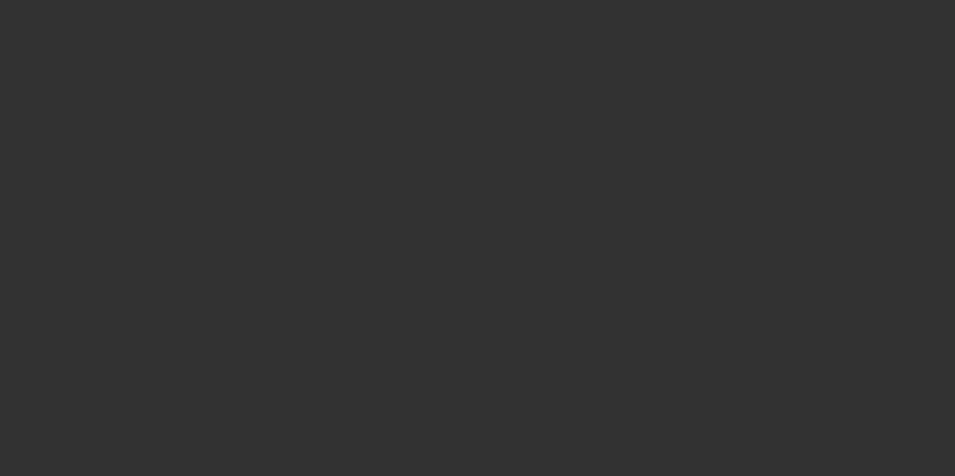
select select "3"
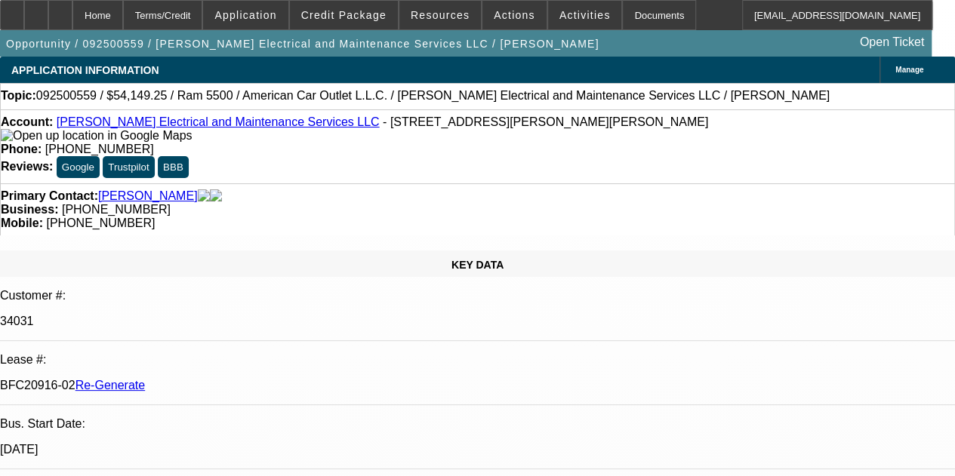
select select "0"
select select "2"
select select "0"
select select "6"
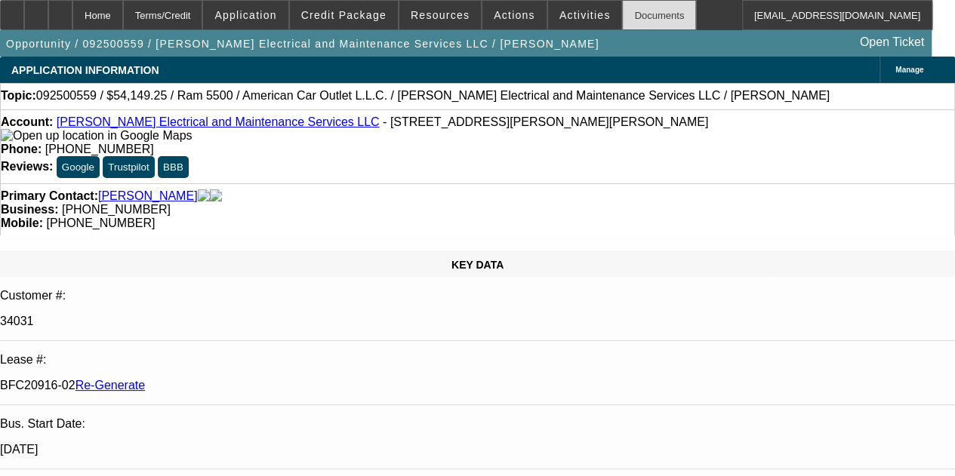
click at [623, 12] on div "Documents" at bounding box center [659, 15] width 74 height 30
click at [494, 17] on span "Actions" at bounding box center [515, 15] width 42 height 12
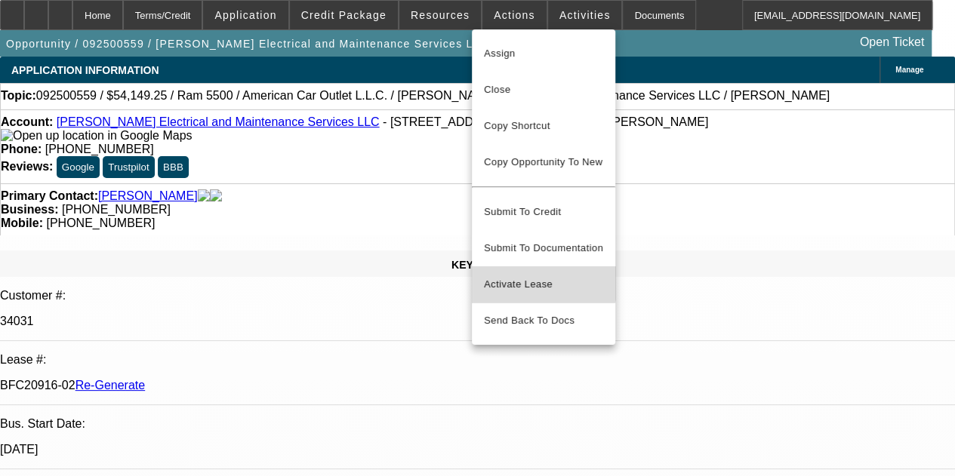
click at [521, 275] on span "Activate Lease" at bounding box center [543, 284] width 119 height 18
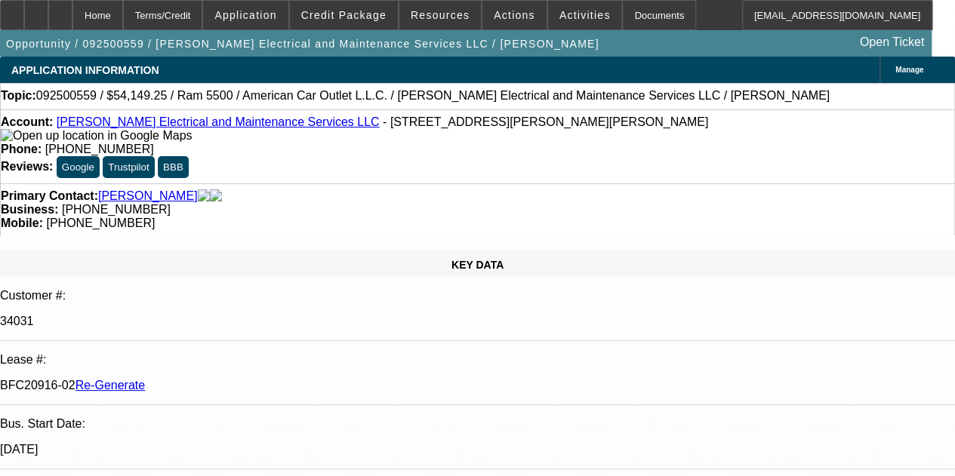
click at [444, 169] on div "Account: Nola Electrical and Maintenance Services LLC - 410 Bonita Dr, Chalmett…" at bounding box center [477, 146] width 955 height 74
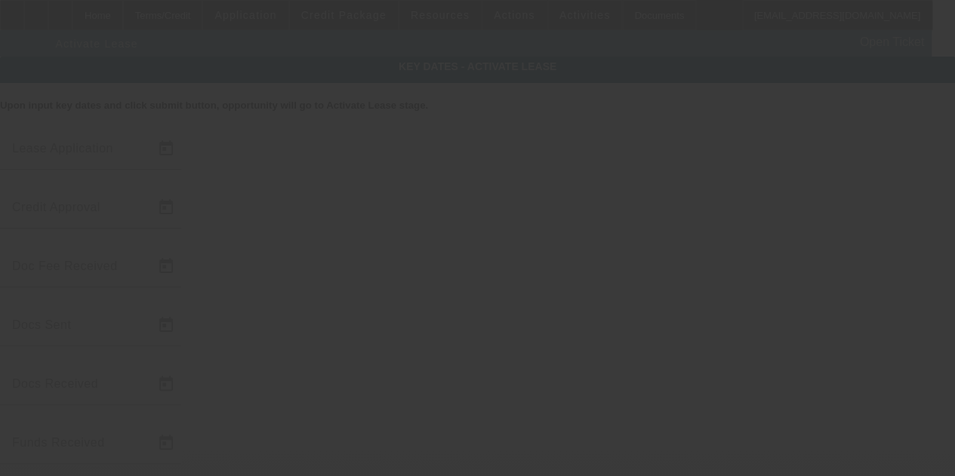
type input "9/25/2025"
type input "9/30/2025"
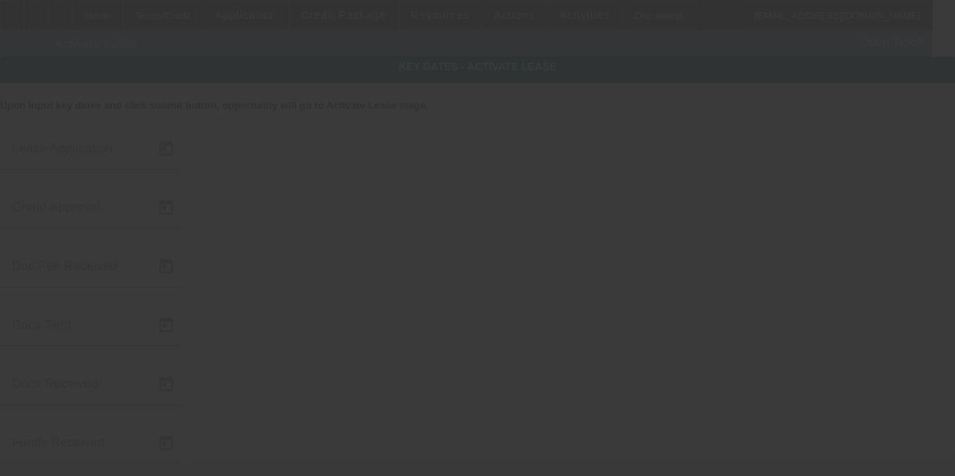
type input "9/30/2025"
type input "10/2/2025"
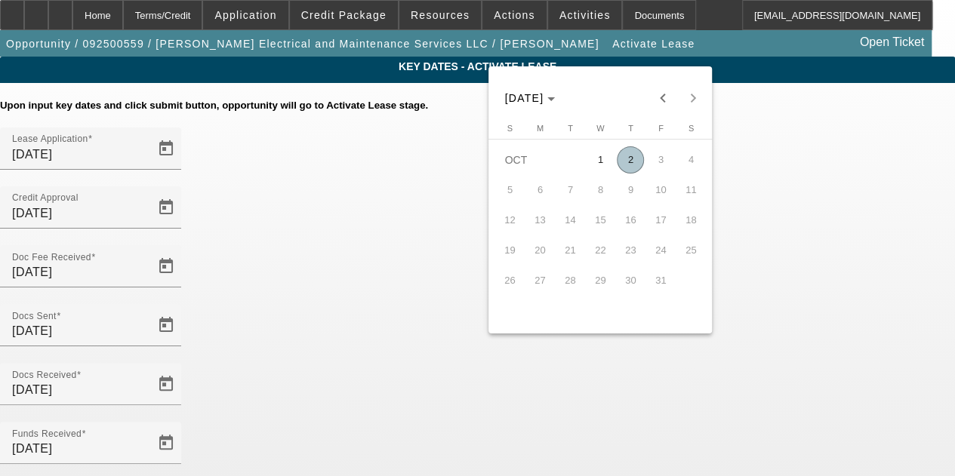
click at [629, 161] on span "2" at bounding box center [630, 159] width 27 height 27
type input "10/2/2025"
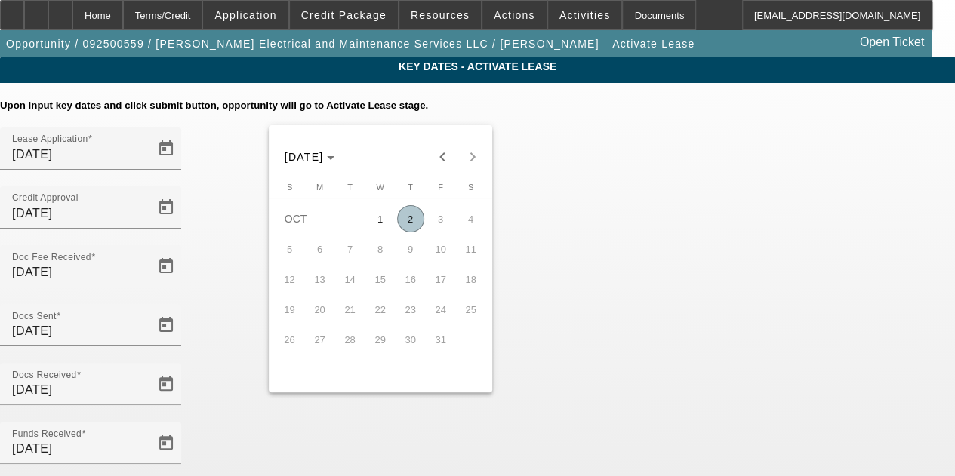
click at [406, 220] on span "2" at bounding box center [410, 218] width 27 height 27
type input "10/2/2025"
type input "11/1/2025"
type input "12/1/2025"
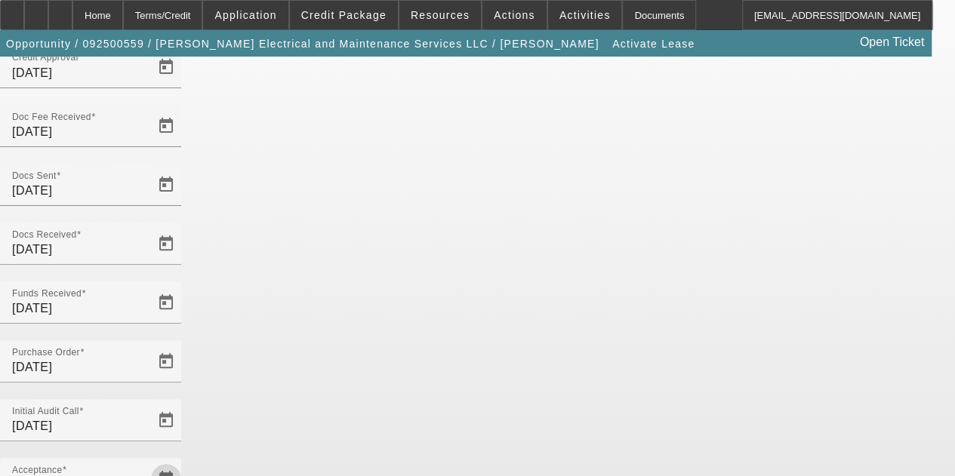
scroll to position [155, 0]
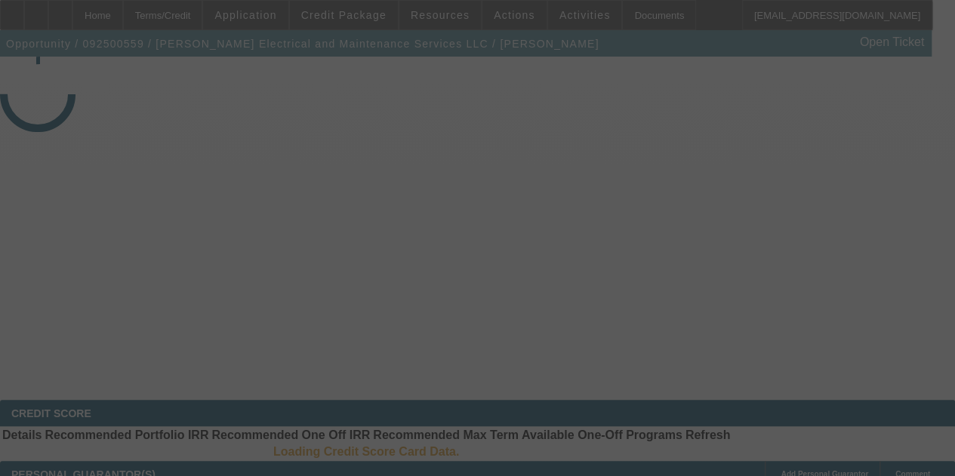
select select "4"
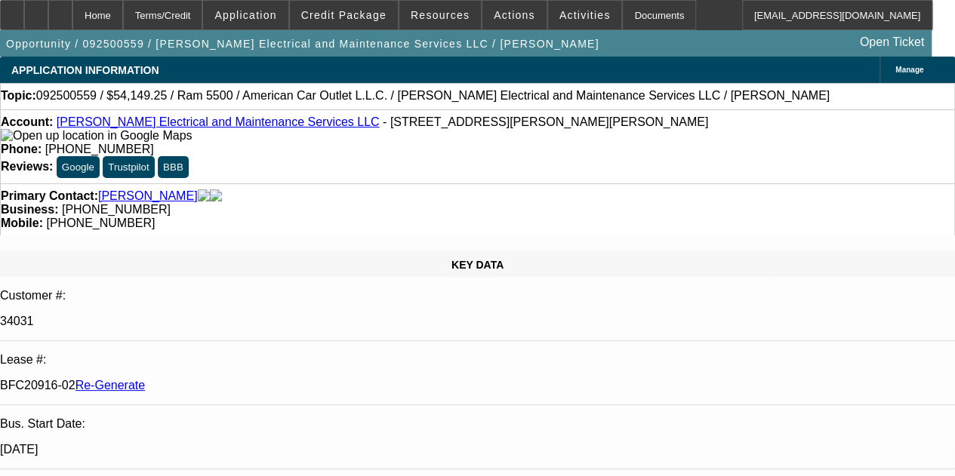
select select "0"
select select "2"
select select "0"
select select "6"
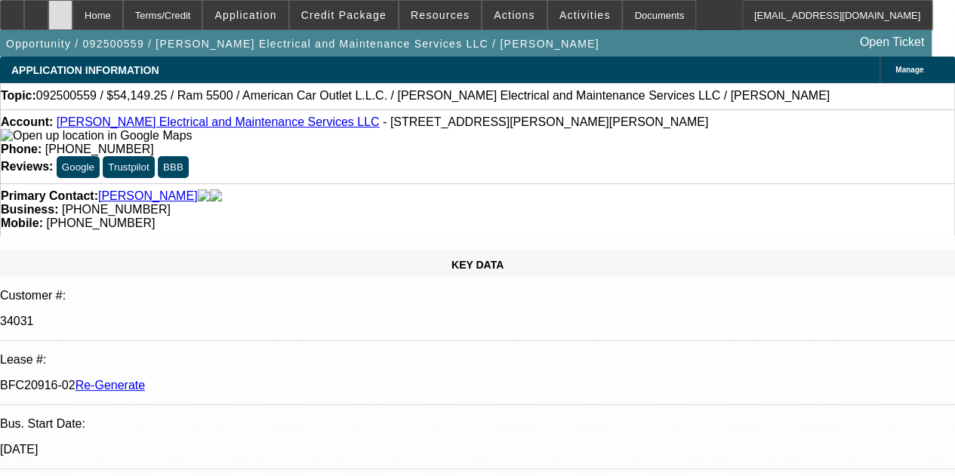
click at [72, 8] on div at bounding box center [60, 15] width 24 height 30
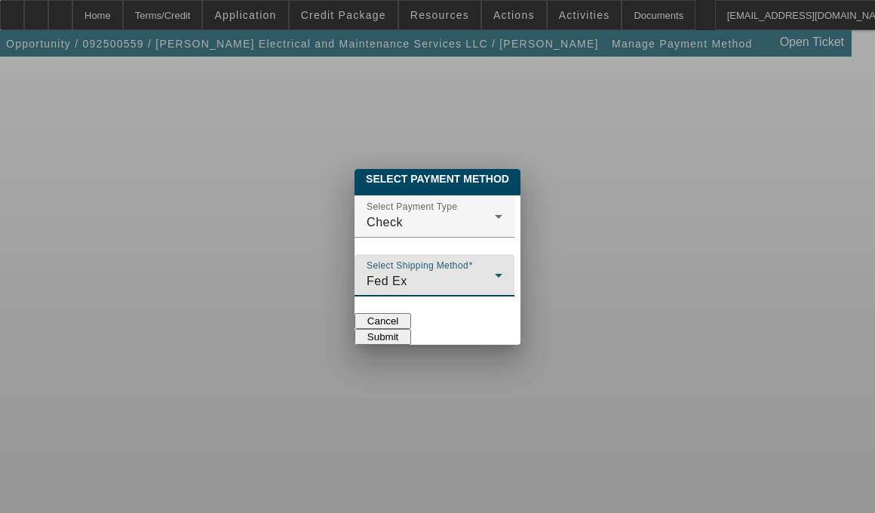
click at [408, 272] on div "Fed Ex" at bounding box center [431, 281] width 128 height 18
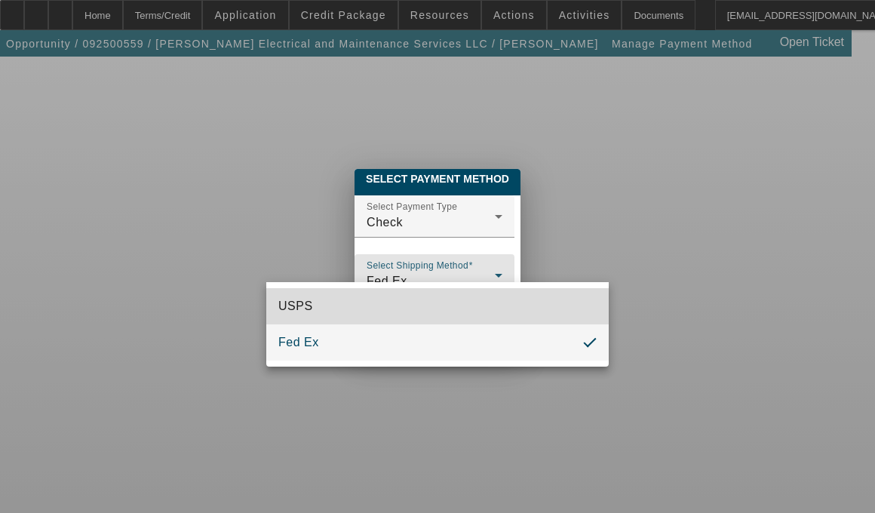
click at [311, 304] on span "USPS" at bounding box center [295, 306] width 35 height 18
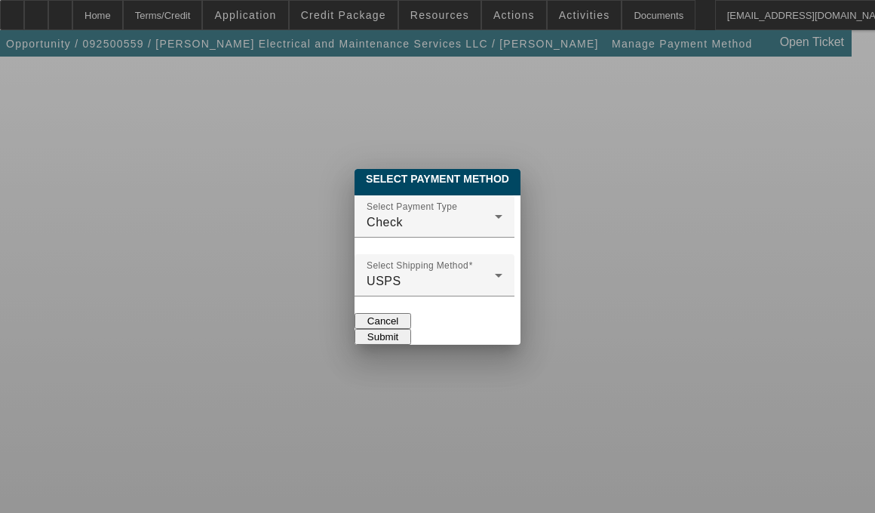
click at [411, 329] on button "Submit" at bounding box center [383, 337] width 57 height 16
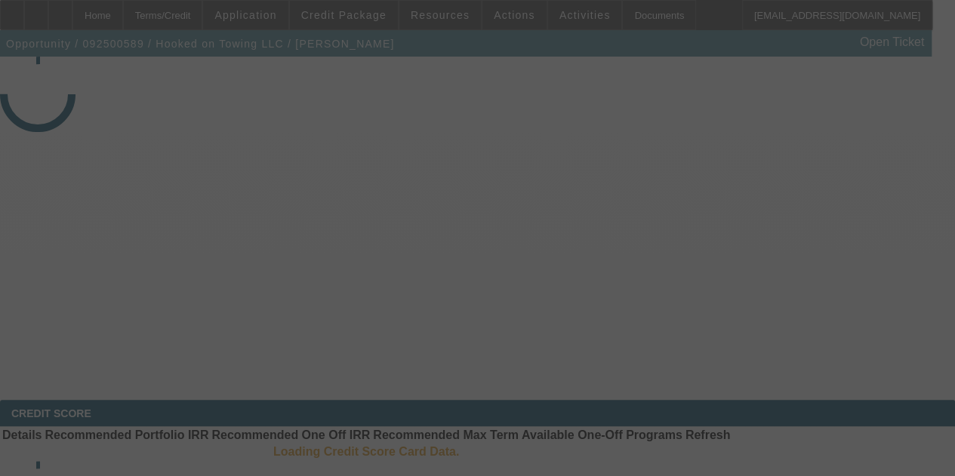
select select "3"
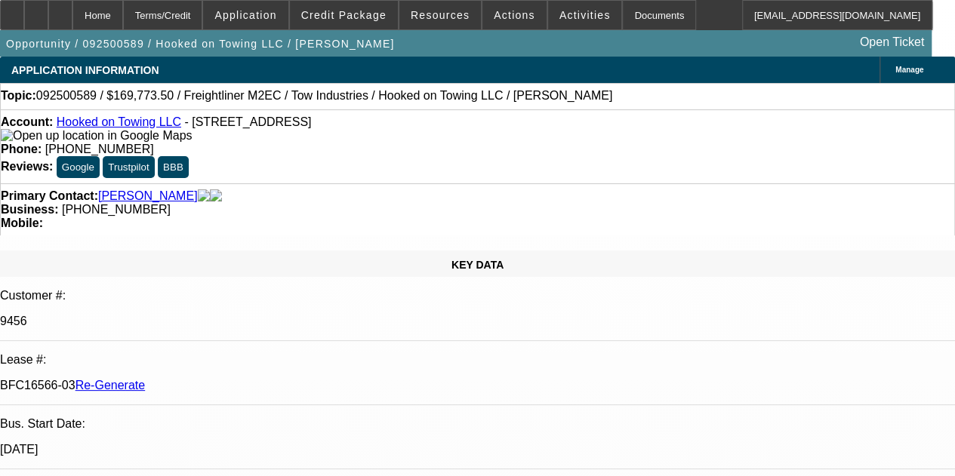
select select "0"
select select "2"
select select "0.1"
select select "4"
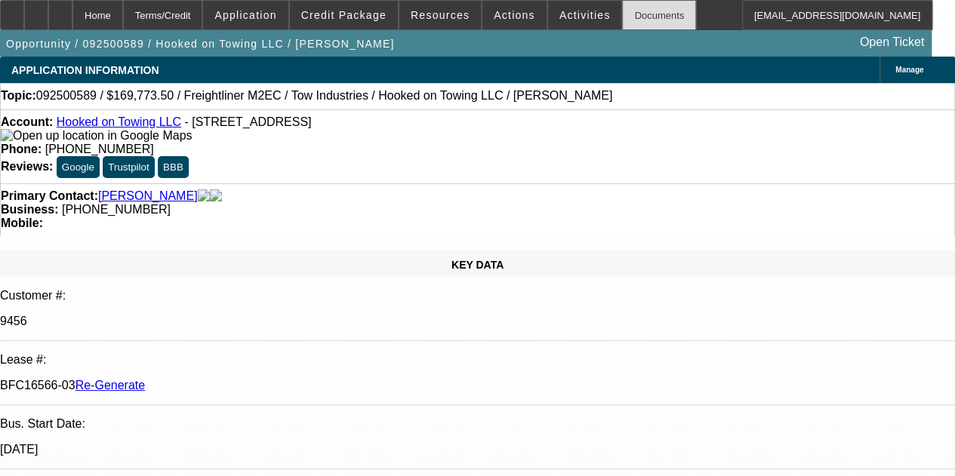
click at [629, 15] on div "Documents" at bounding box center [659, 15] width 74 height 30
click at [60, 10] on icon at bounding box center [60, 10] width 0 height 0
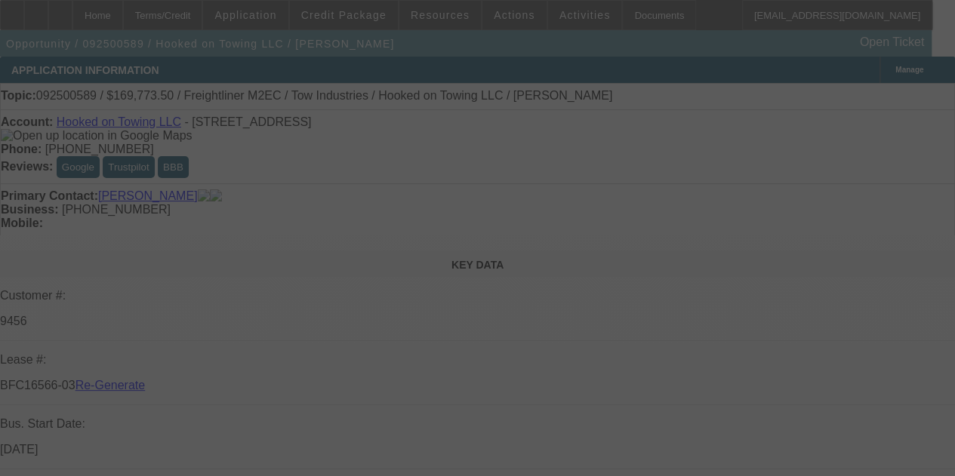
select select "3"
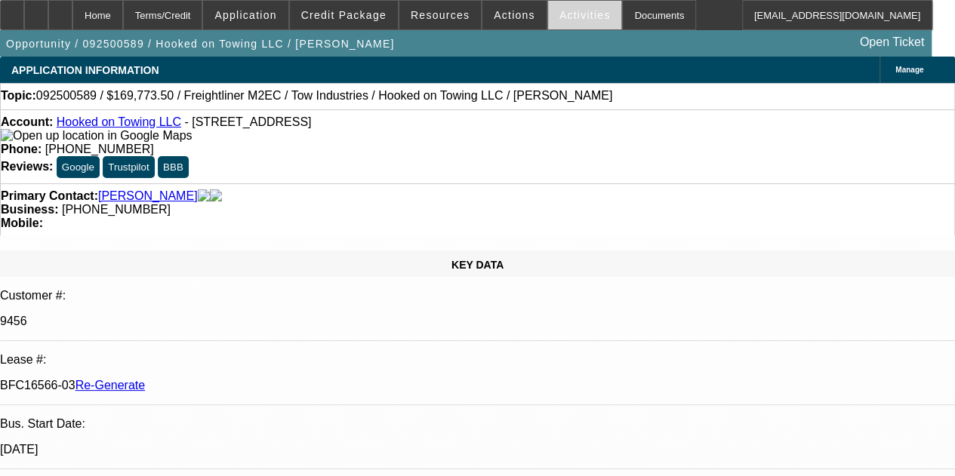
select select "0"
select select "2"
select select "0.1"
select select "4"
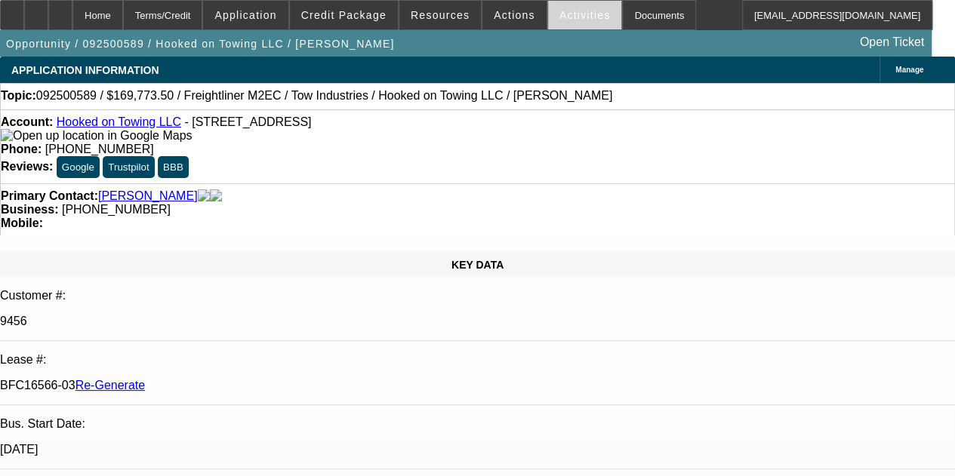
click at [559, 14] on span "Activities" at bounding box center [584, 15] width 51 height 12
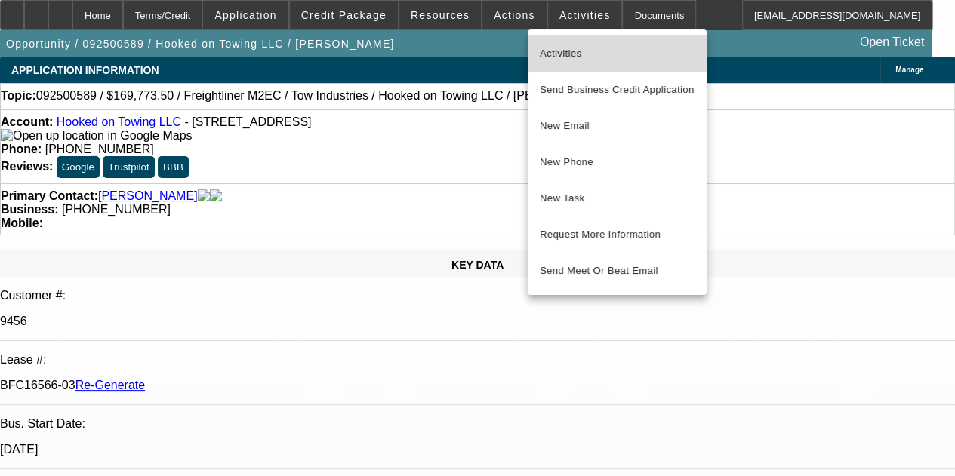
click at [555, 51] on span "Activities" at bounding box center [617, 54] width 155 height 18
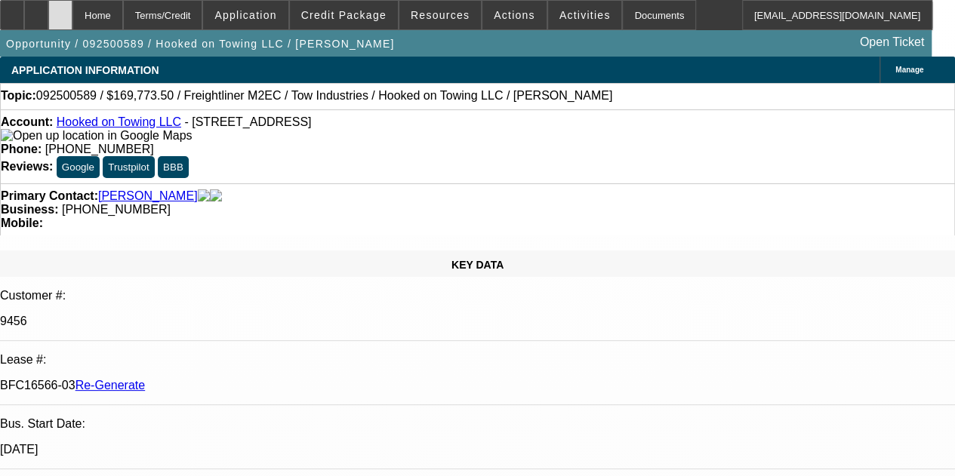
click at [60, 10] on icon at bounding box center [60, 10] width 0 height 0
